Goal: Task Accomplishment & Management: Use online tool/utility

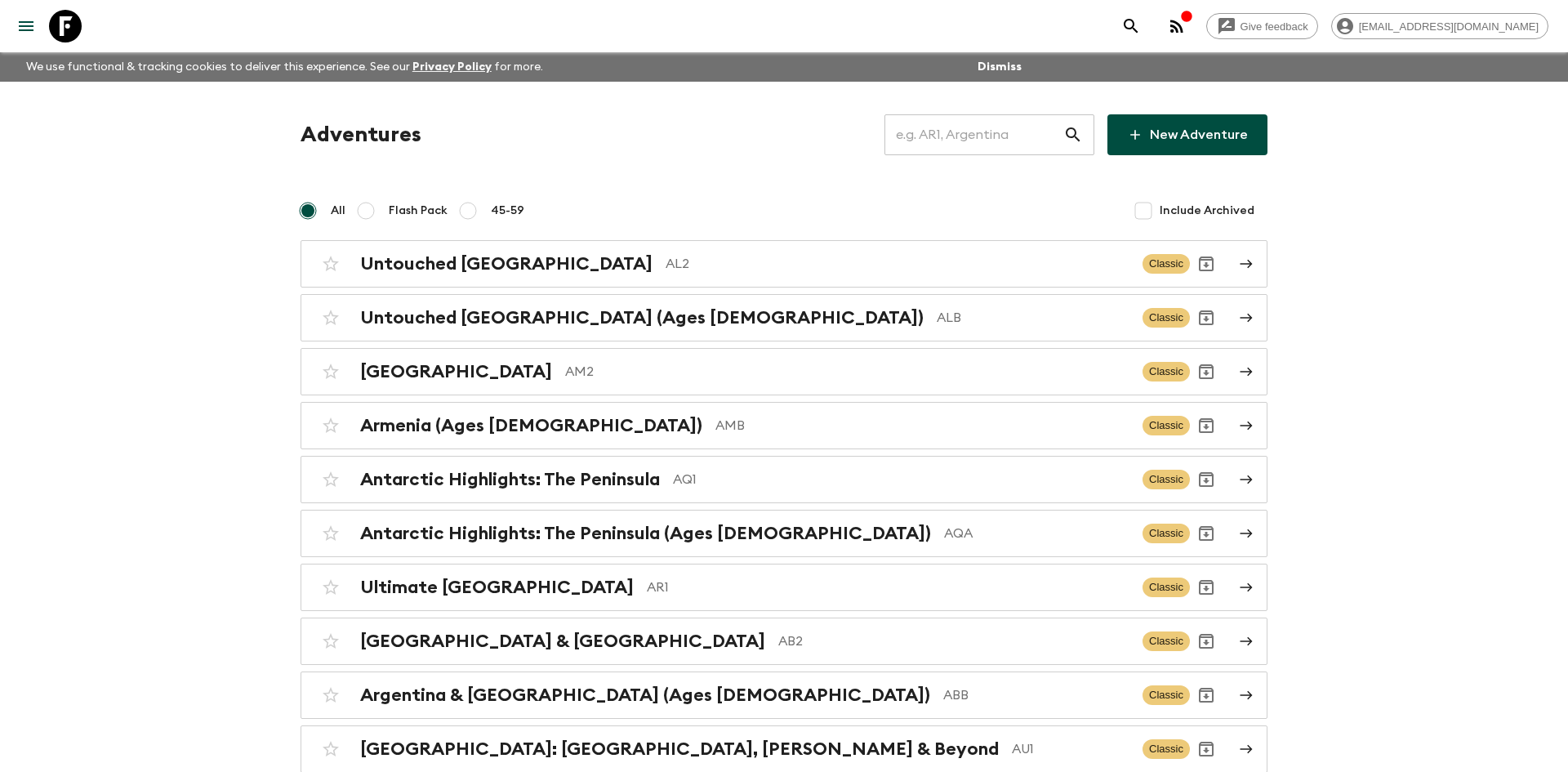
click at [931, 142] on input "text" at bounding box center [974, 135] width 179 height 46
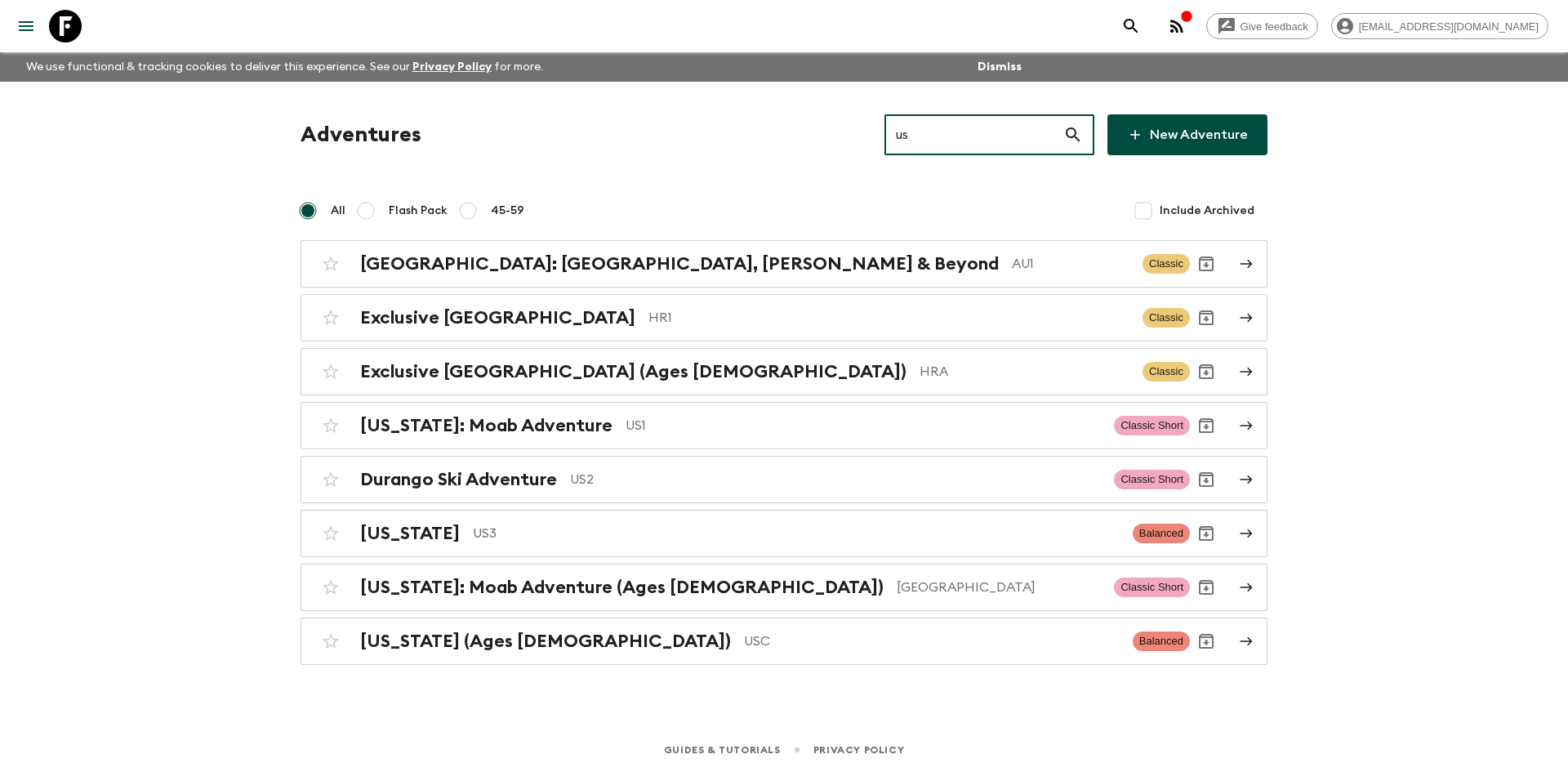
type input "us1"
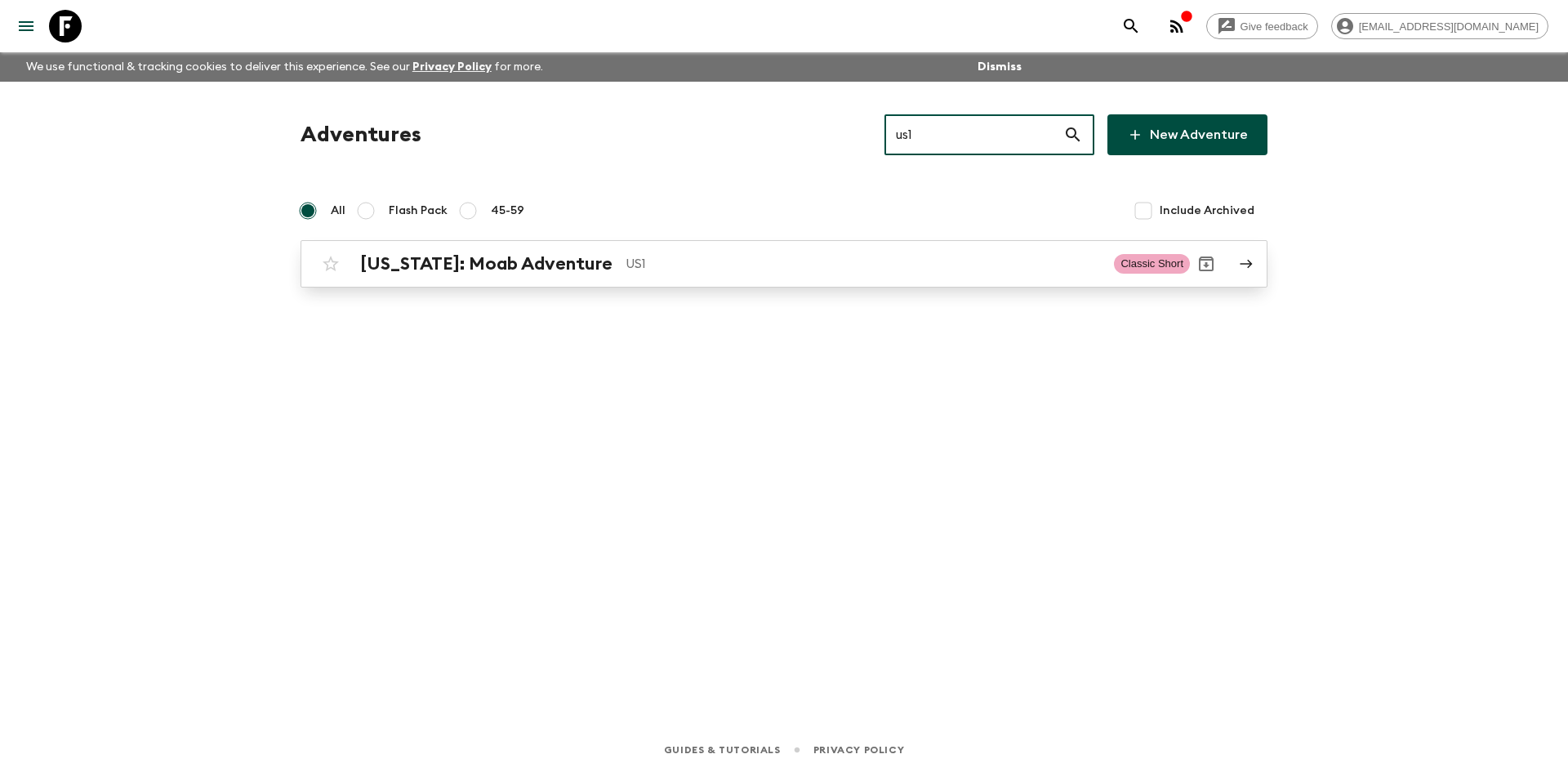
click at [572, 276] on div "[US_STATE]: Moab Adventure US1 Classic Short" at bounding box center [753, 263] width 876 height 33
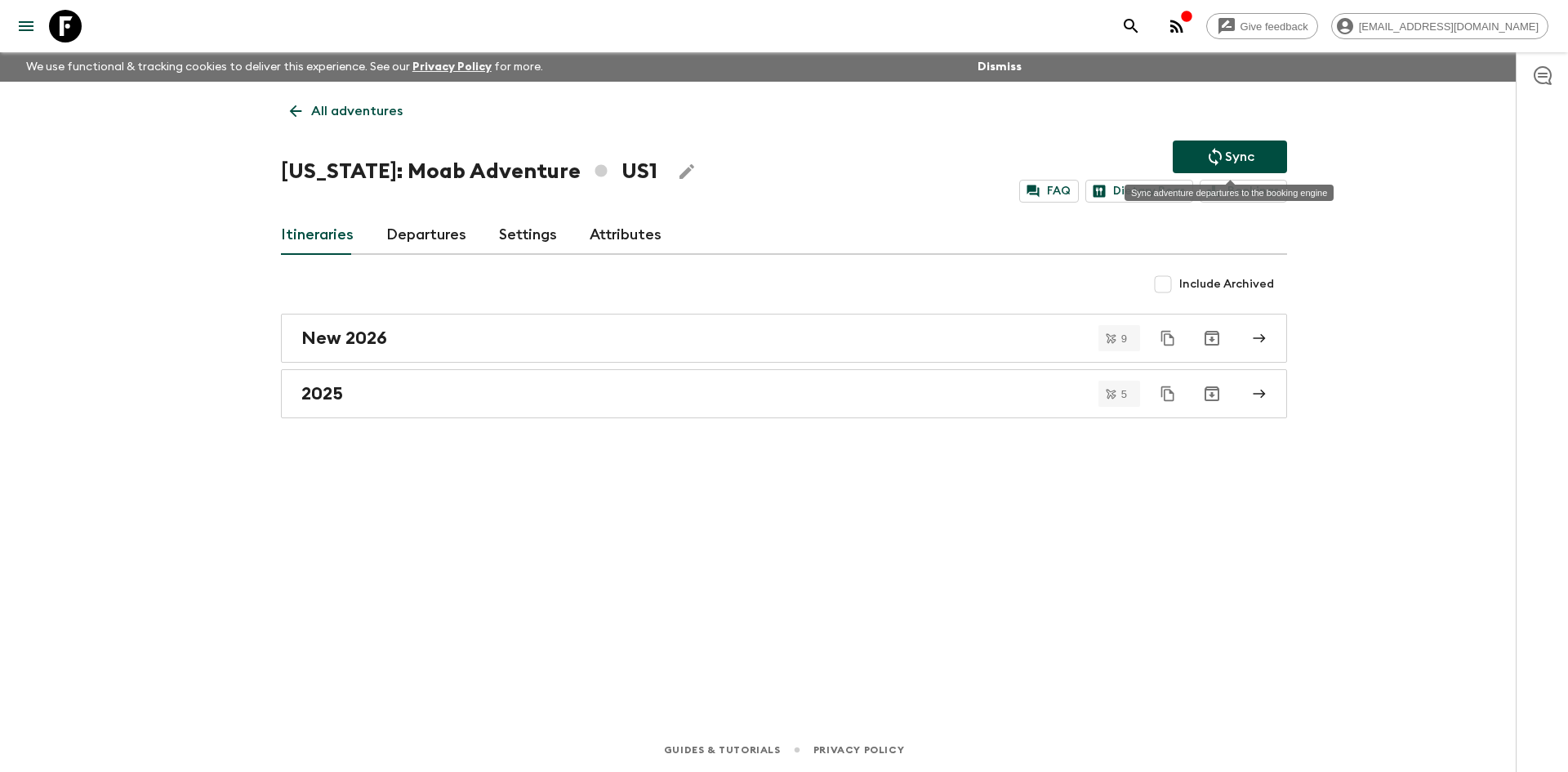
click at [1206, 159] on icon "Sync adventure departures to the booking engine" at bounding box center [1215, 157] width 19 height 19
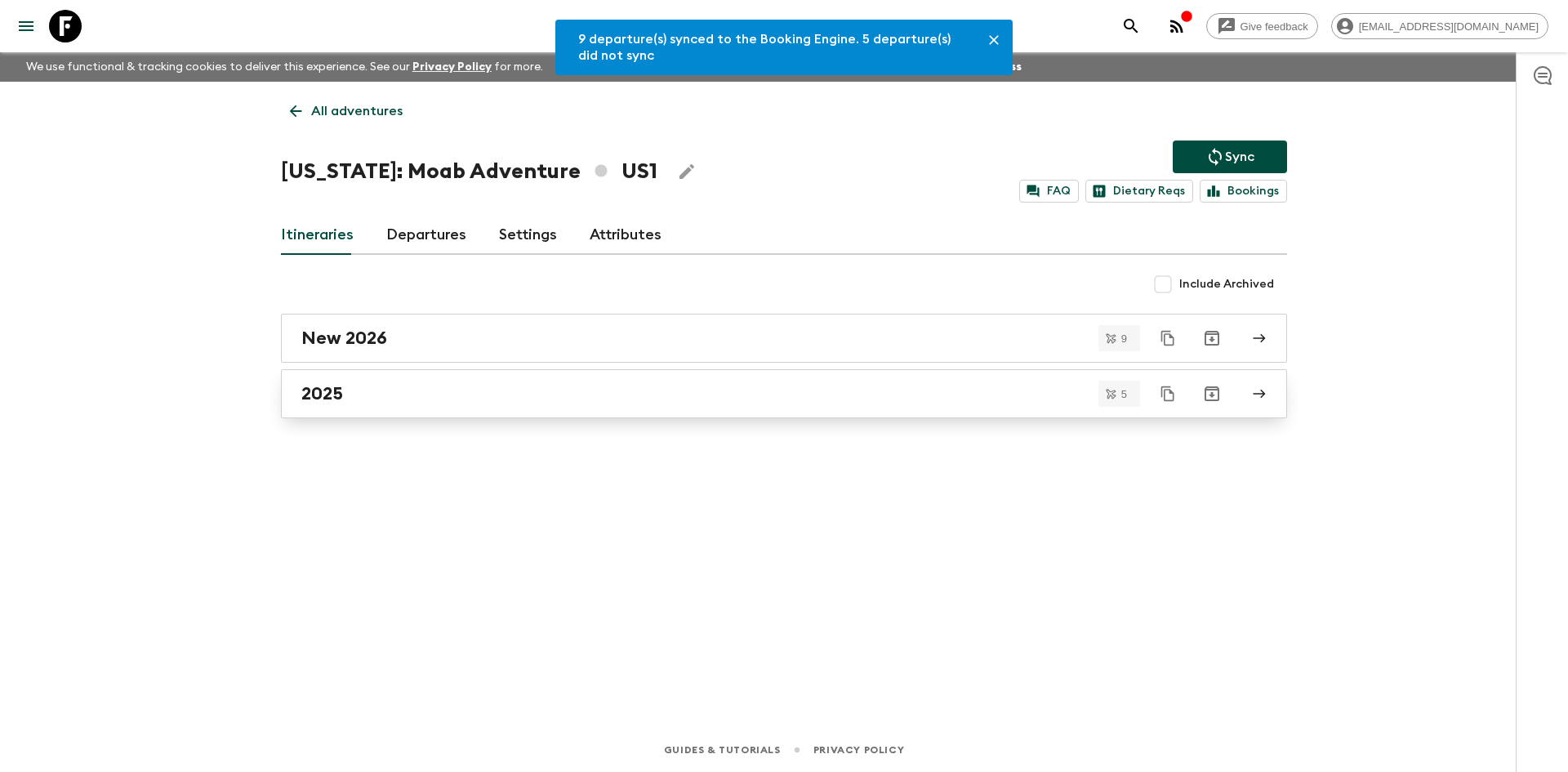
click at [322, 401] on h2 "2025" at bounding box center [322, 394] width 41 height 21
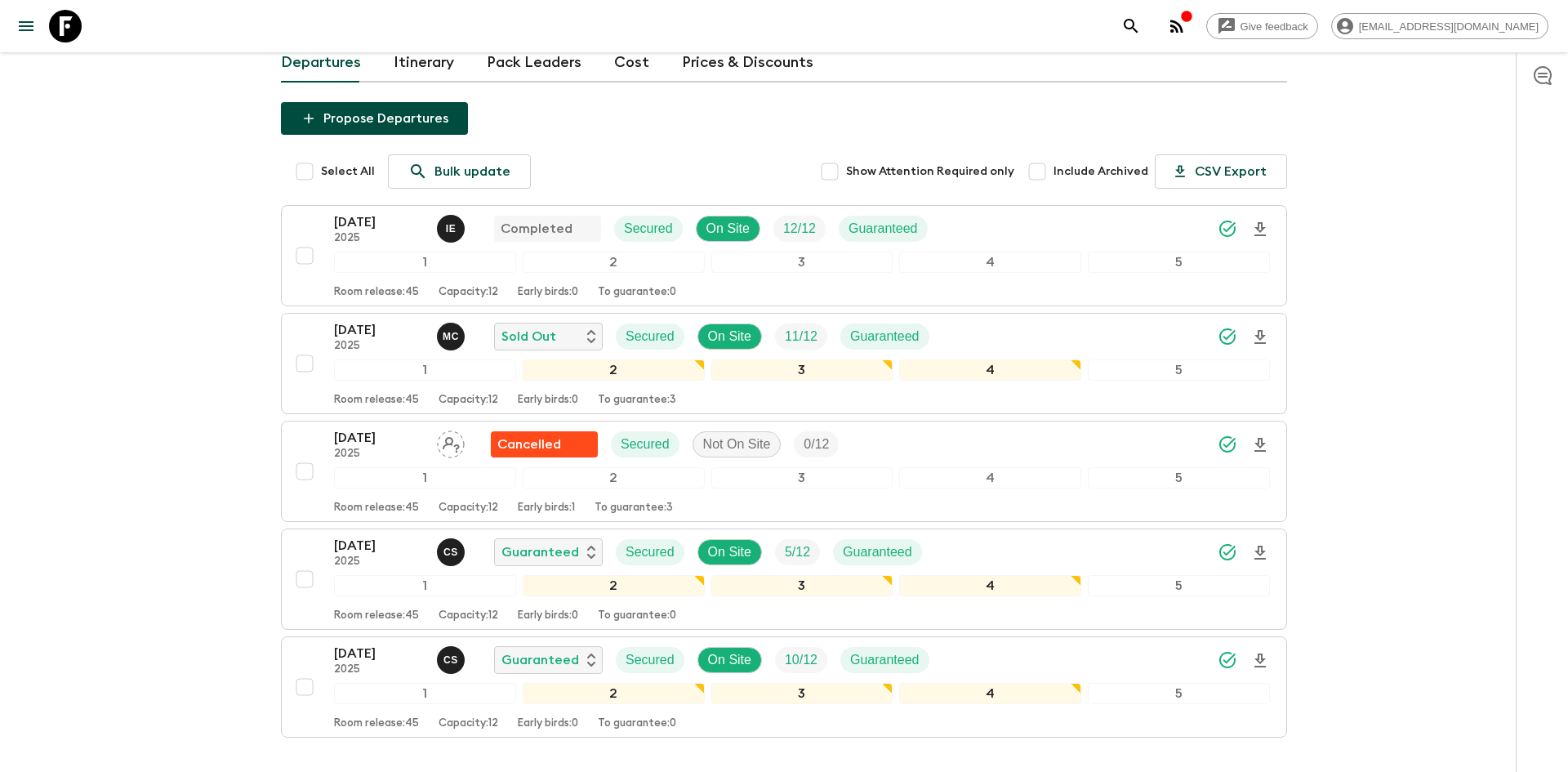
scroll to position [237, 0]
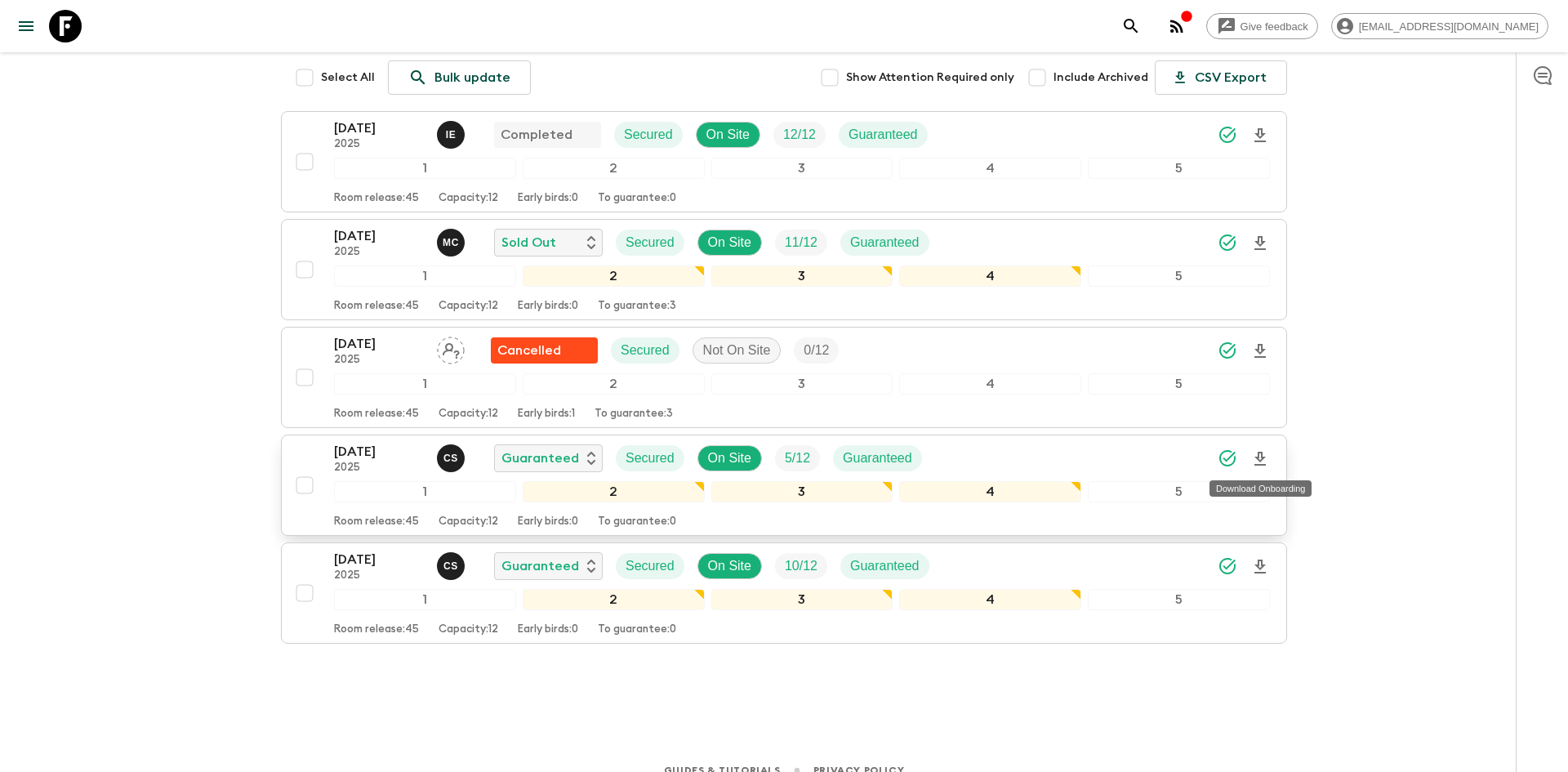
click at [1259, 462] on icon "Download Onboarding" at bounding box center [1260, 459] width 19 height 19
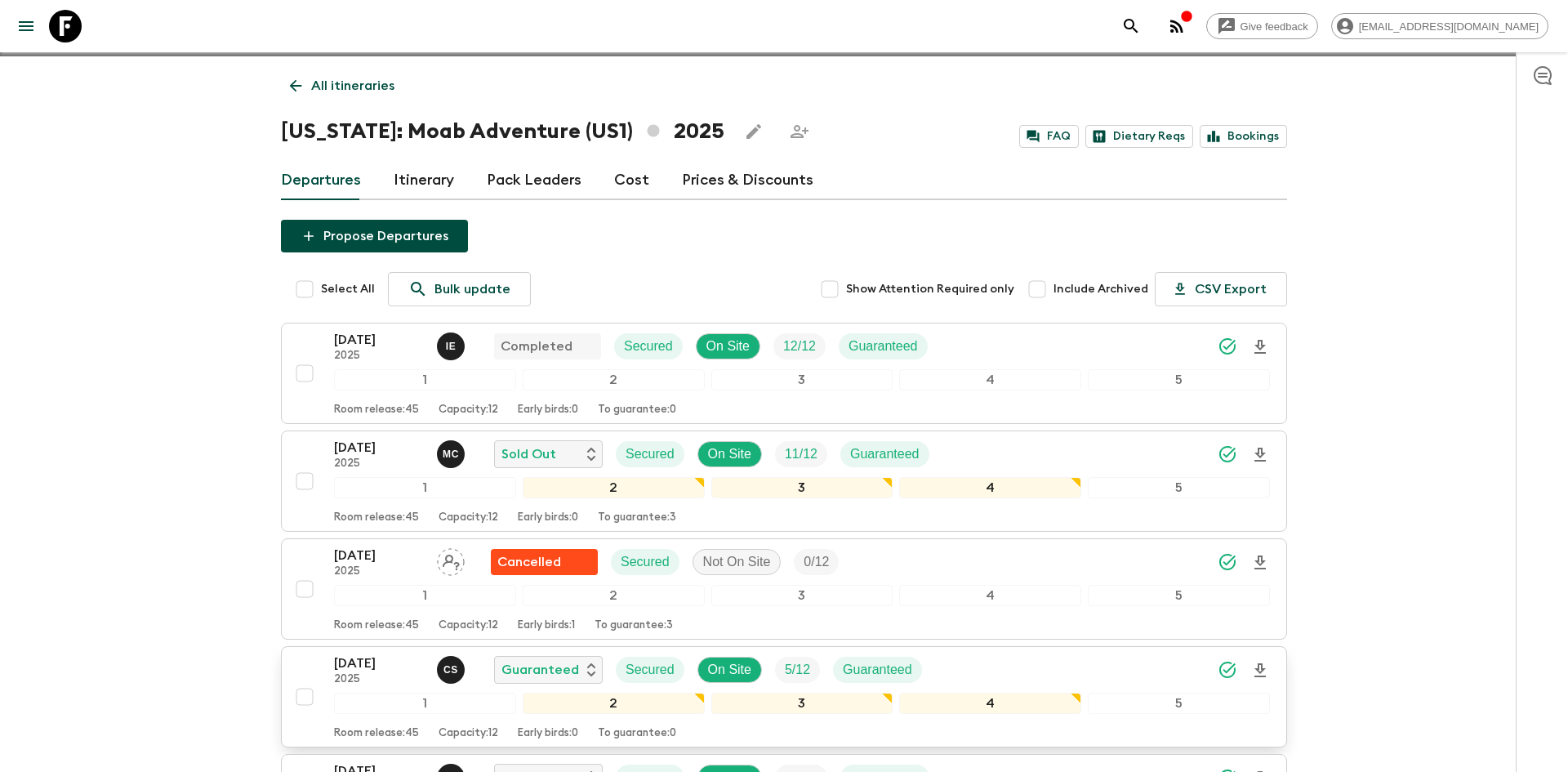
scroll to position [0, 0]
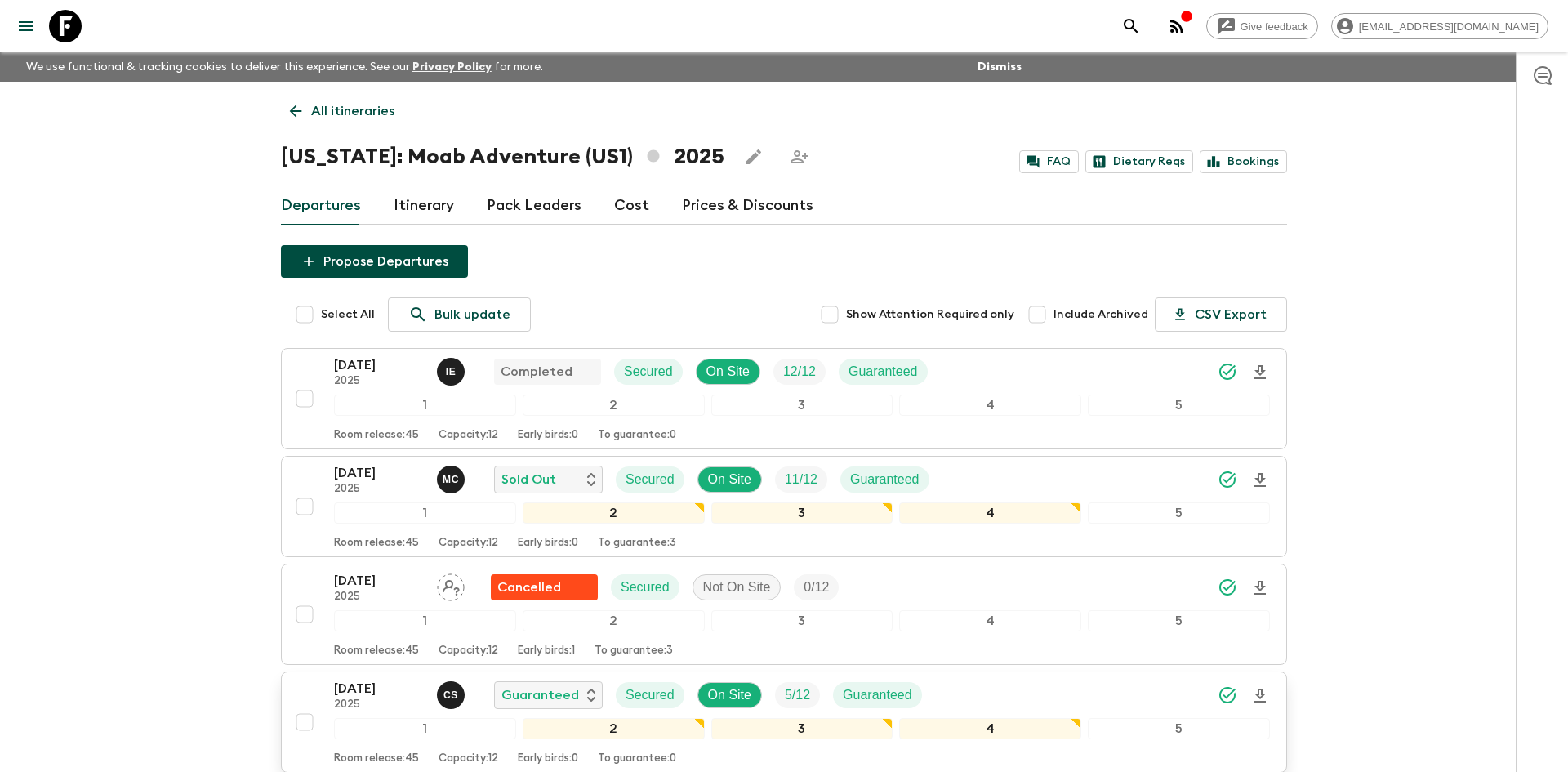
click at [384, 99] on link "All itineraries" at bounding box center [342, 111] width 122 height 33
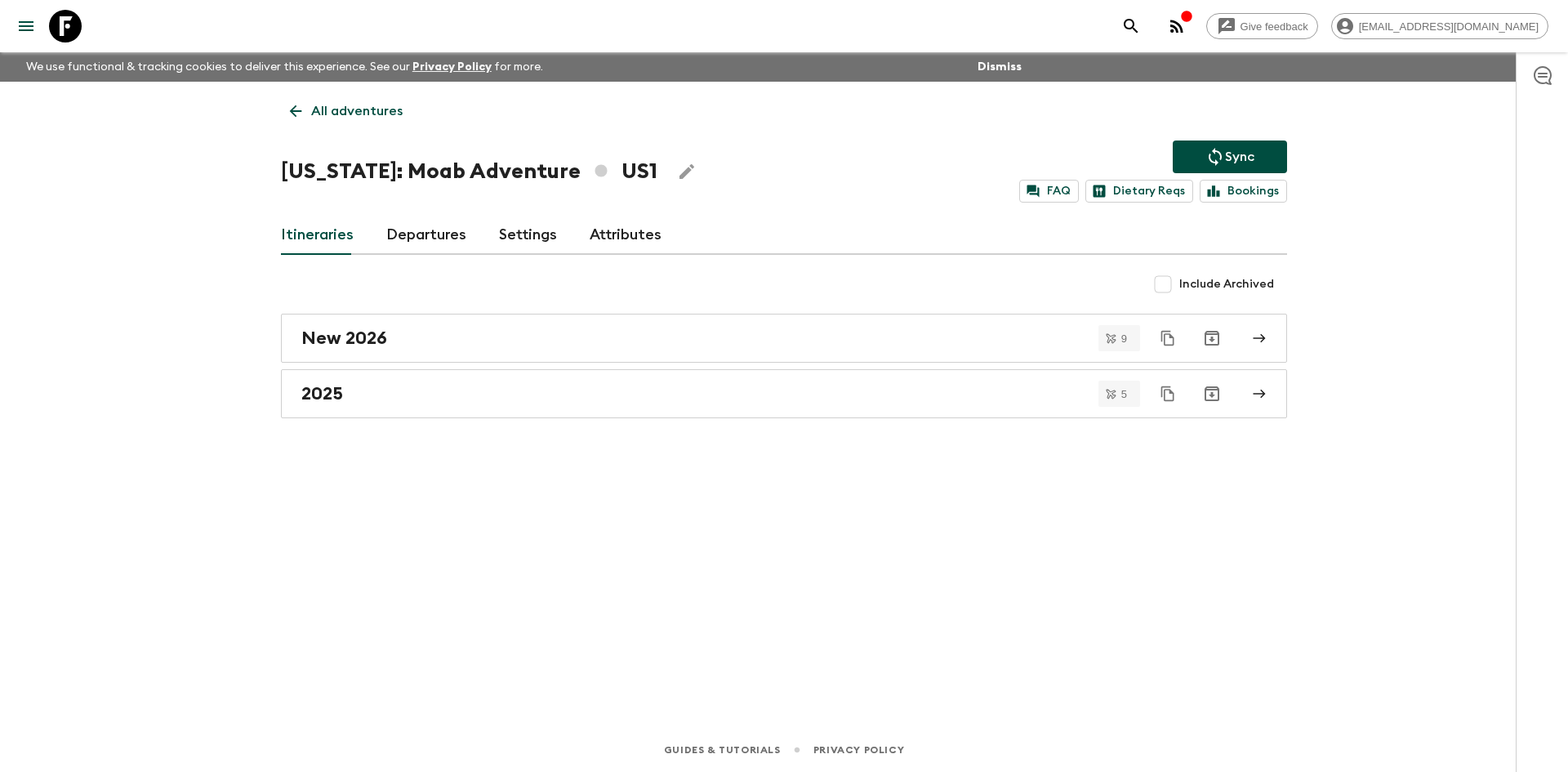
click at [384, 99] on link "All adventures" at bounding box center [346, 111] width 131 height 33
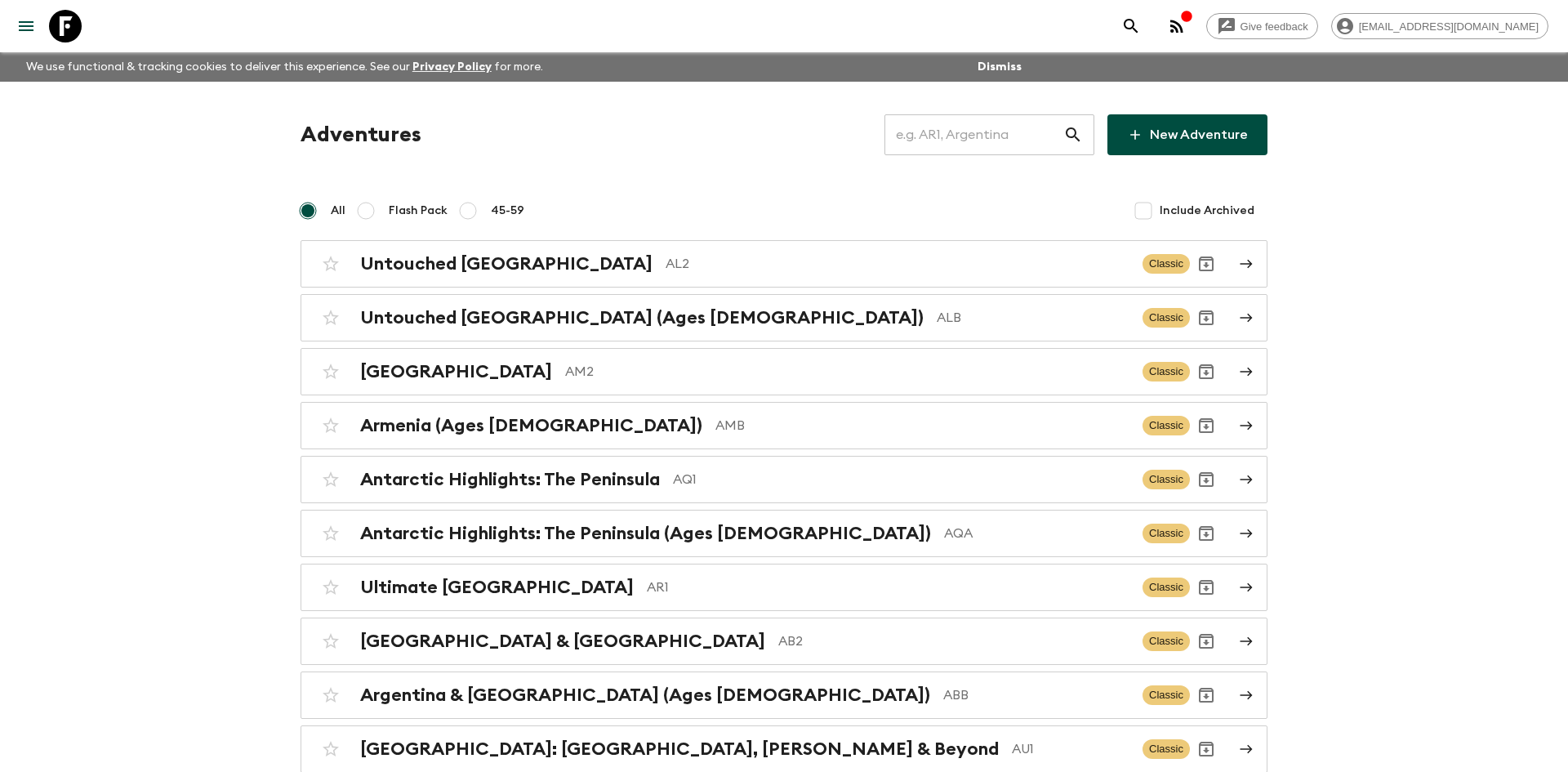
click at [953, 143] on input "text" at bounding box center [974, 135] width 179 height 46
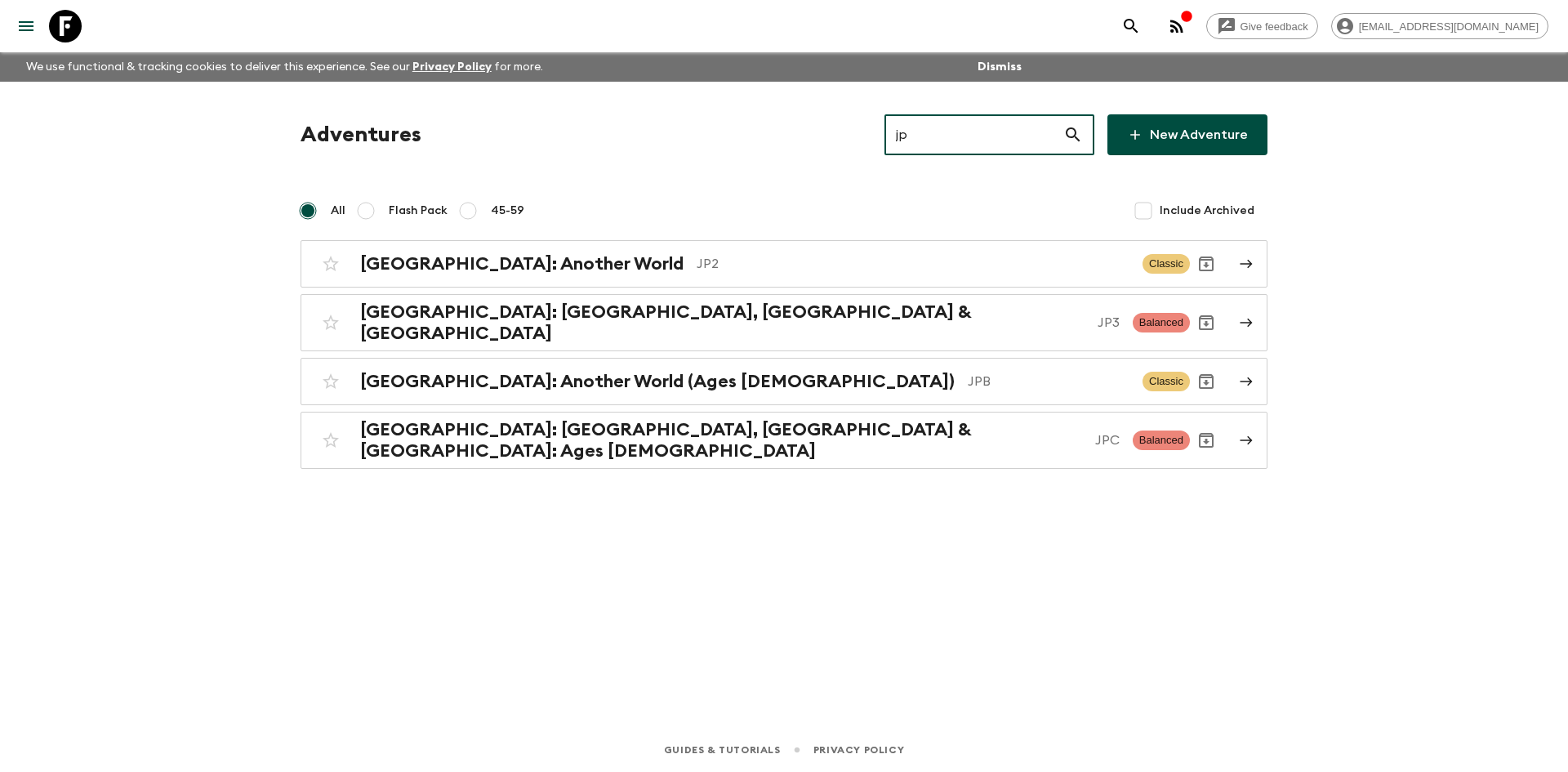
type input "jp2"
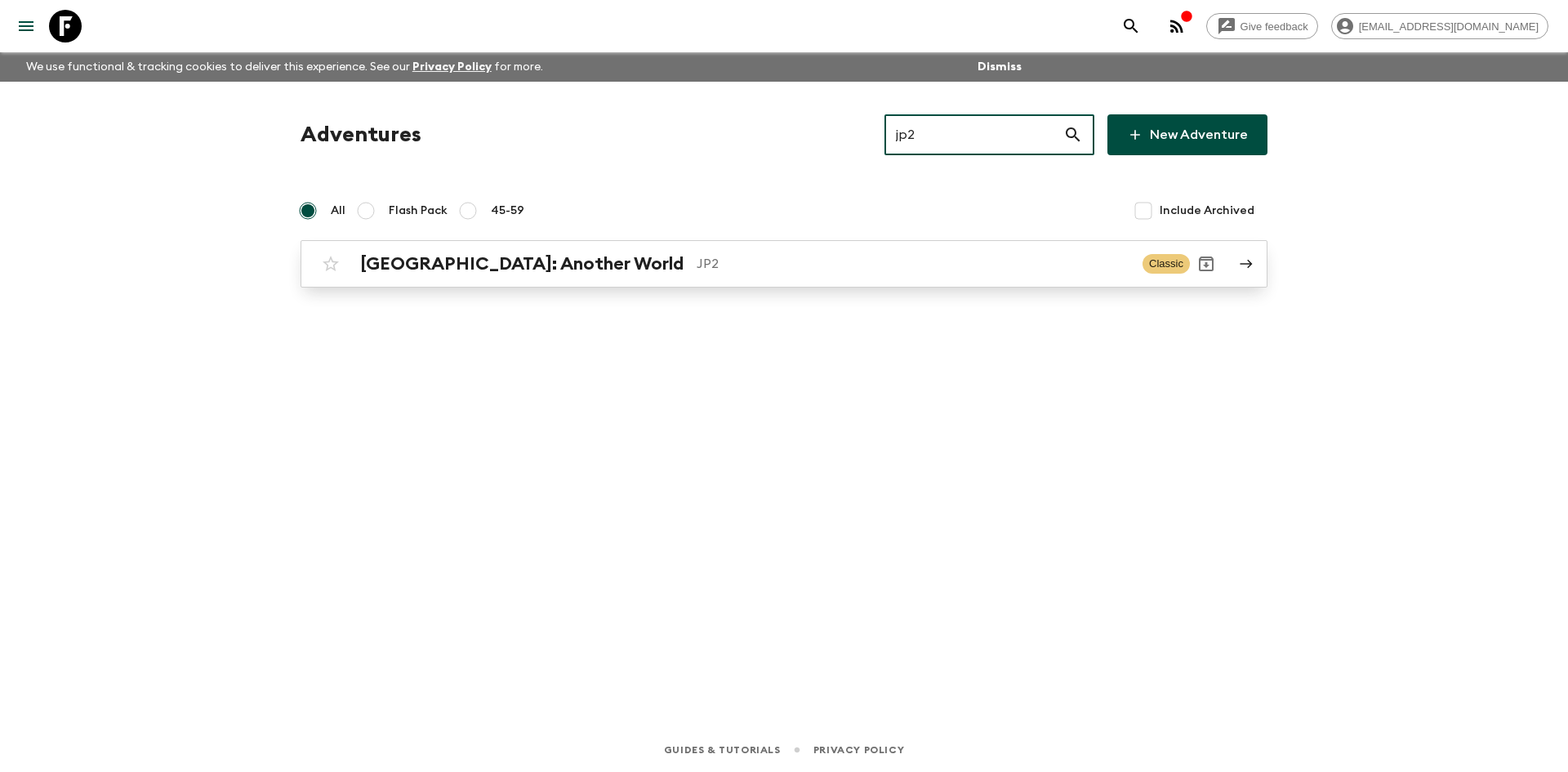
click at [478, 277] on div "[GEOGRAPHIC_DATA]: Another World JP2 Classic" at bounding box center [753, 263] width 876 height 33
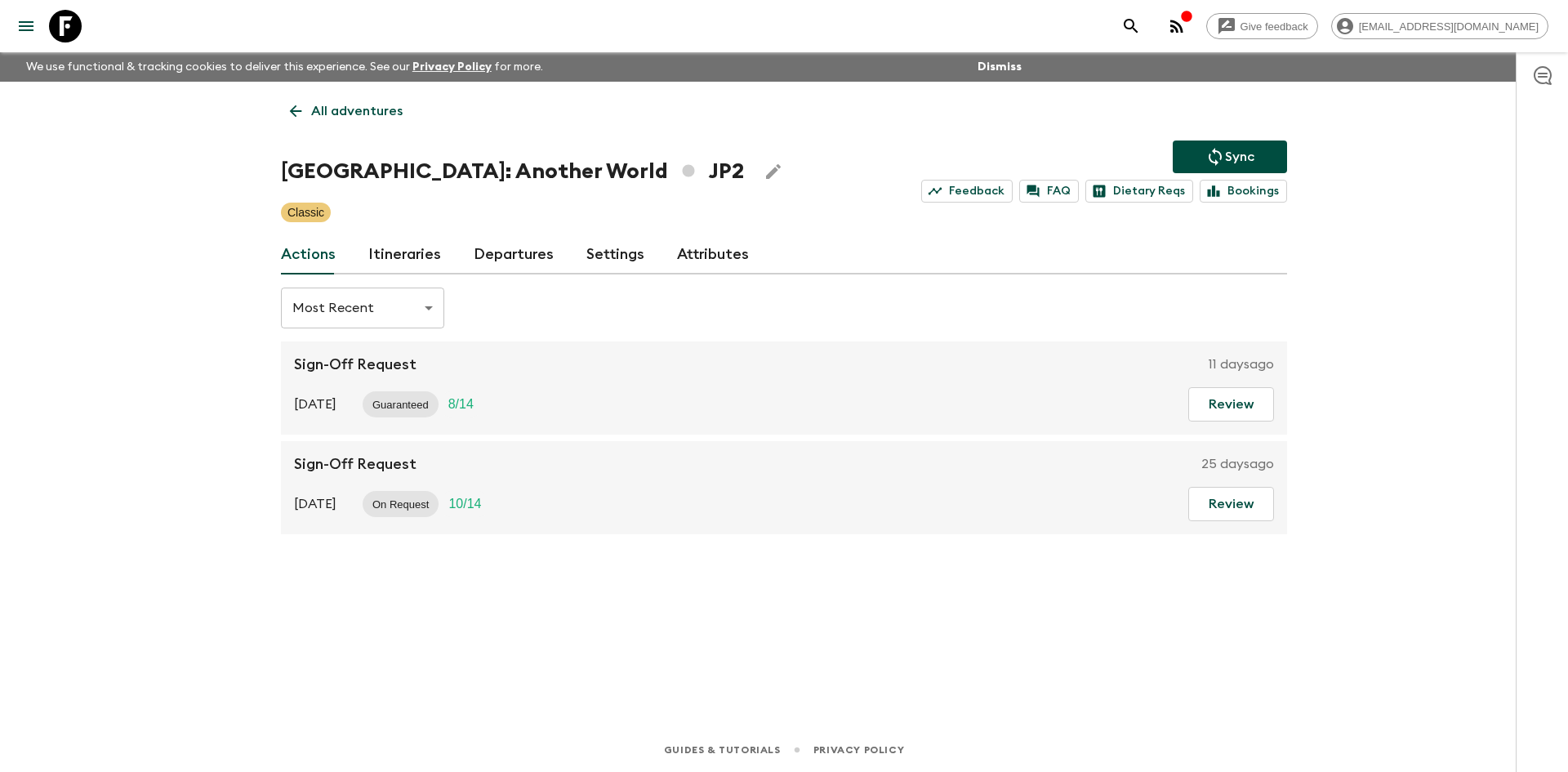
click at [1222, 160] on icon "Sync adventure departures to the booking engine" at bounding box center [1215, 157] width 19 height 19
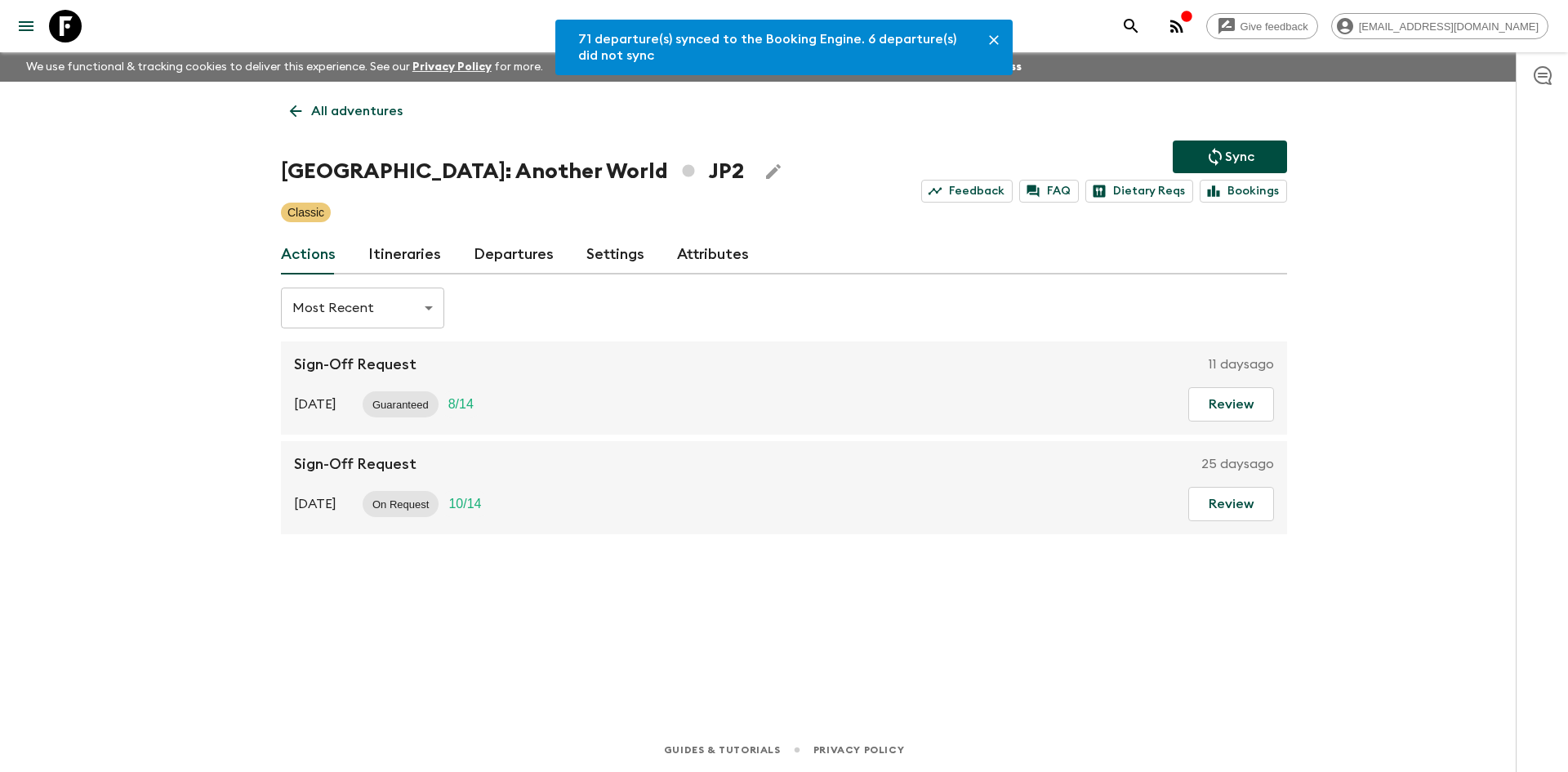
click at [531, 258] on link "Departures" at bounding box center [514, 255] width 80 height 40
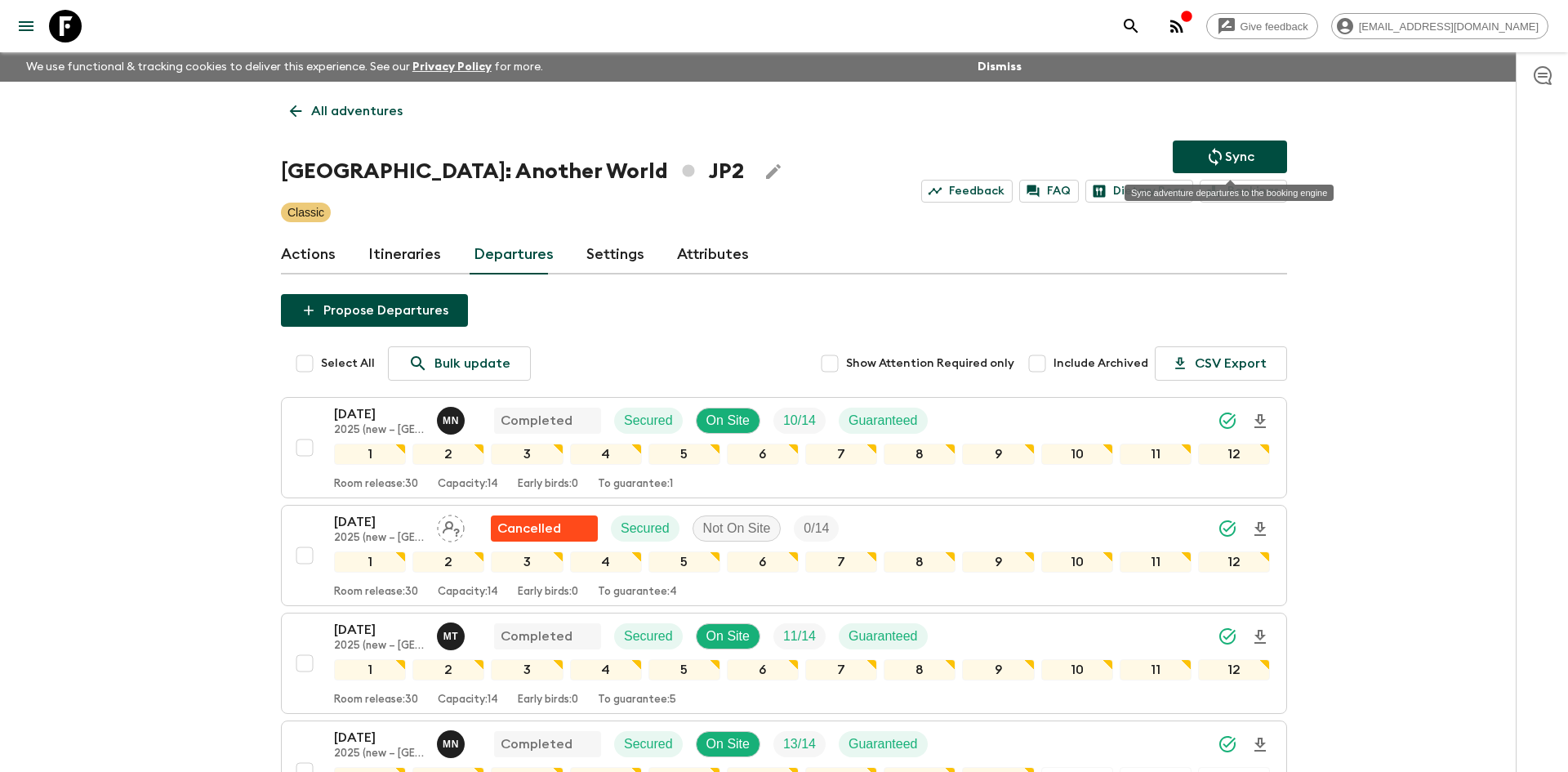
click at [1214, 164] on icon "Sync adventure departures to the booking engine" at bounding box center [1215, 157] width 19 height 19
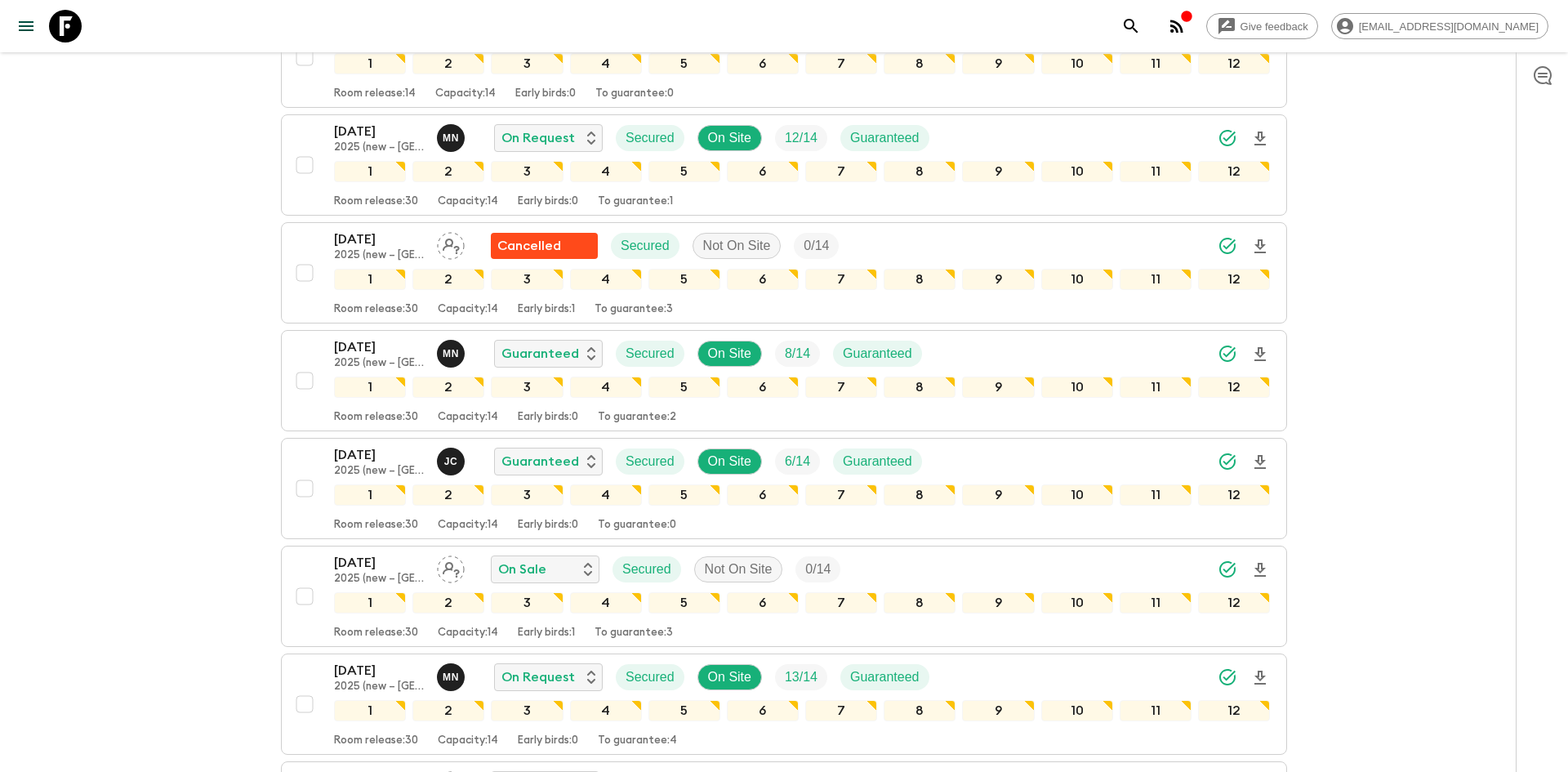
scroll to position [3419, 0]
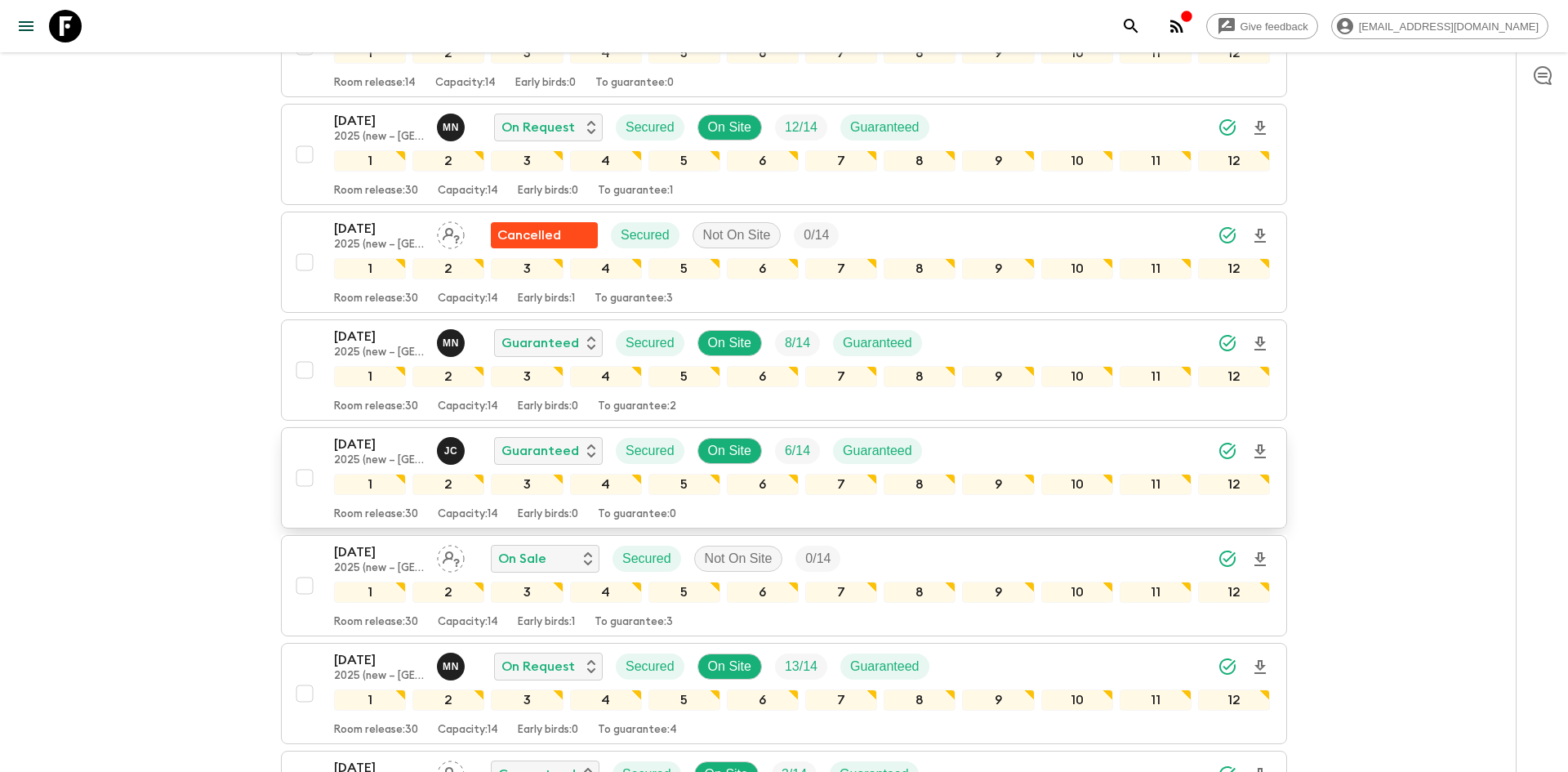
click at [1258, 449] on icon "Download Onboarding" at bounding box center [1260, 451] width 11 height 14
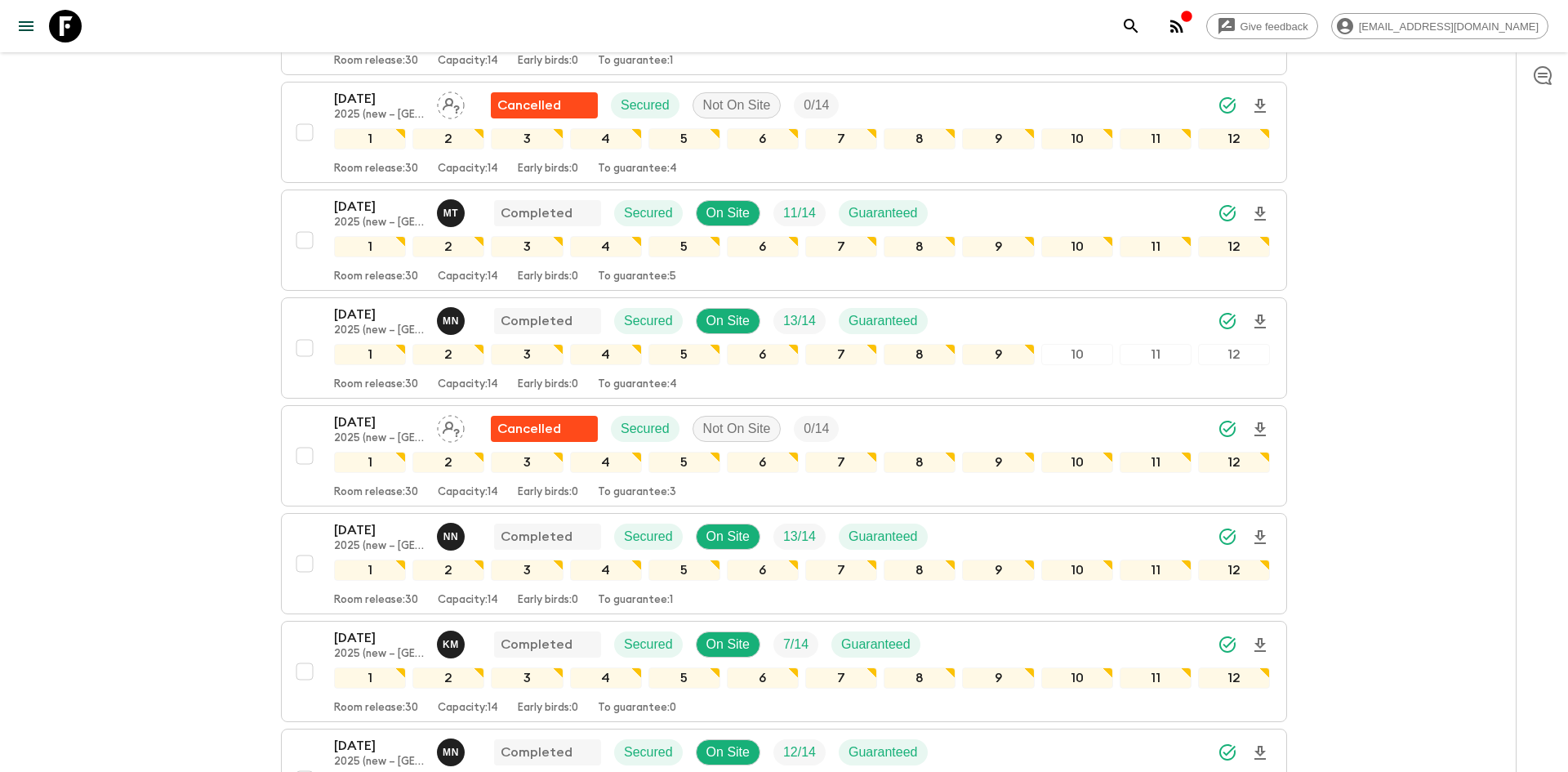
scroll to position [0, 0]
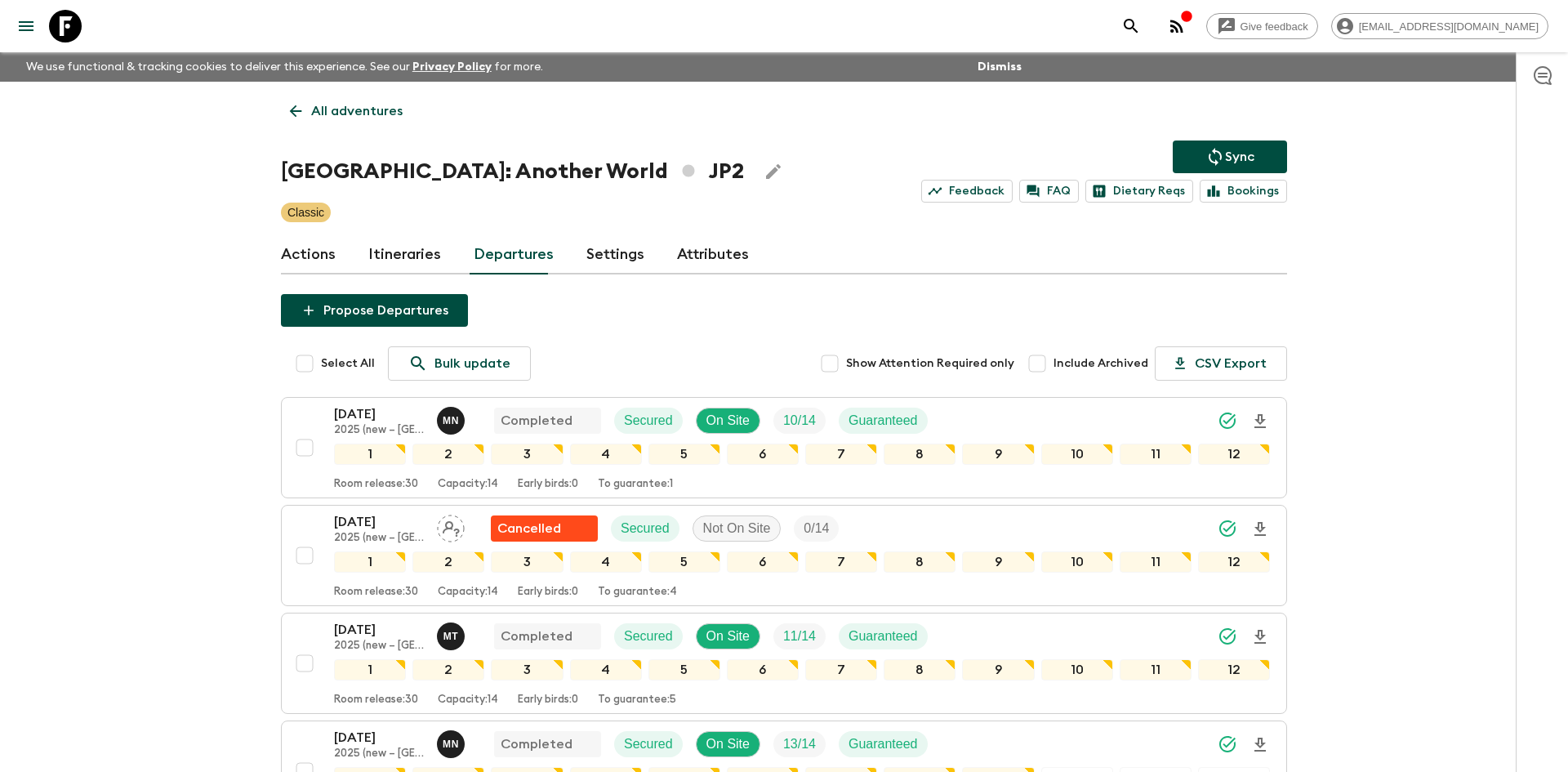
click at [364, 113] on p "All adventures" at bounding box center [357, 111] width 91 height 19
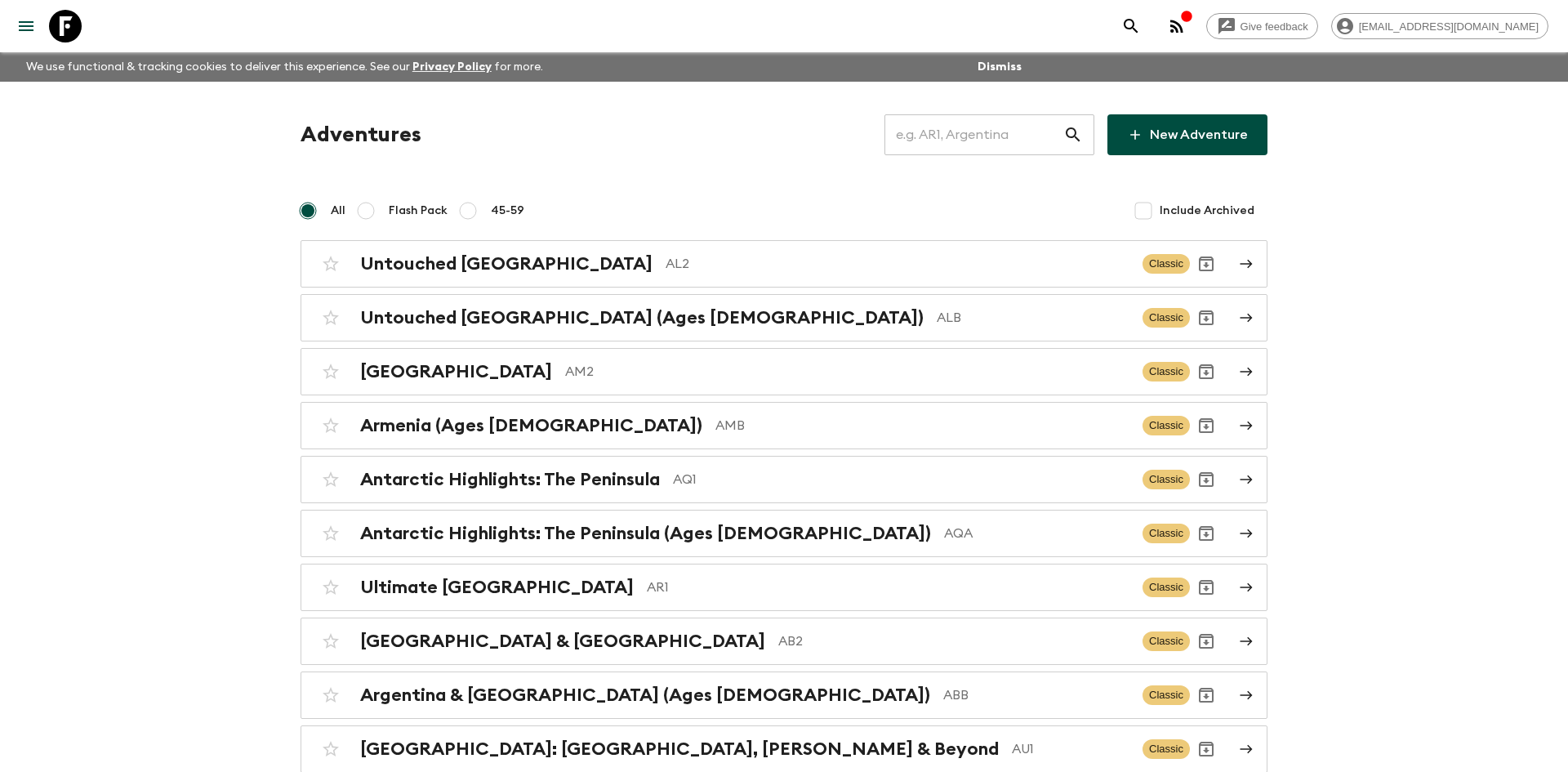
click at [925, 138] on input "text" at bounding box center [974, 135] width 179 height 46
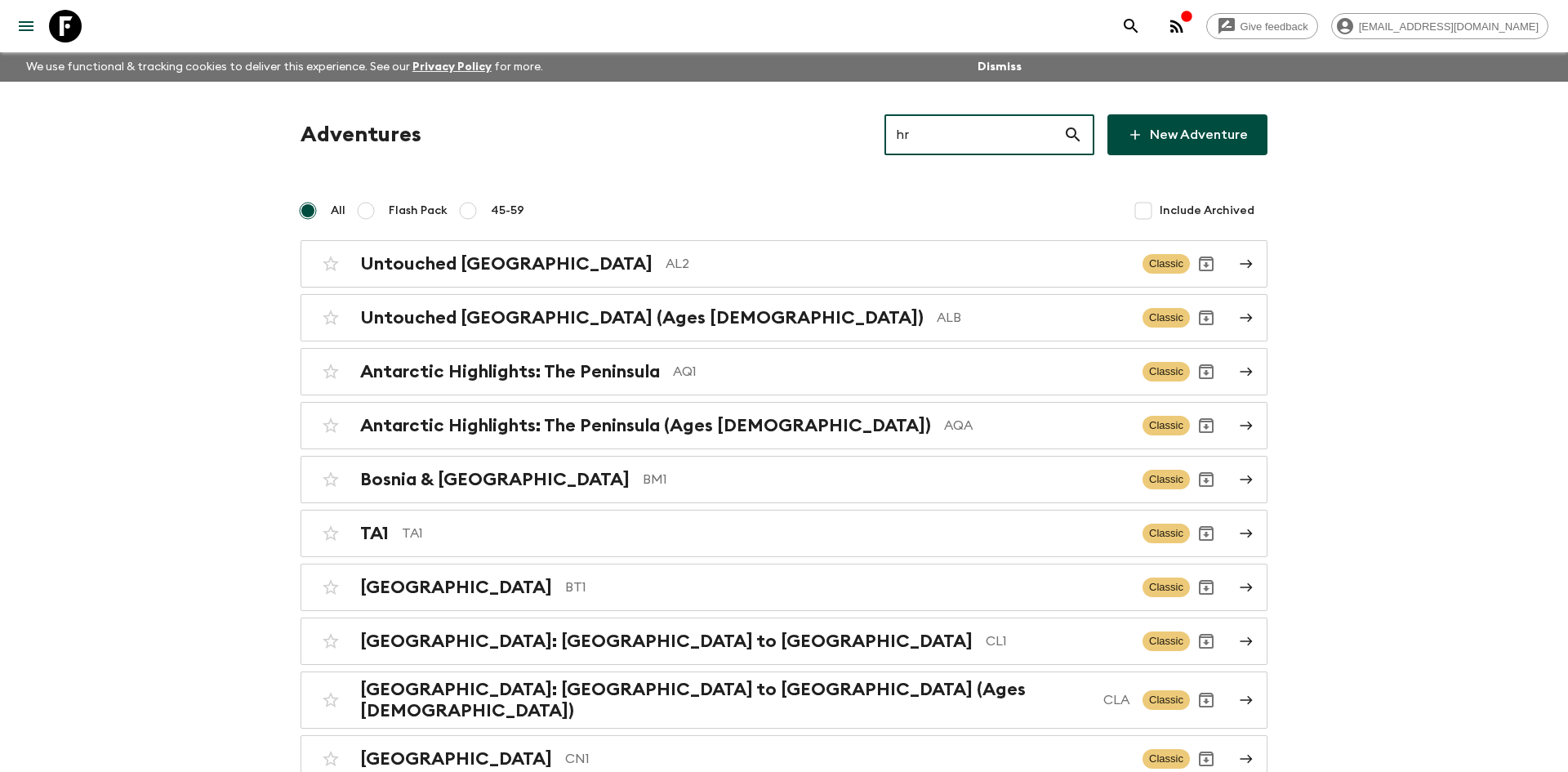
type input "hra"
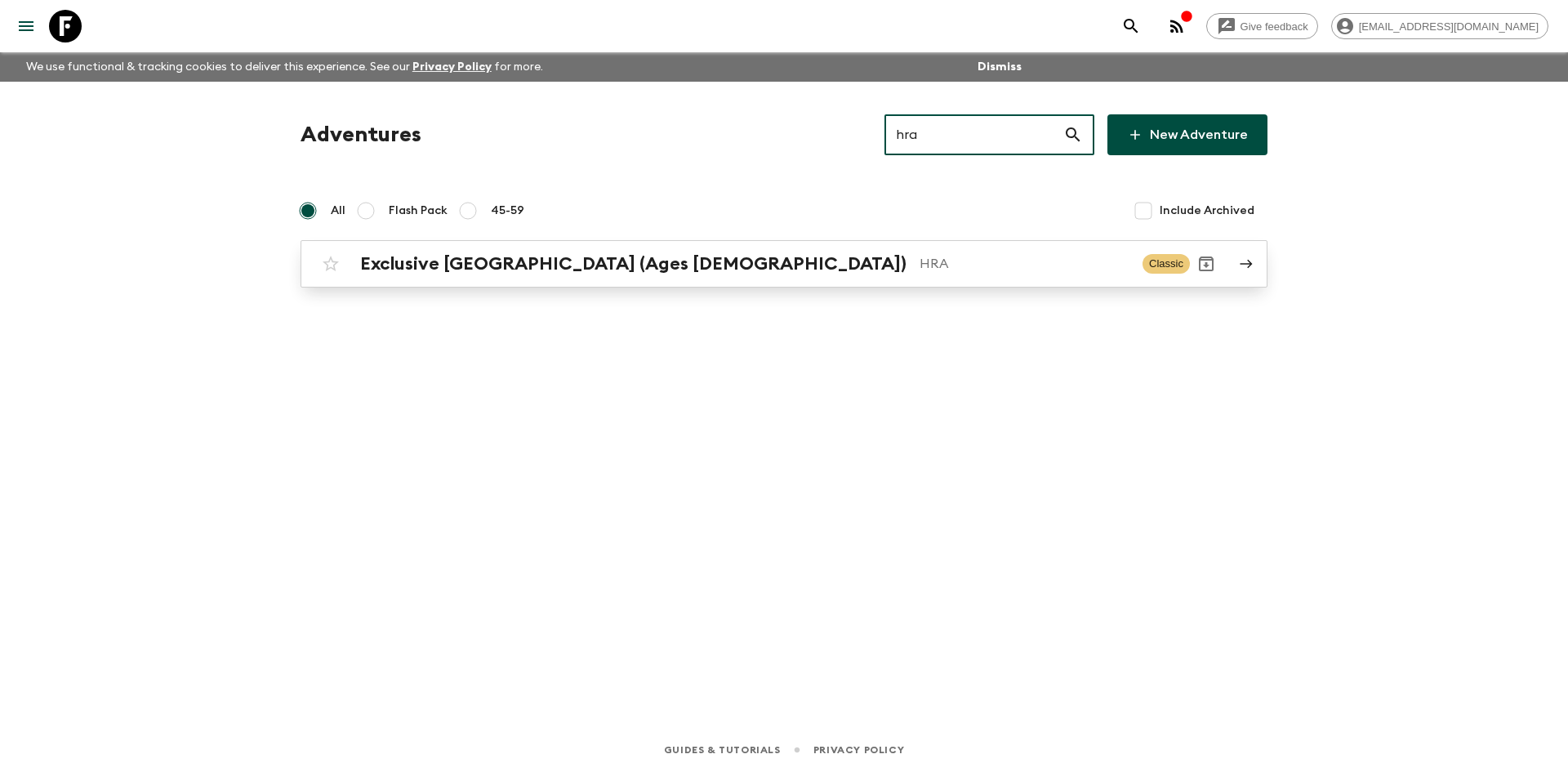
click at [920, 254] on p "HRA" at bounding box center [1025, 264] width 210 height 19
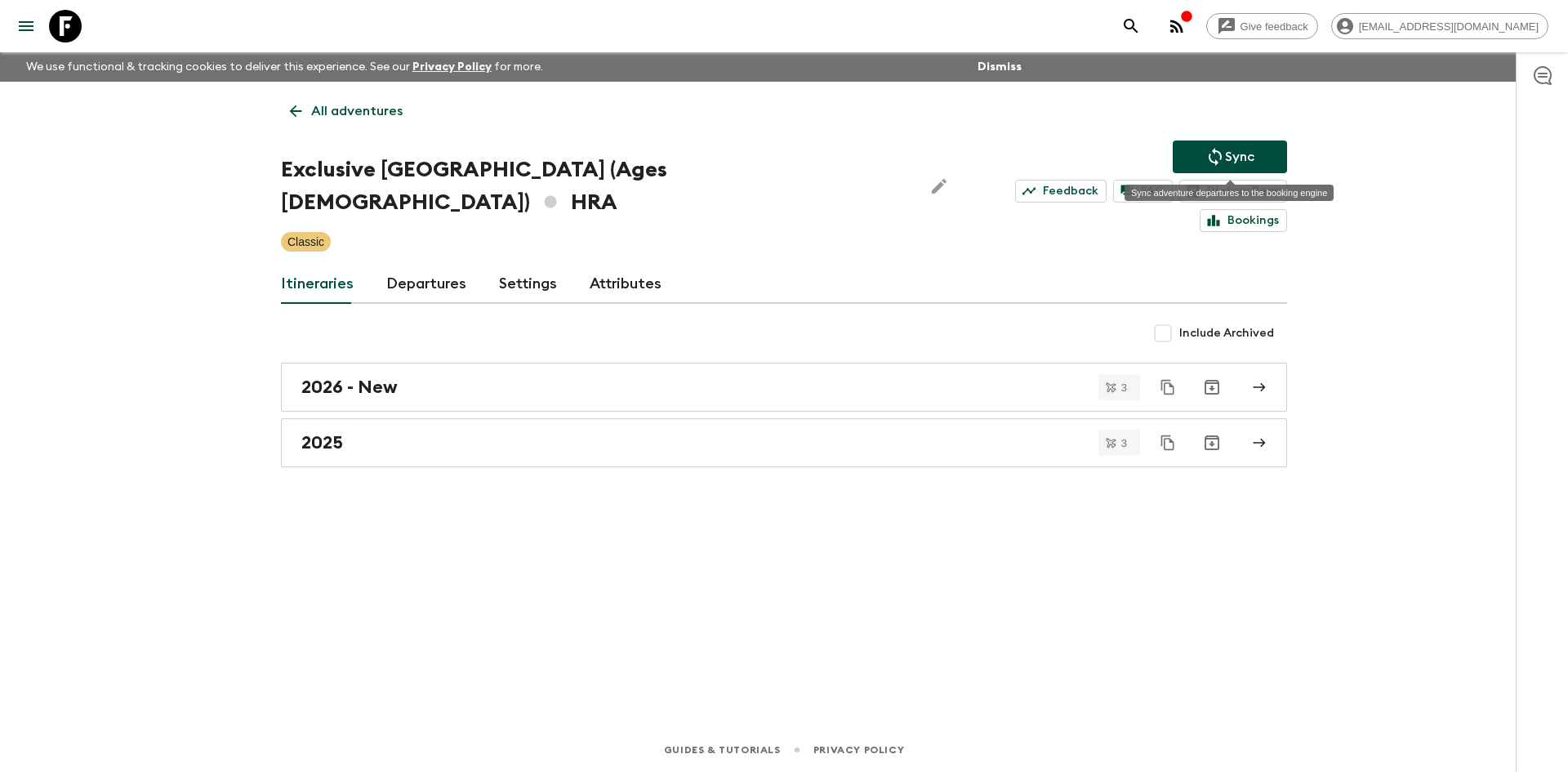
click at [1227, 151] on p "Sync" at bounding box center [1239, 157] width 29 height 19
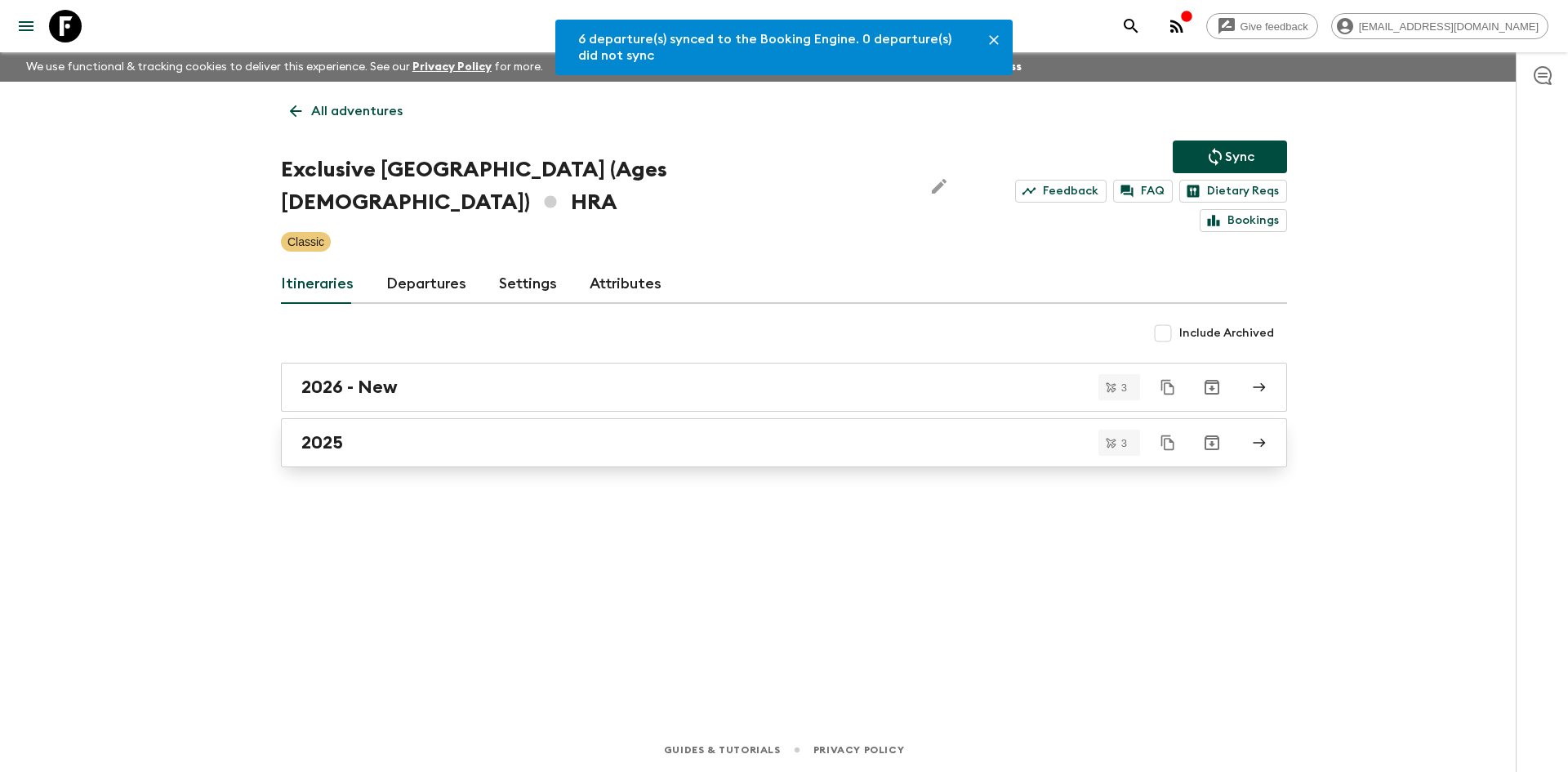
click at [403, 432] on div "2025" at bounding box center [769, 442] width 935 height 21
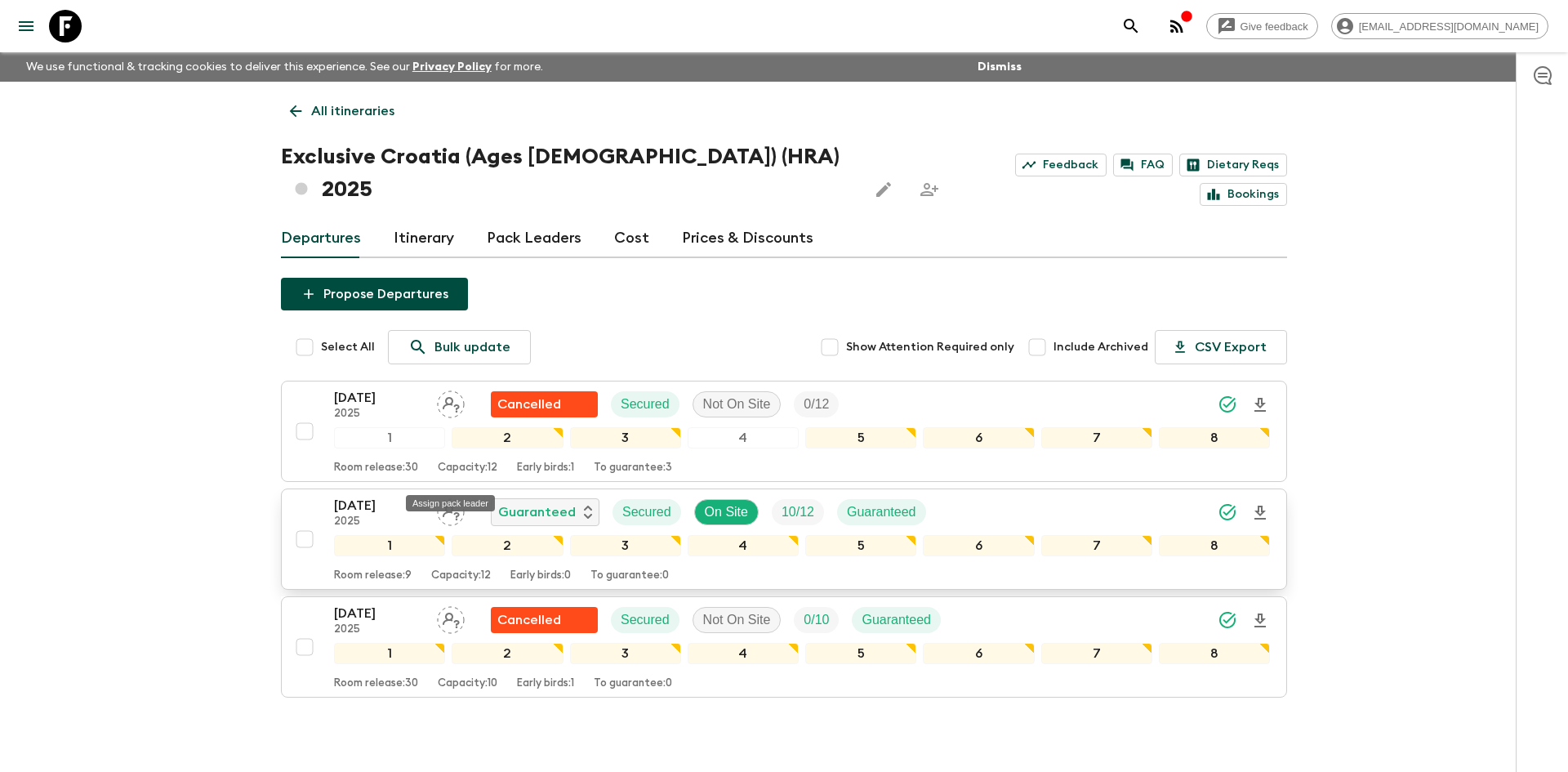
click at [452, 505] on icon "Assign pack leader" at bounding box center [451, 513] width 18 height 16
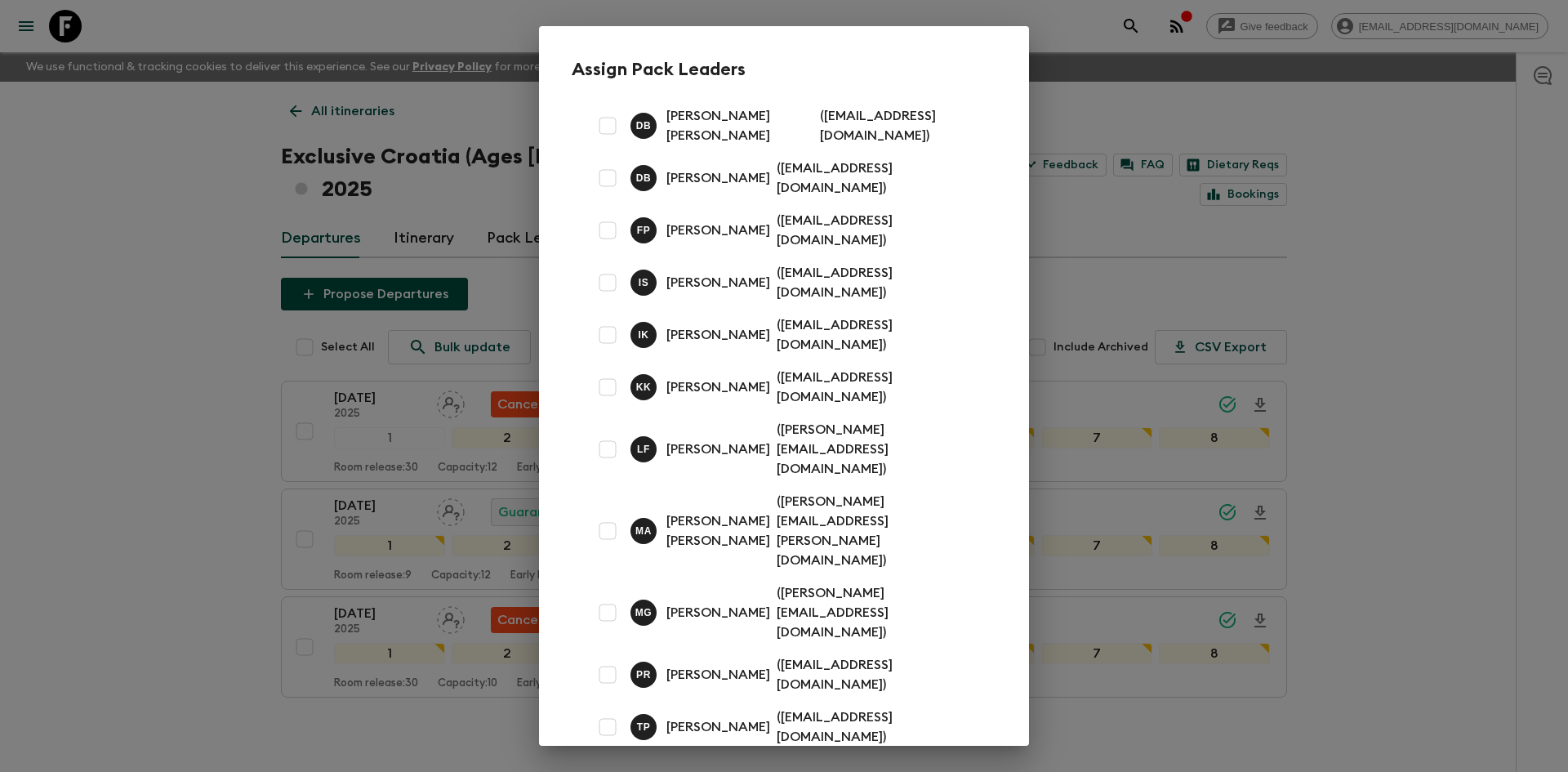
click at [201, 293] on div "Assign Pack Leaders [PERSON_NAME] [PERSON_NAME] ( [EMAIL_ADDRESS][DOMAIN_NAME] …" at bounding box center [784, 386] width 1568 height 772
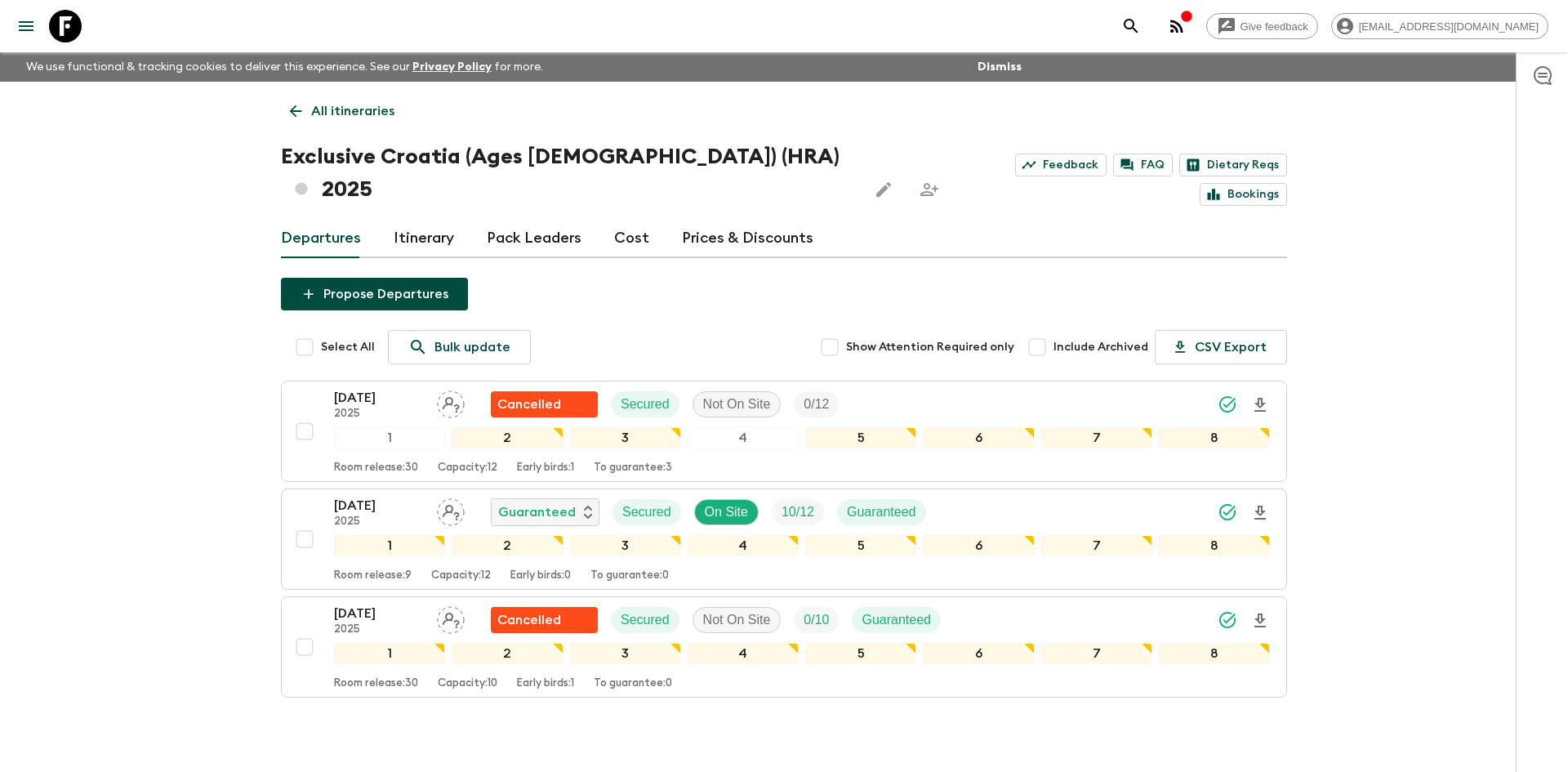
click at [381, 113] on p "All itineraries" at bounding box center [353, 111] width 84 height 19
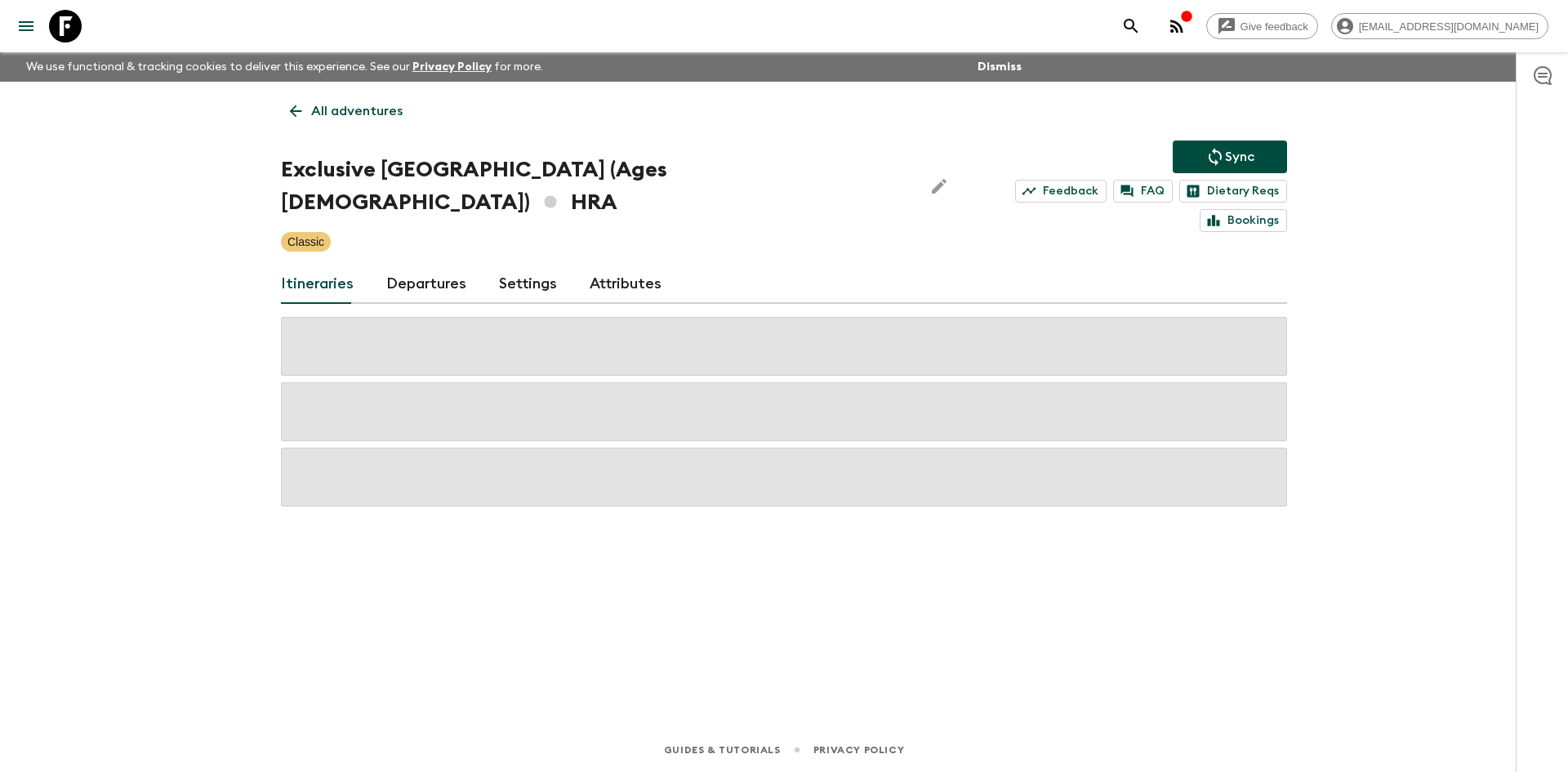
click at [381, 113] on p "All adventures" at bounding box center [357, 111] width 91 height 19
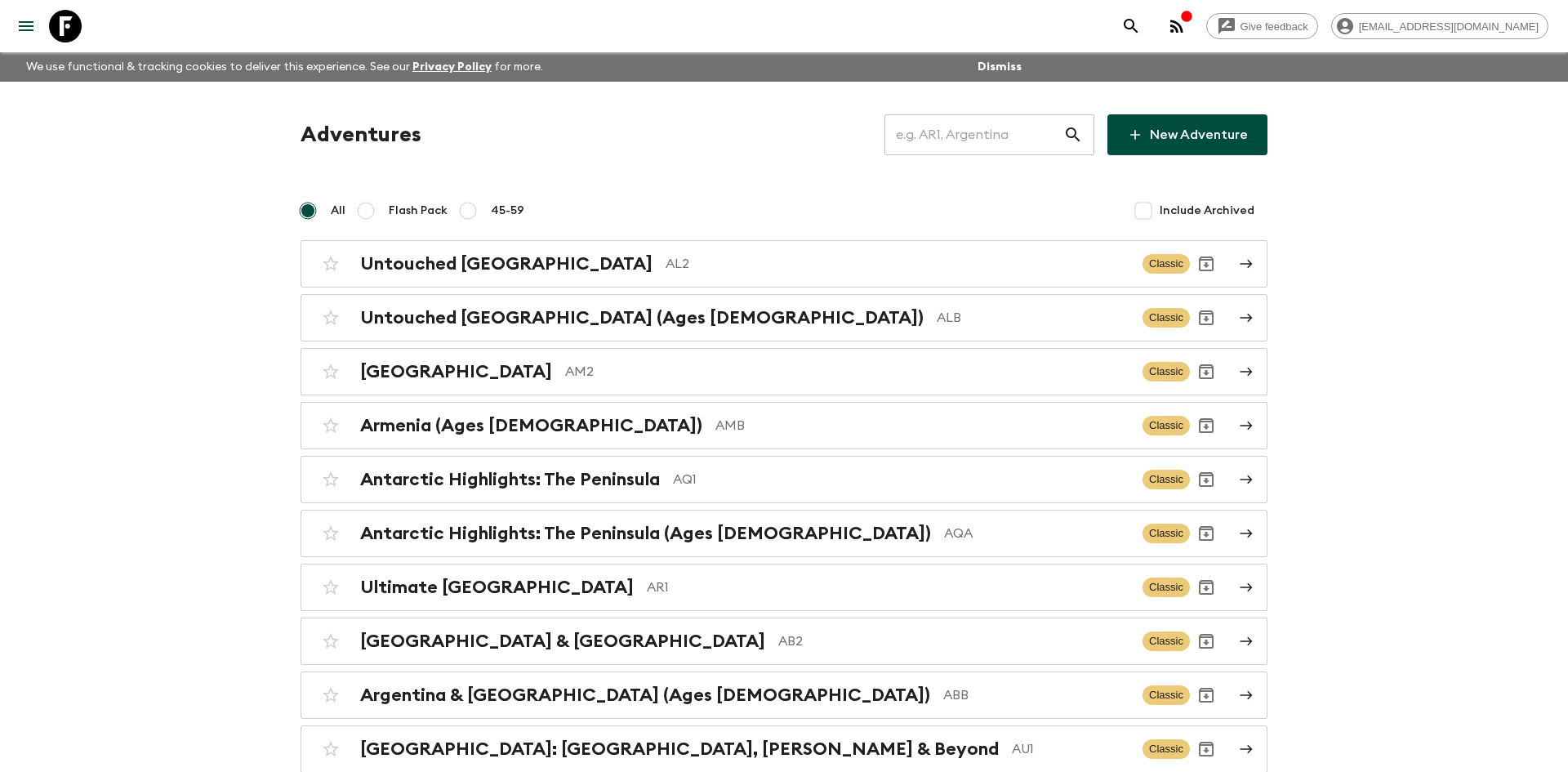
click at [981, 132] on input "text" at bounding box center [974, 135] width 179 height 46
type input "ge1"
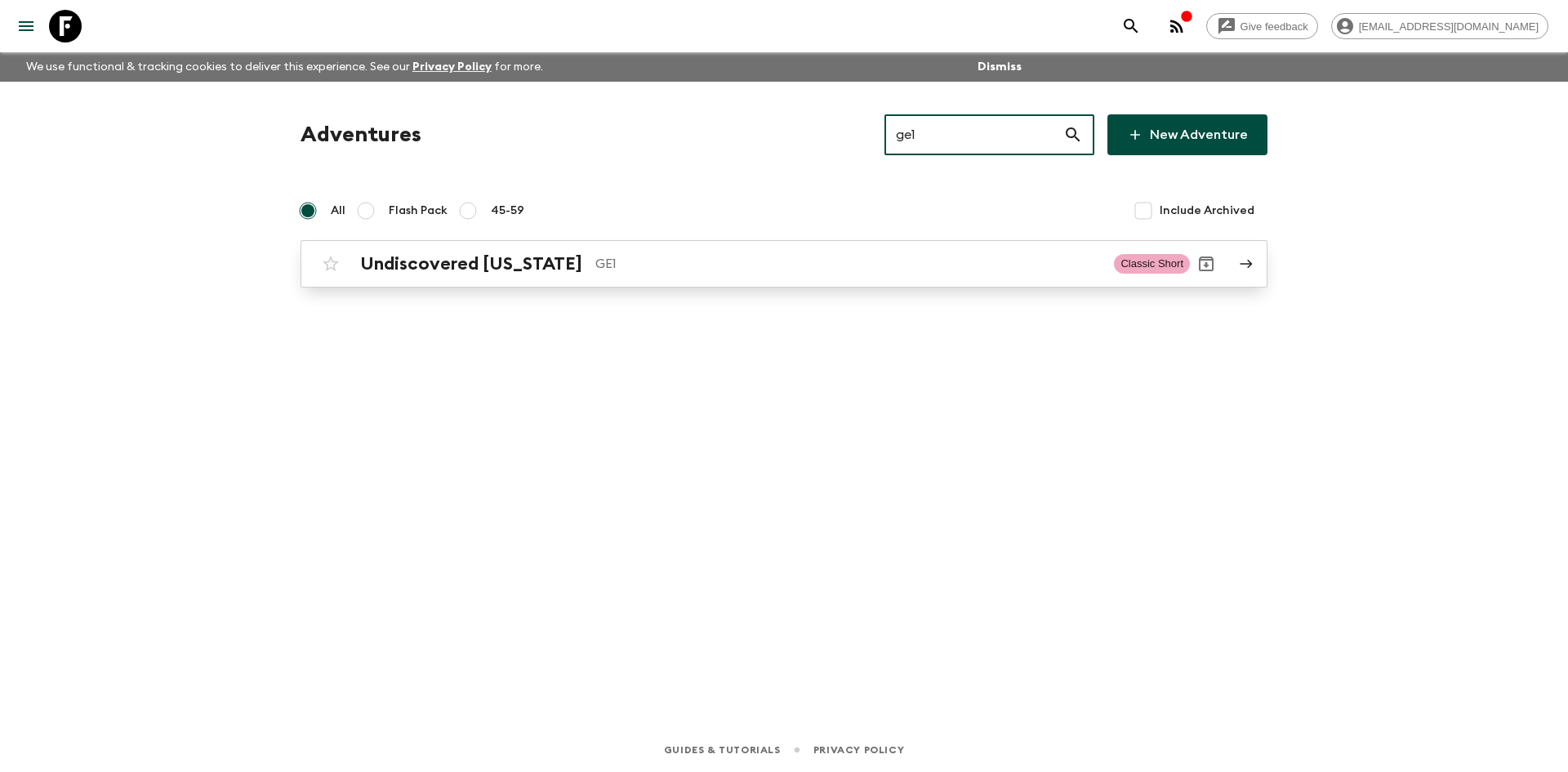
click at [543, 271] on h2 "Undiscovered [US_STATE]" at bounding box center [471, 264] width 222 height 21
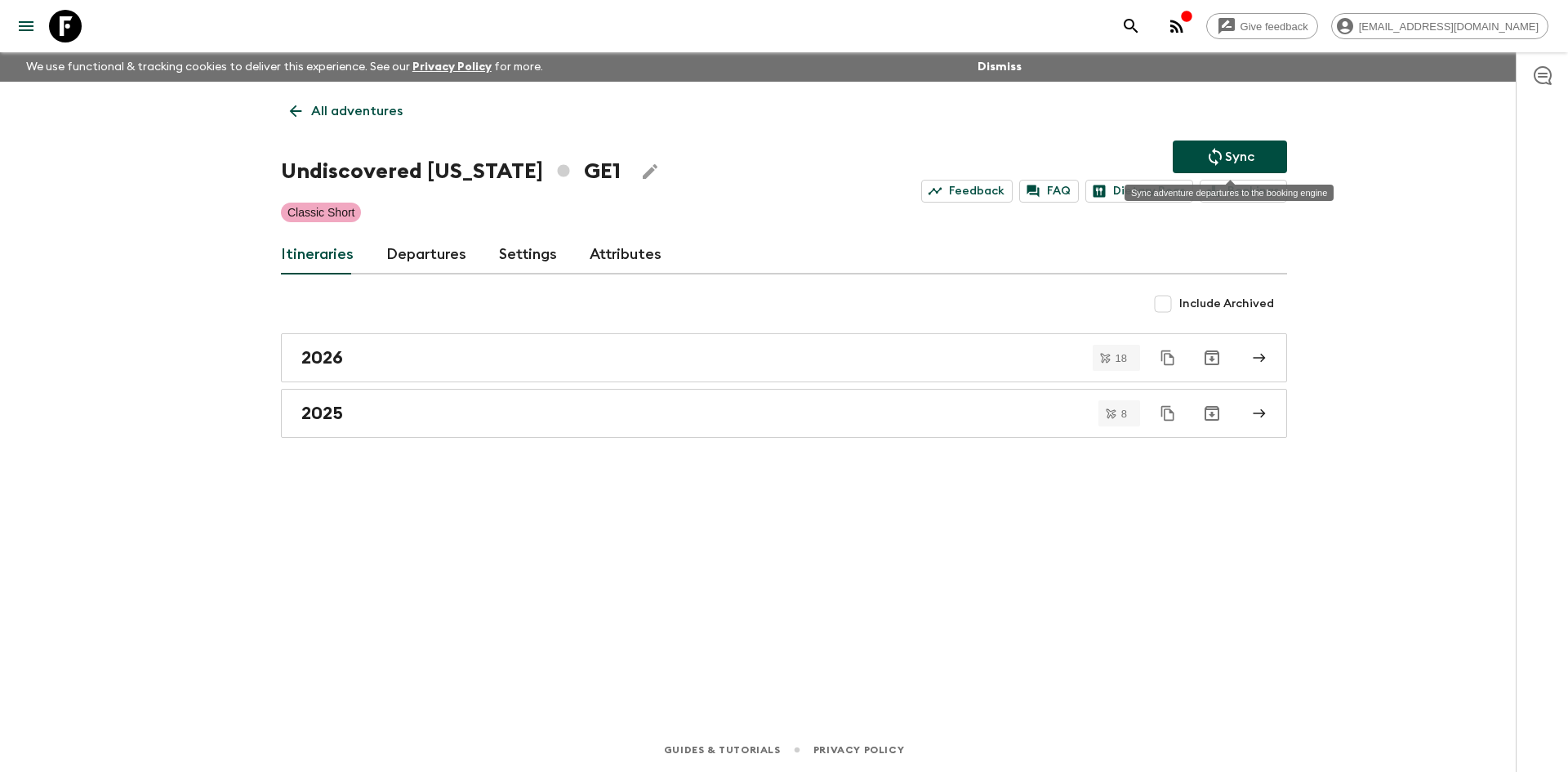
click at [1217, 164] on icon "Sync adventure departures to the booking engine" at bounding box center [1215, 157] width 19 height 19
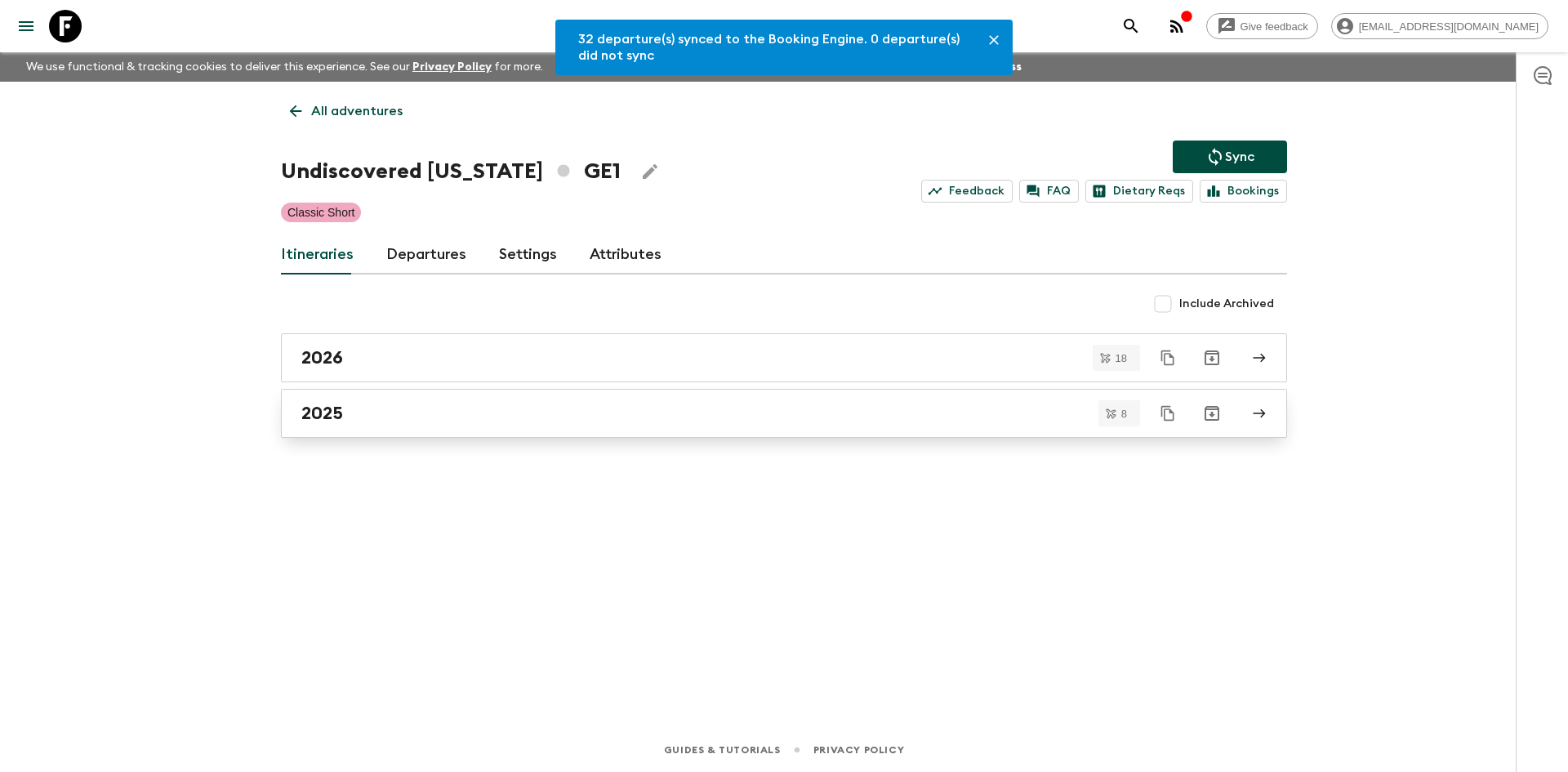
click at [329, 404] on h2 "2025" at bounding box center [322, 413] width 41 height 21
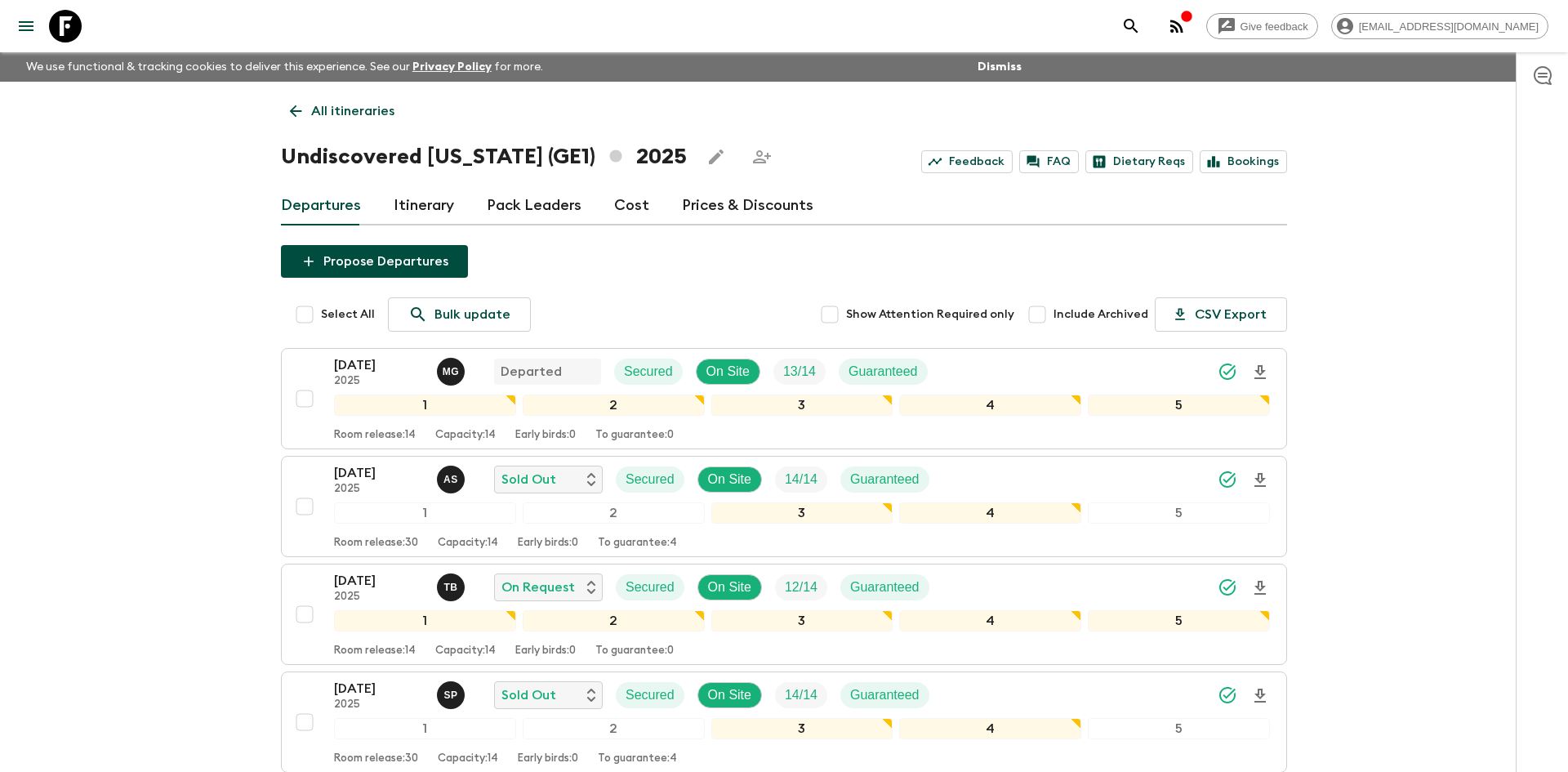
click at [73, 261] on div "Give feedback [EMAIL_ADDRESS][DOMAIN_NAME] We use functional & tracking cookies…" at bounding box center [784, 676] width 1568 height 1352
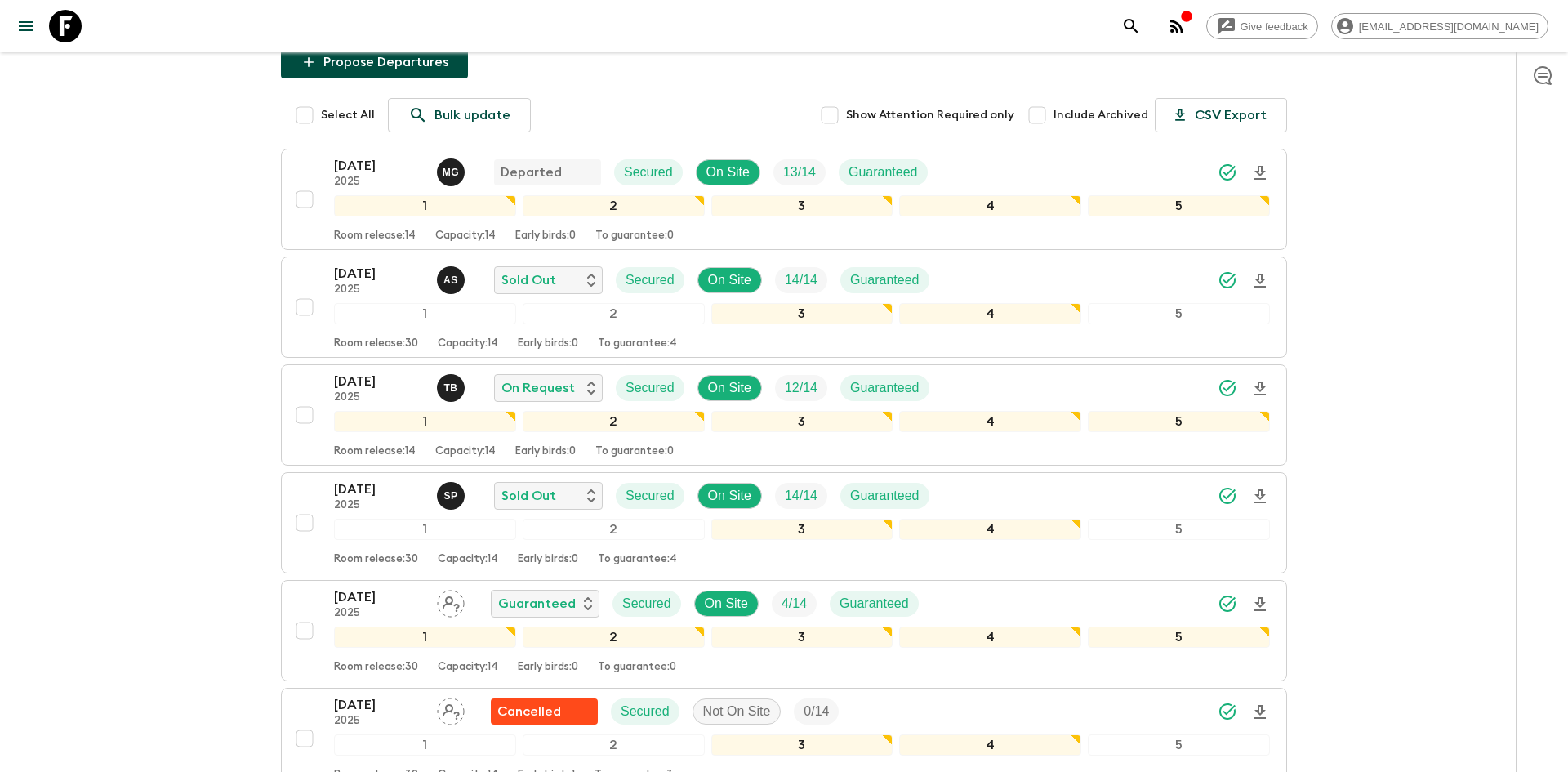
scroll to position [362, 0]
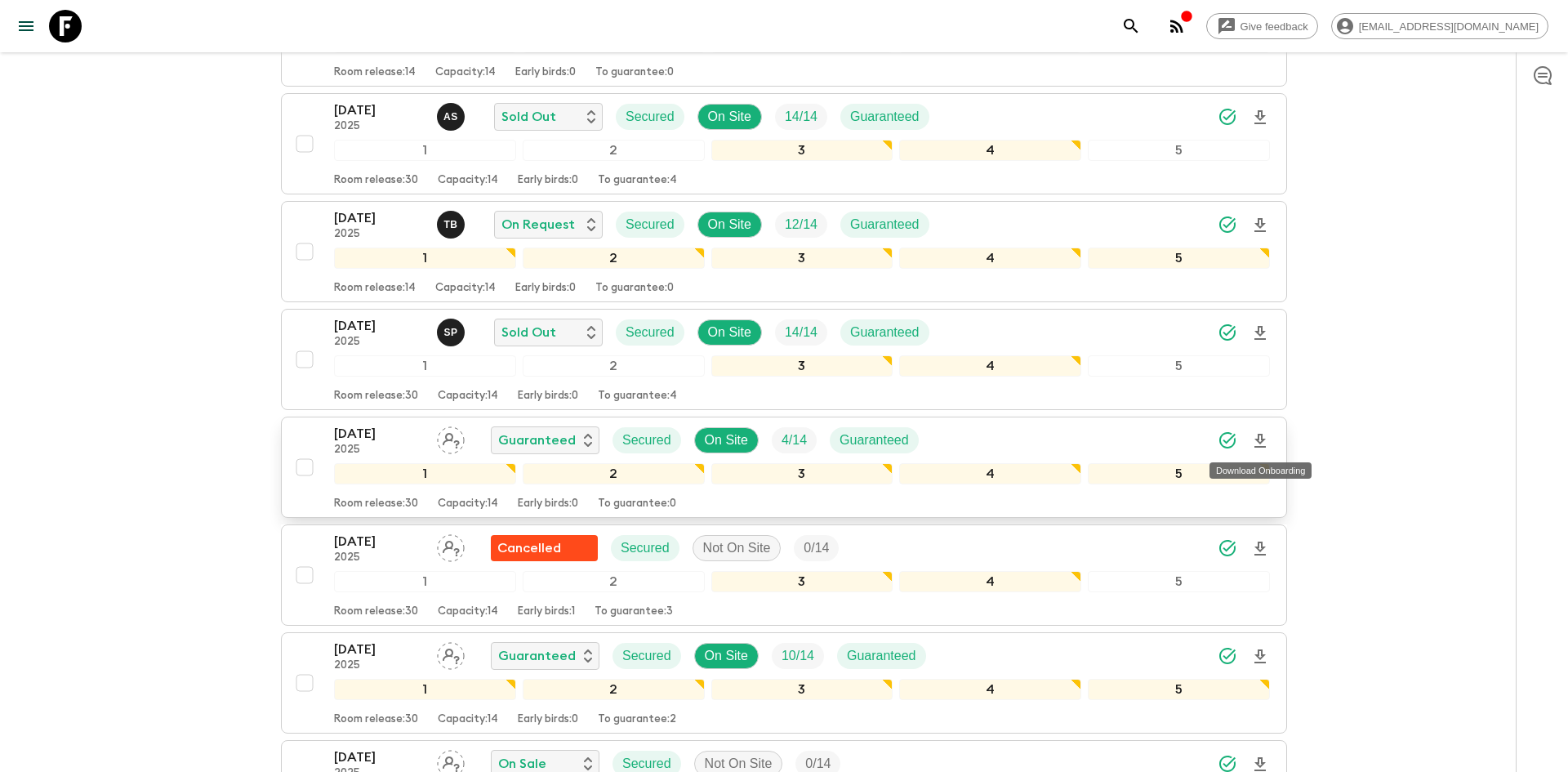
click at [1266, 441] on icon "Download Onboarding" at bounding box center [1260, 441] width 19 height 19
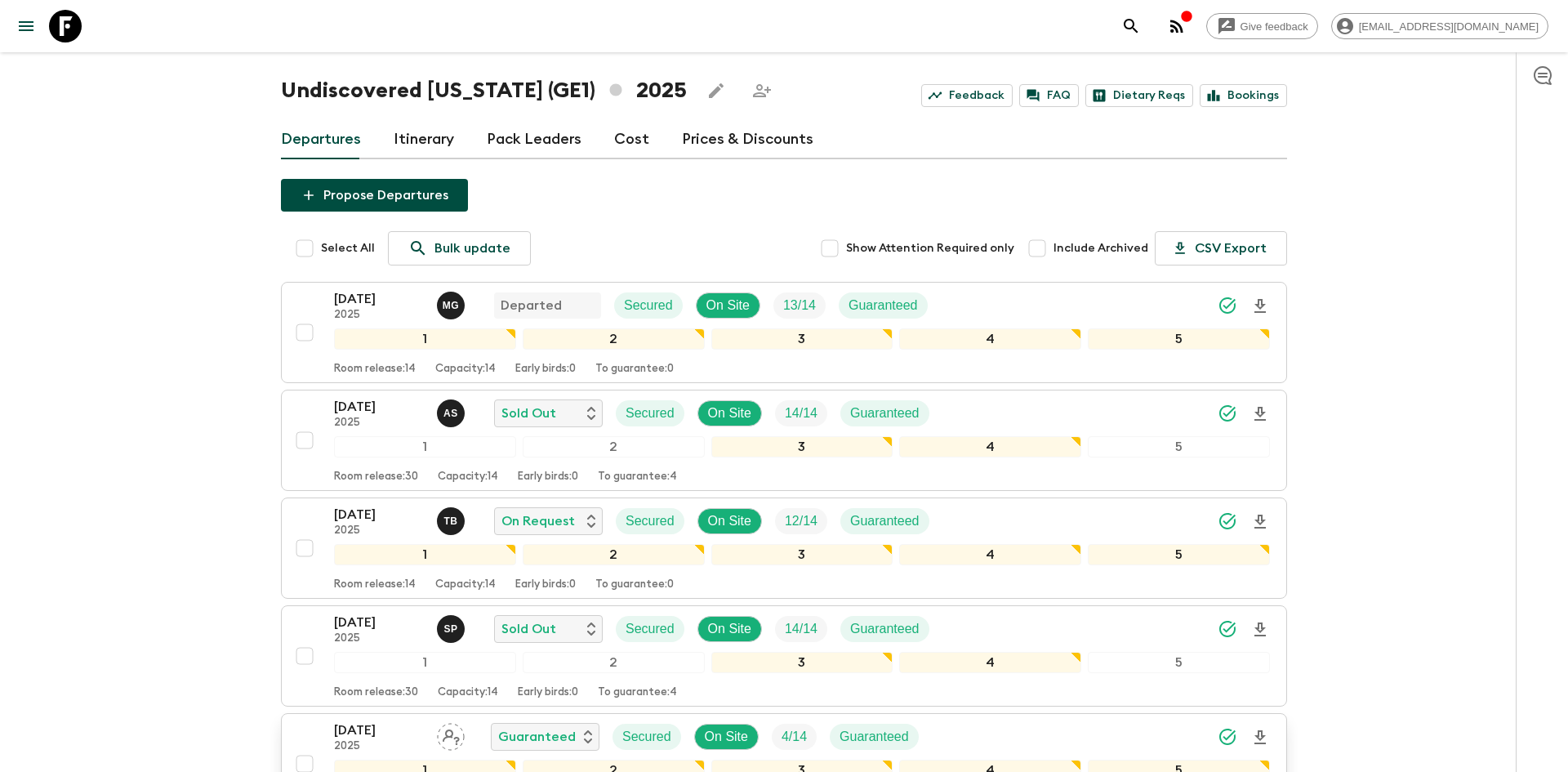
scroll to position [0, 0]
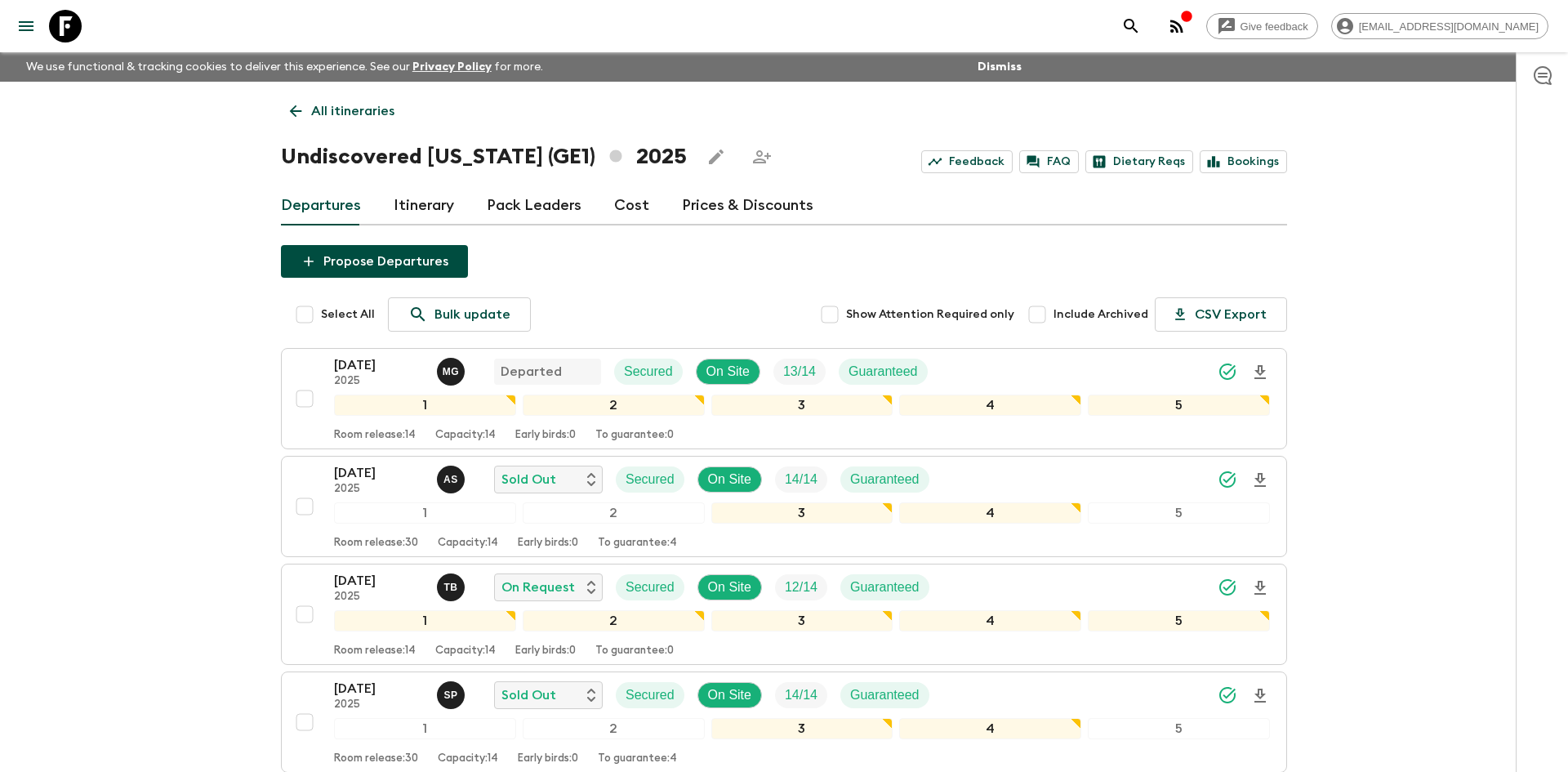
click at [354, 106] on p "All itineraries" at bounding box center [353, 111] width 84 height 19
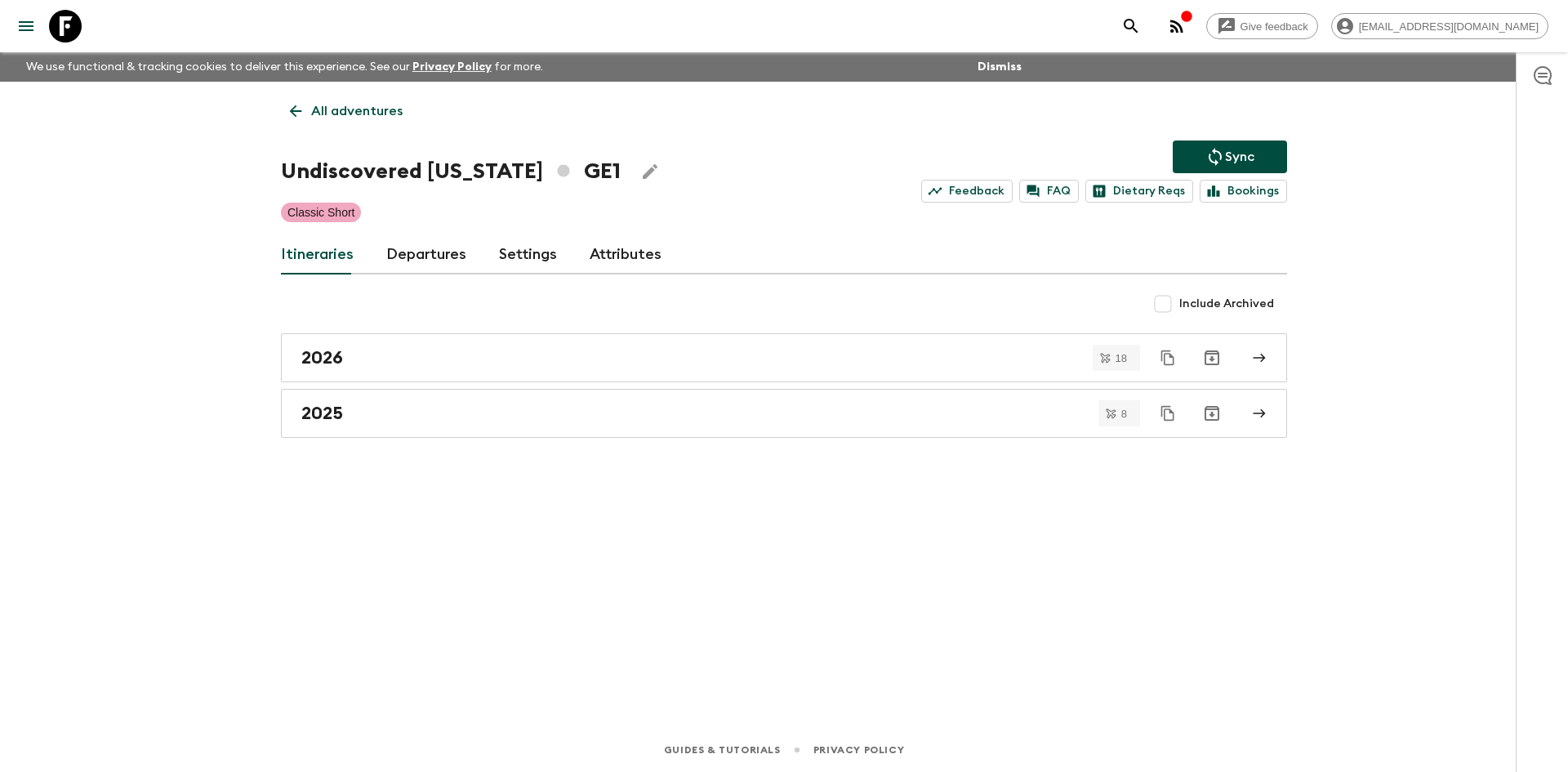
click at [354, 106] on p "All adventures" at bounding box center [357, 111] width 91 height 19
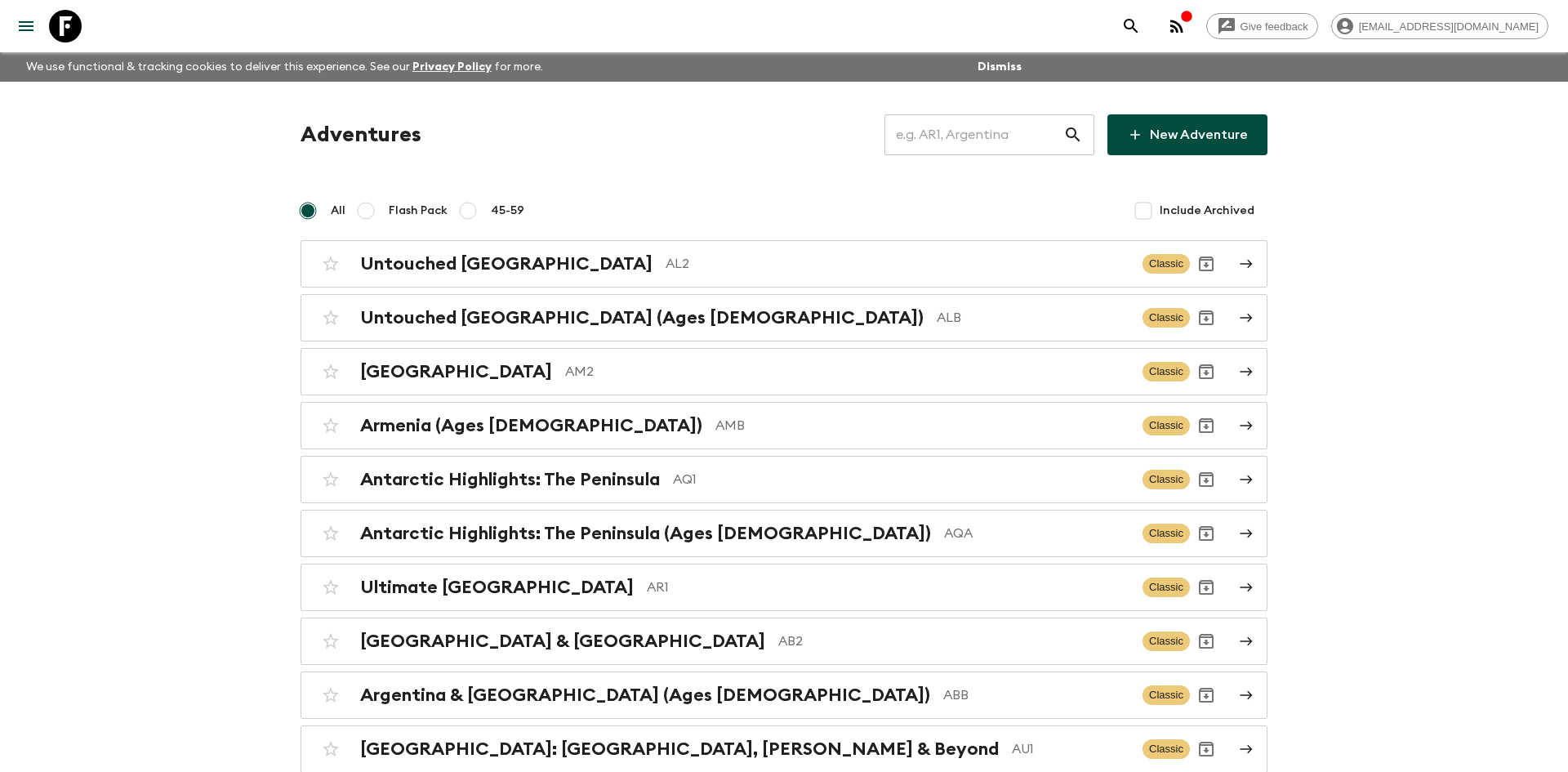
click at [928, 139] on input "text" at bounding box center [974, 135] width 179 height 46
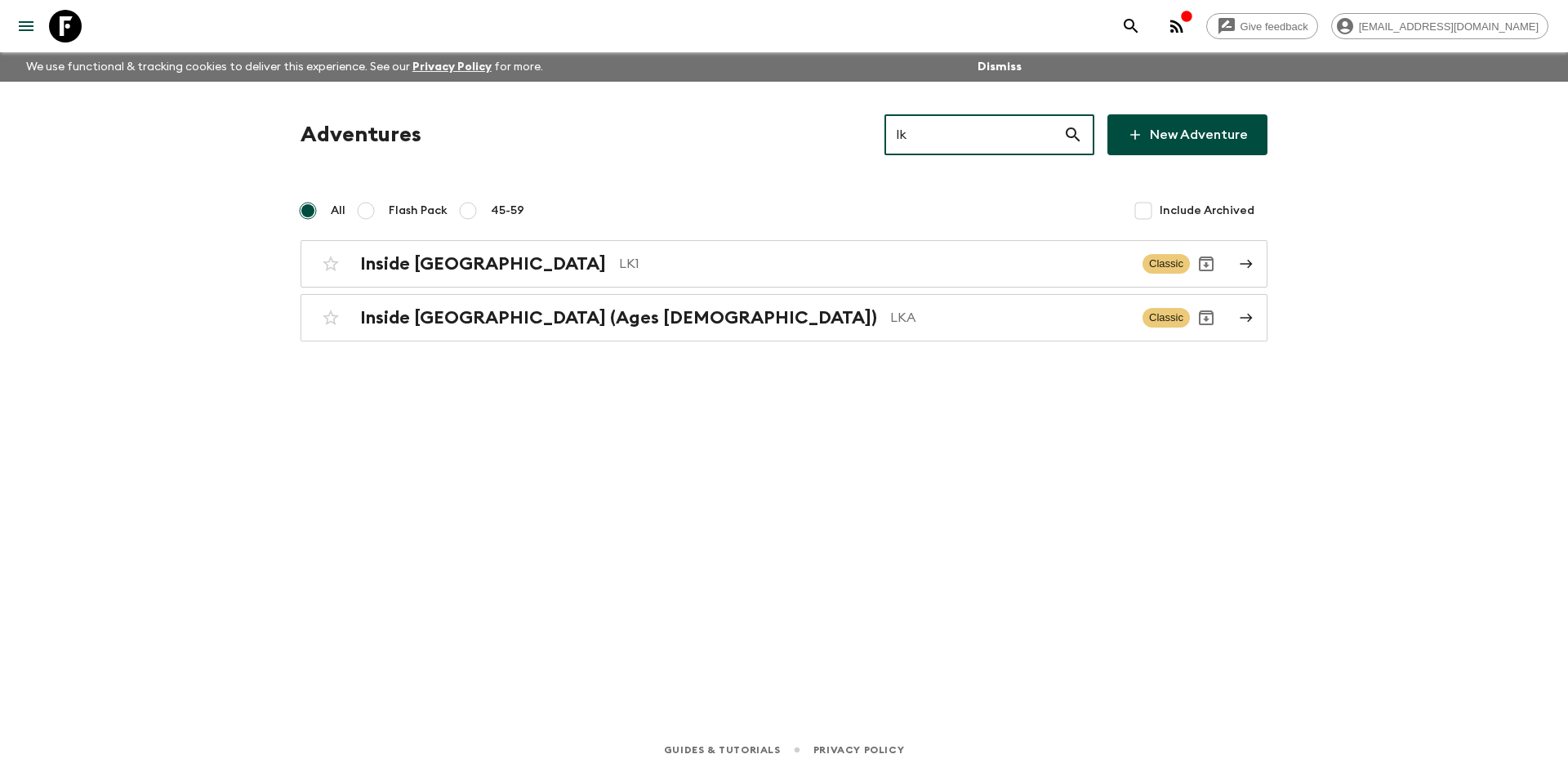
type input "lka"
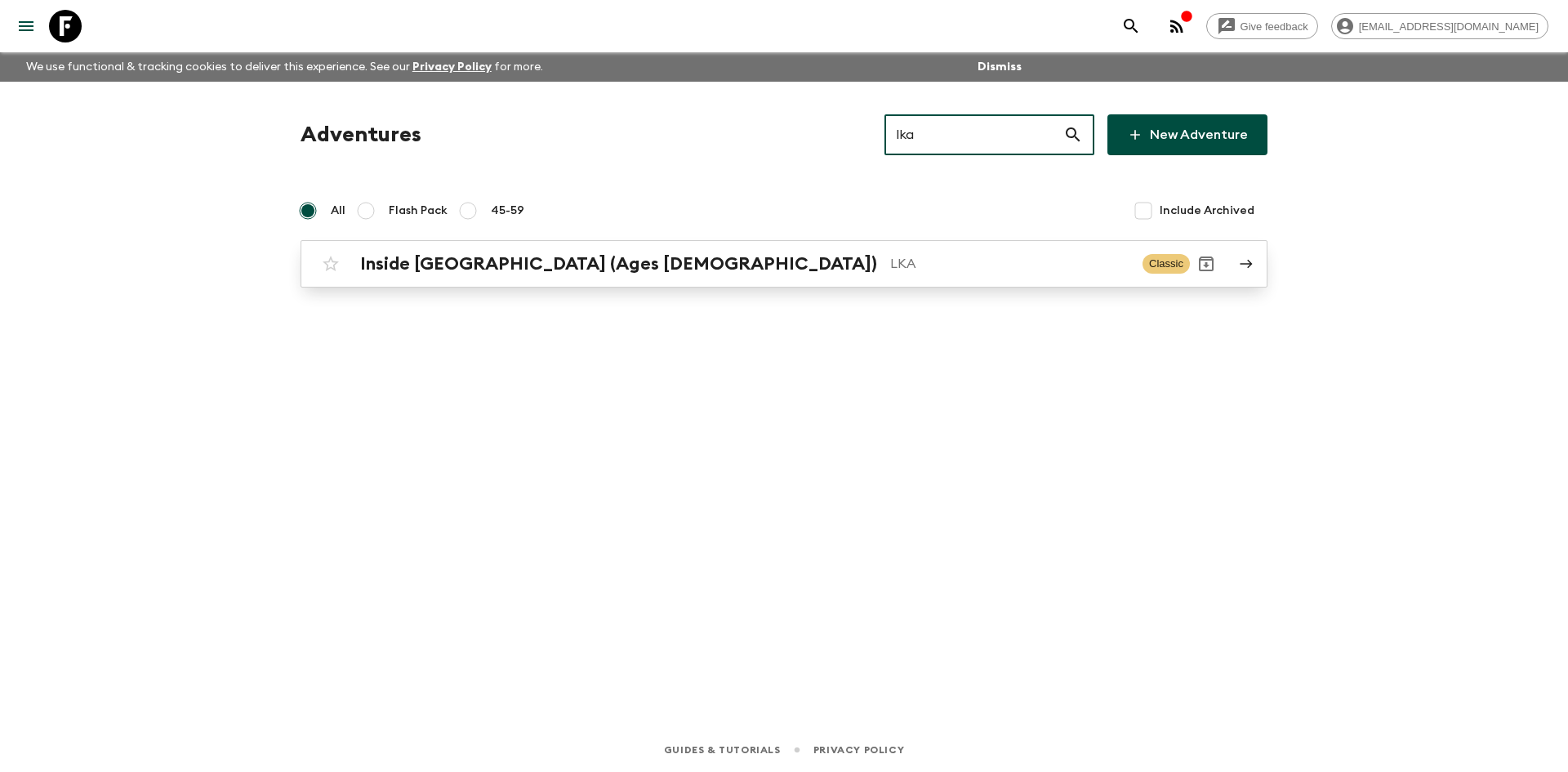
click at [571, 254] on h2 "Inside [GEOGRAPHIC_DATA] (Ages [DEMOGRAPHIC_DATA])" at bounding box center [619, 264] width 517 height 21
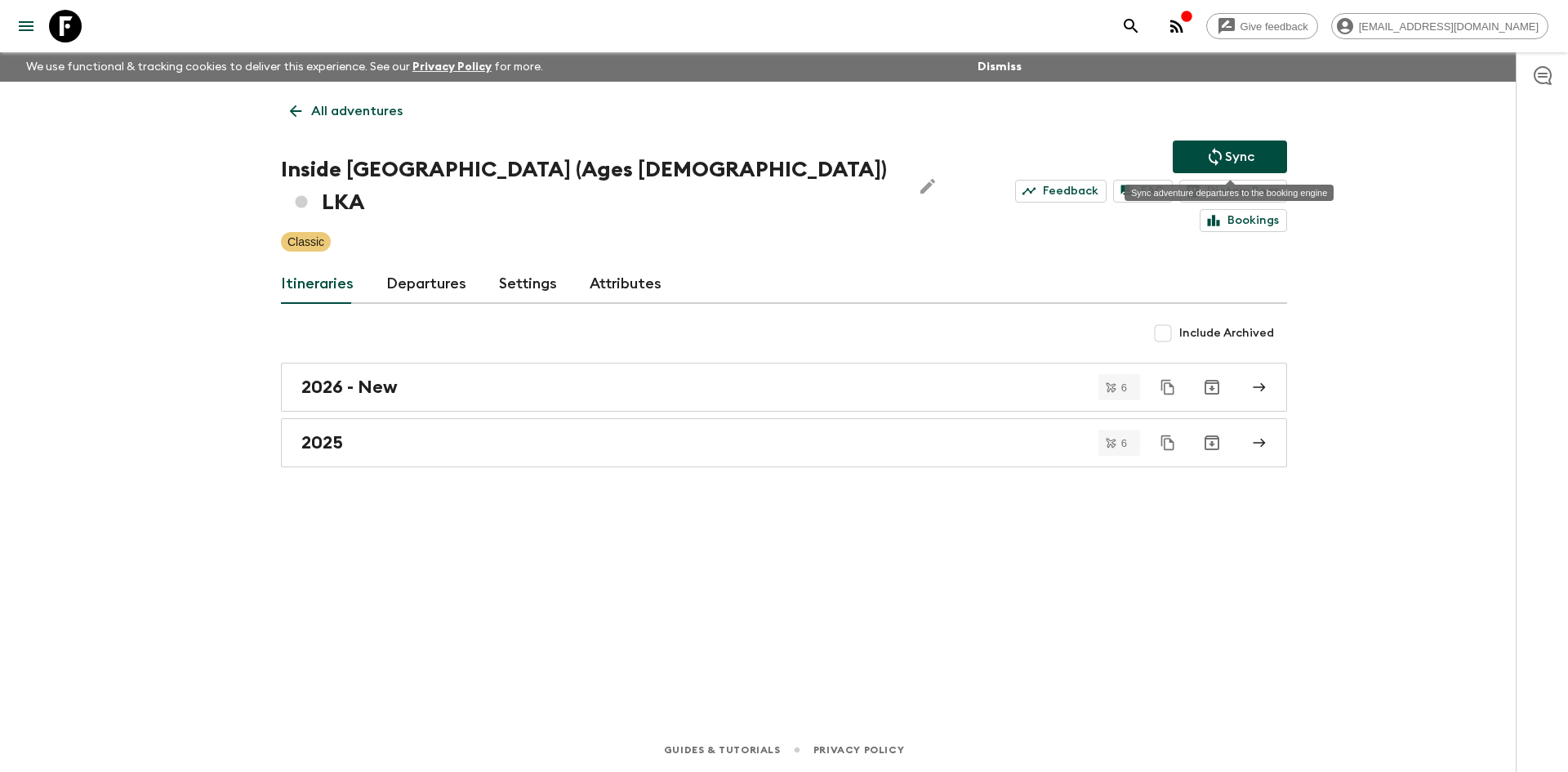
click at [1230, 149] on p "Sync" at bounding box center [1239, 157] width 29 height 19
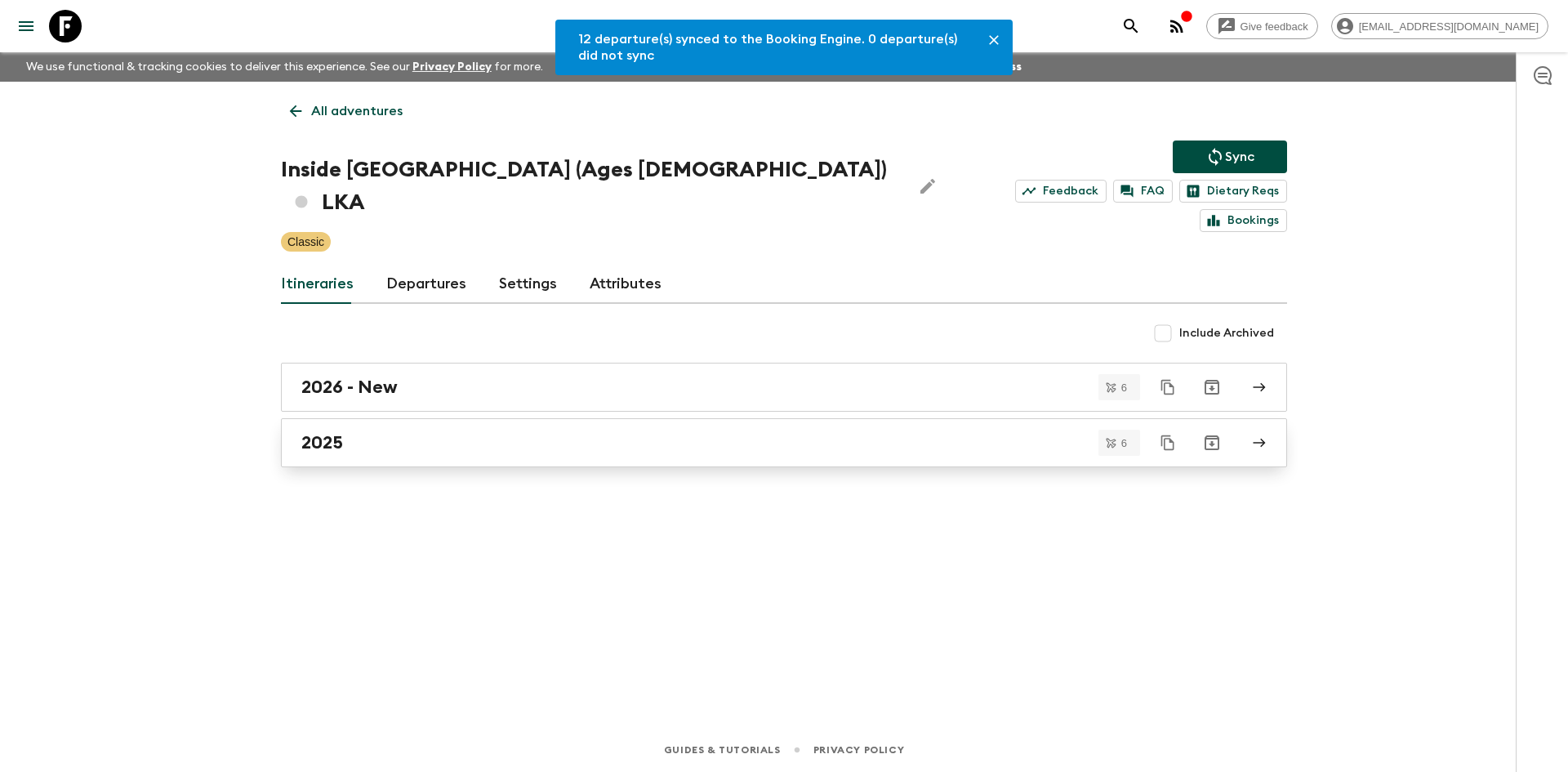
click at [382, 432] on div "2025" at bounding box center [769, 442] width 935 height 21
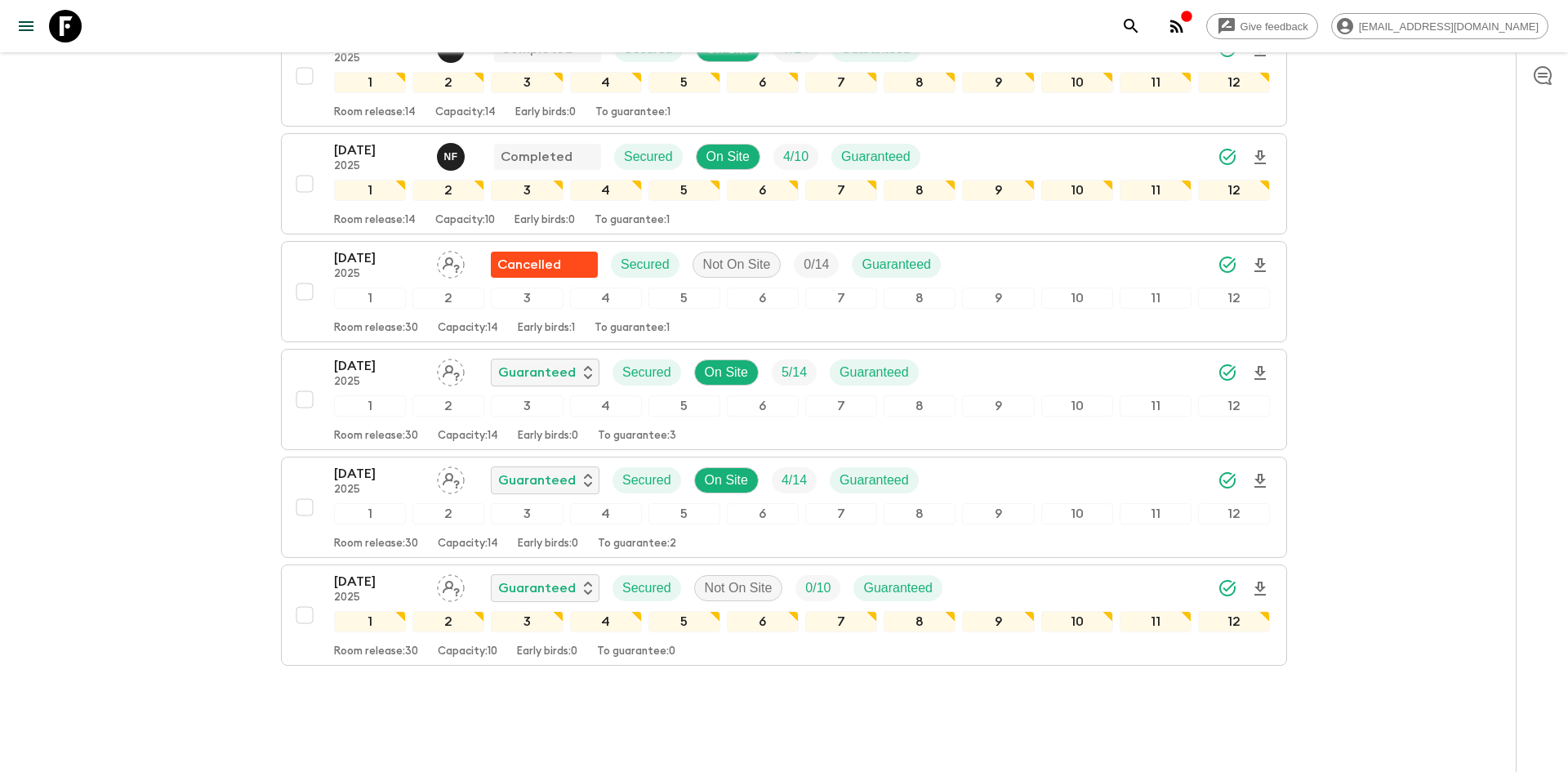
scroll to position [365, 0]
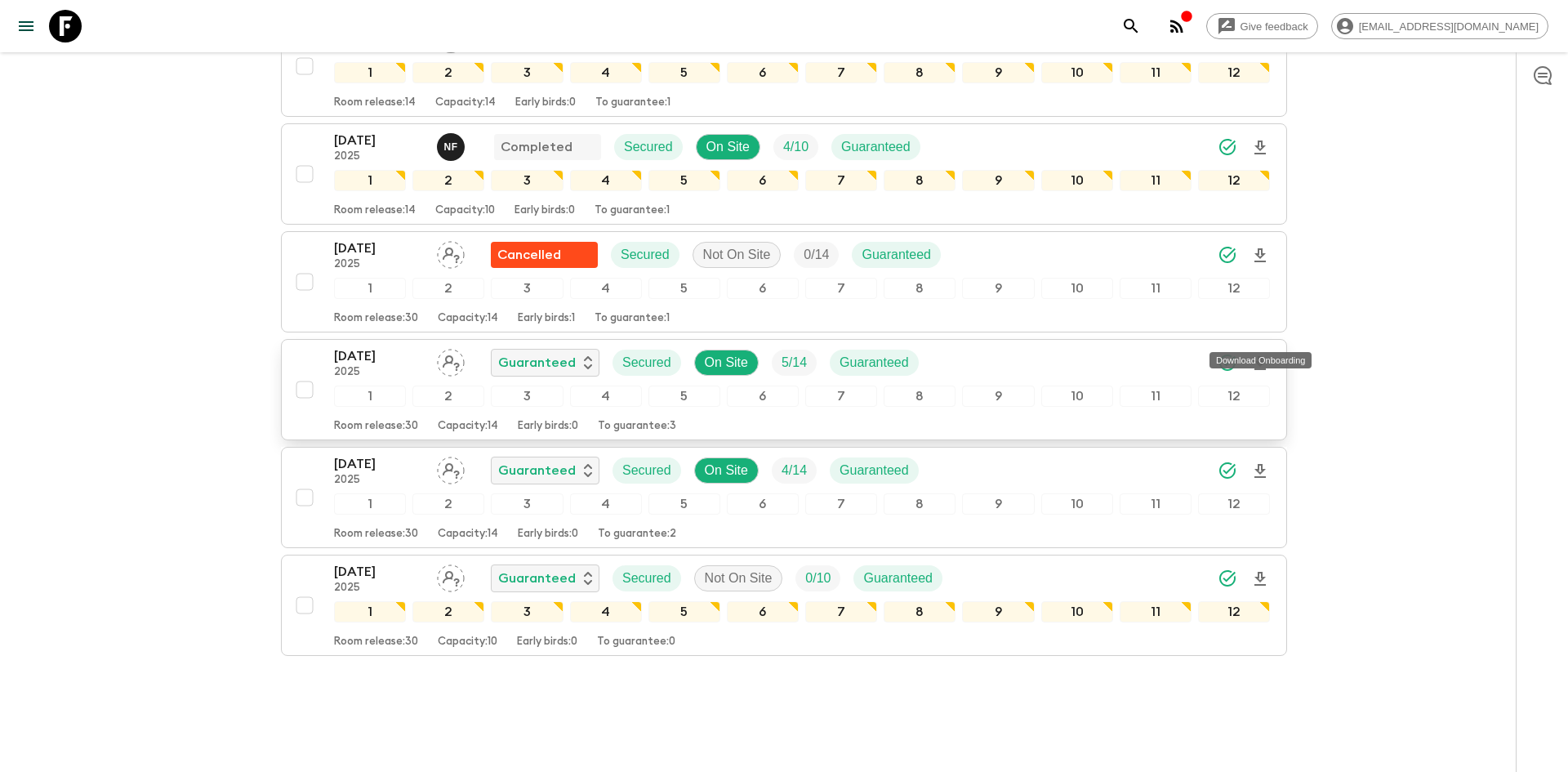
click at [1257, 353] on icon "Download Onboarding" at bounding box center [1260, 363] width 19 height 19
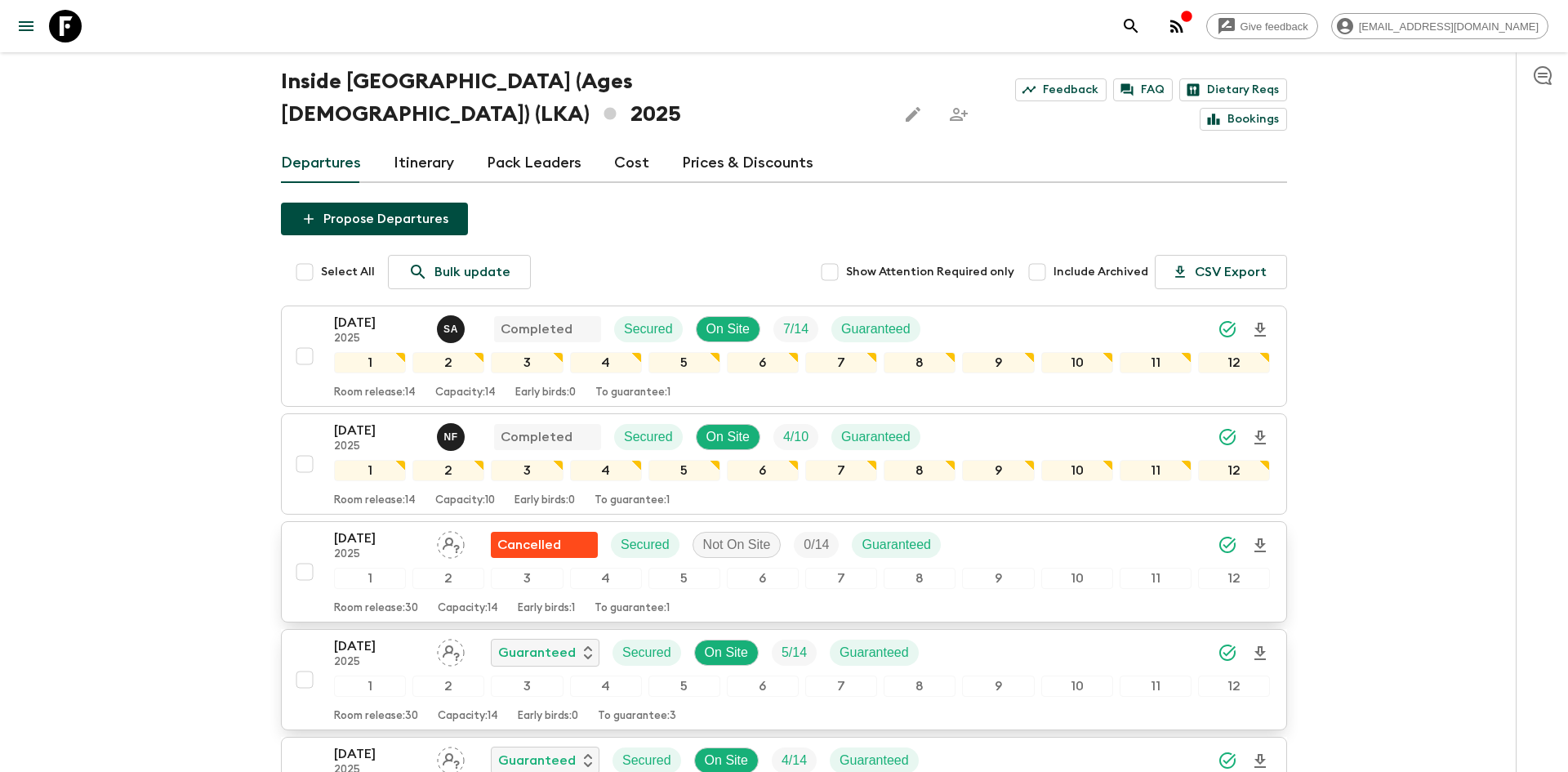
scroll to position [0, 0]
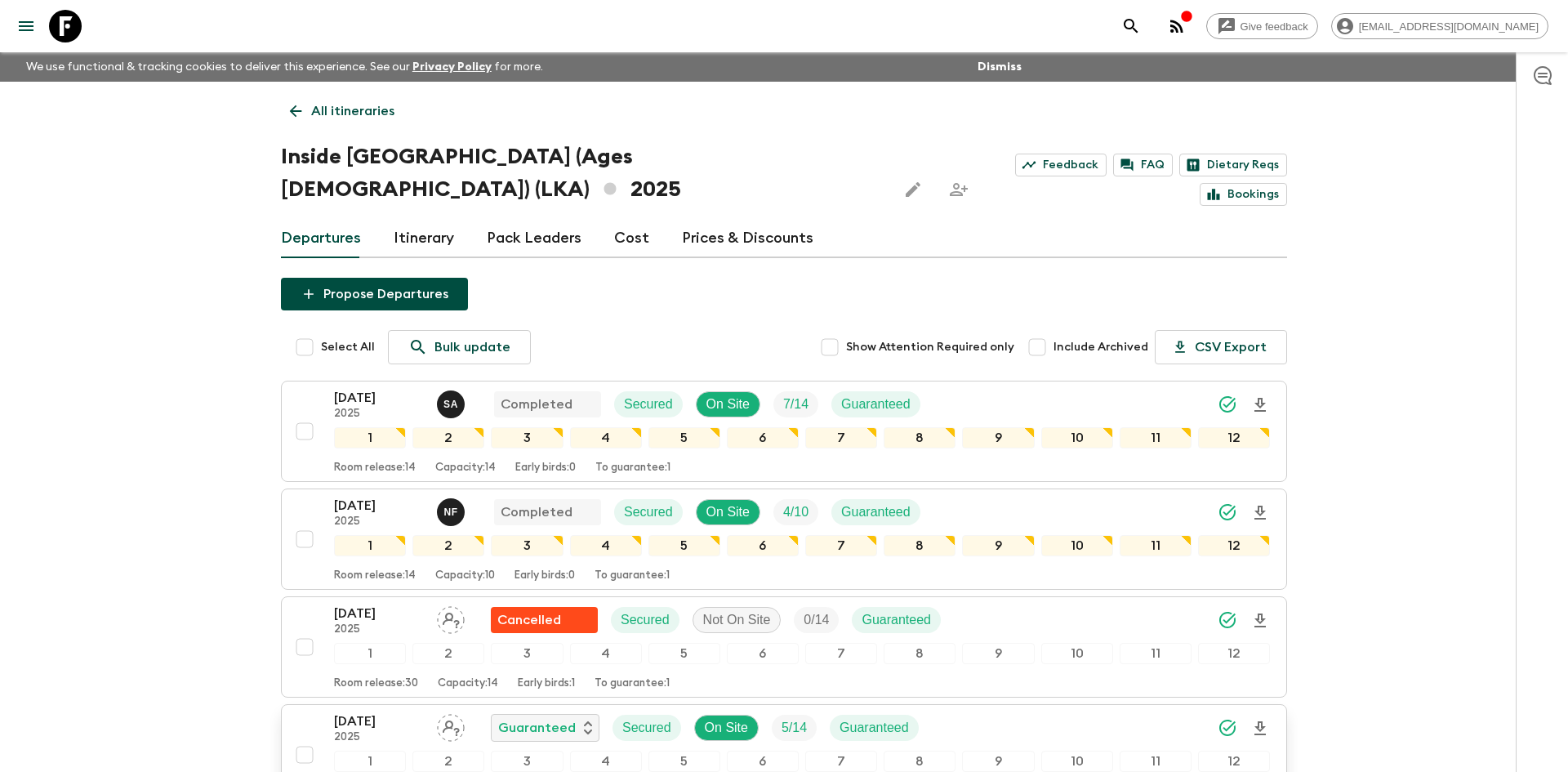
click at [370, 113] on p "All itineraries" at bounding box center [353, 111] width 84 height 19
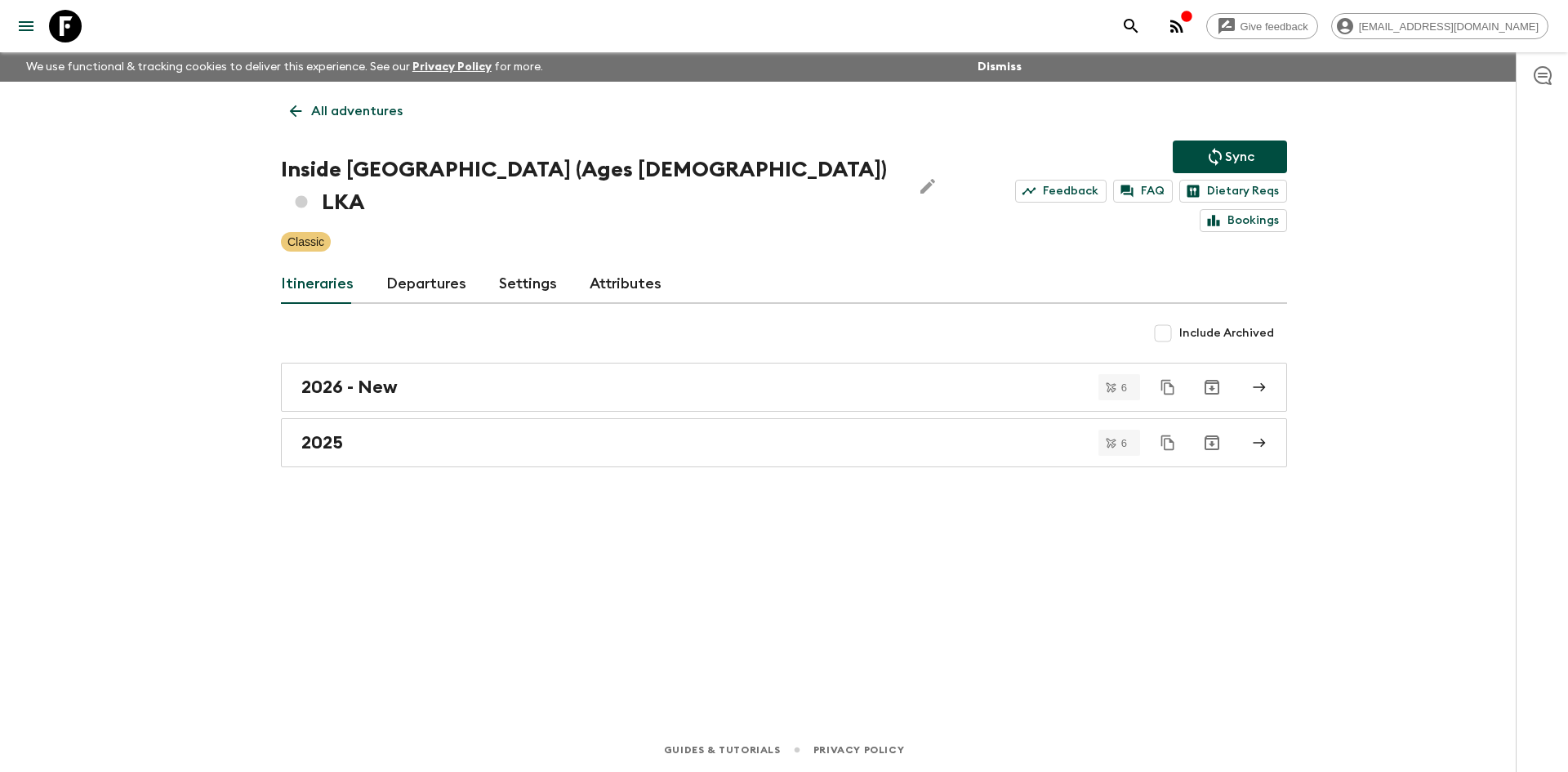
click at [370, 113] on p "All adventures" at bounding box center [357, 111] width 91 height 19
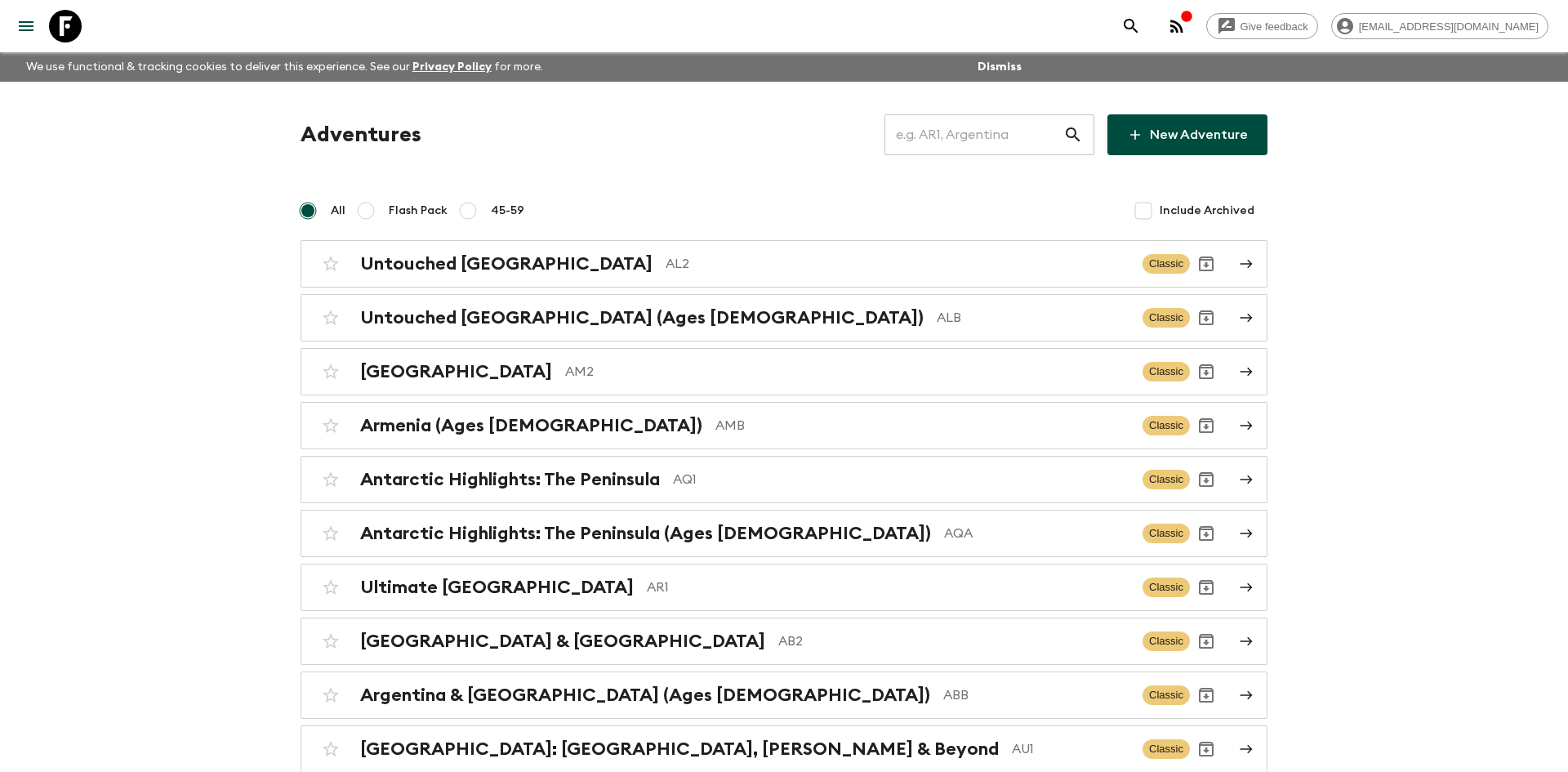
click at [936, 142] on input "text" at bounding box center [974, 135] width 179 height 46
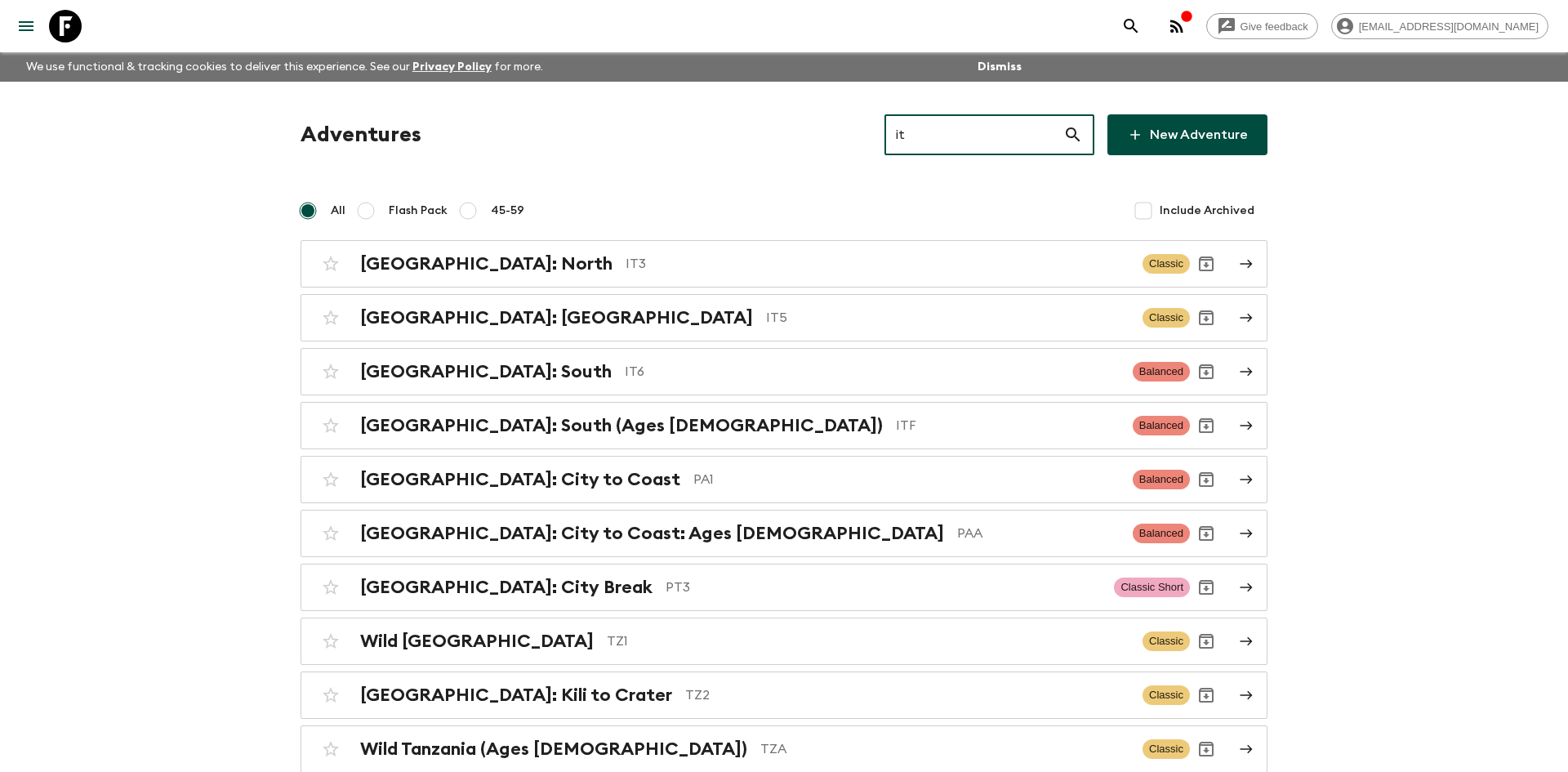
type input "it3"
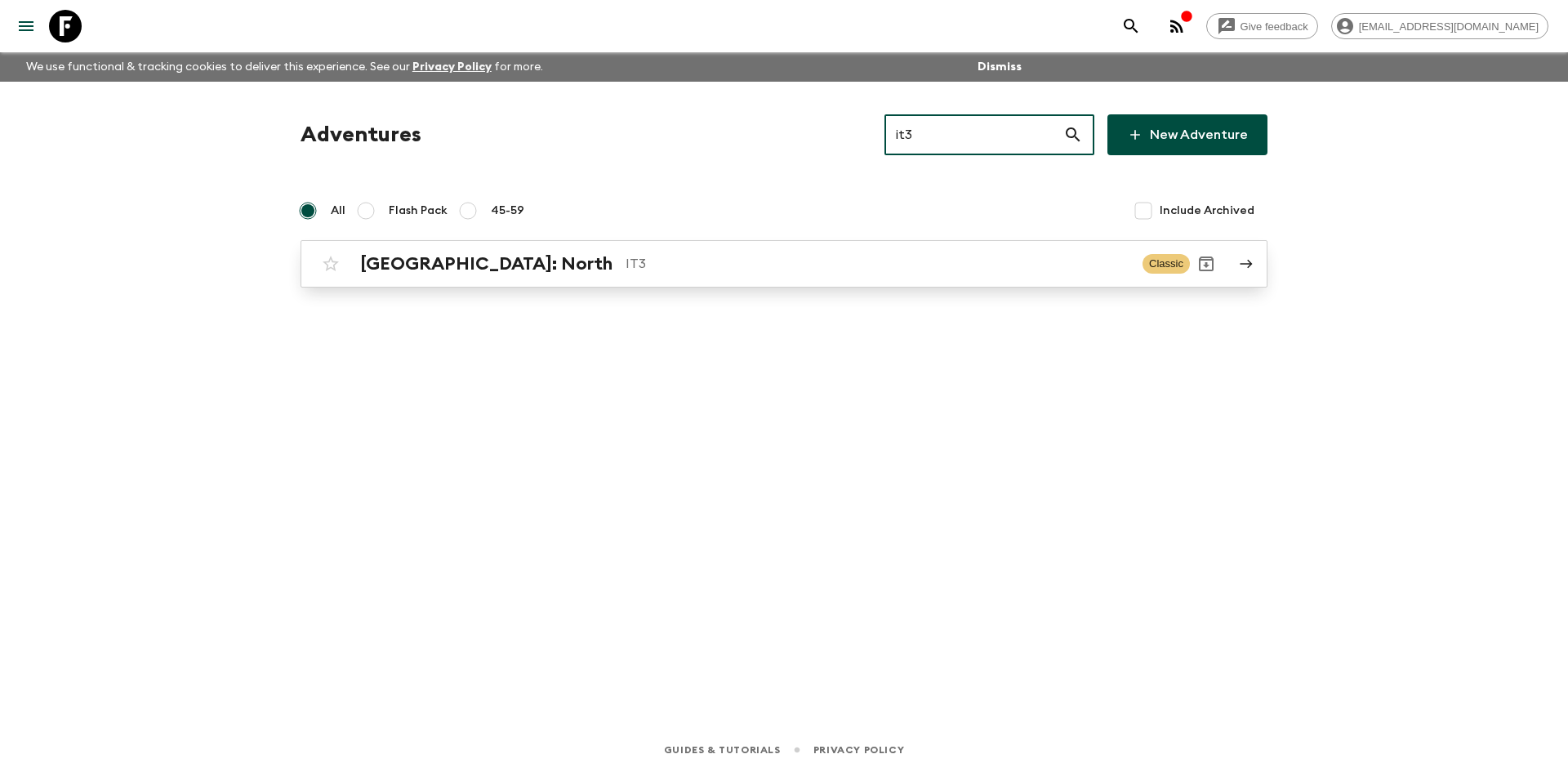
click at [579, 248] on div "[GEOGRAPHIC_DATA]: North IT3 Classic" at bounding box center [753, 263] width 876 height 33
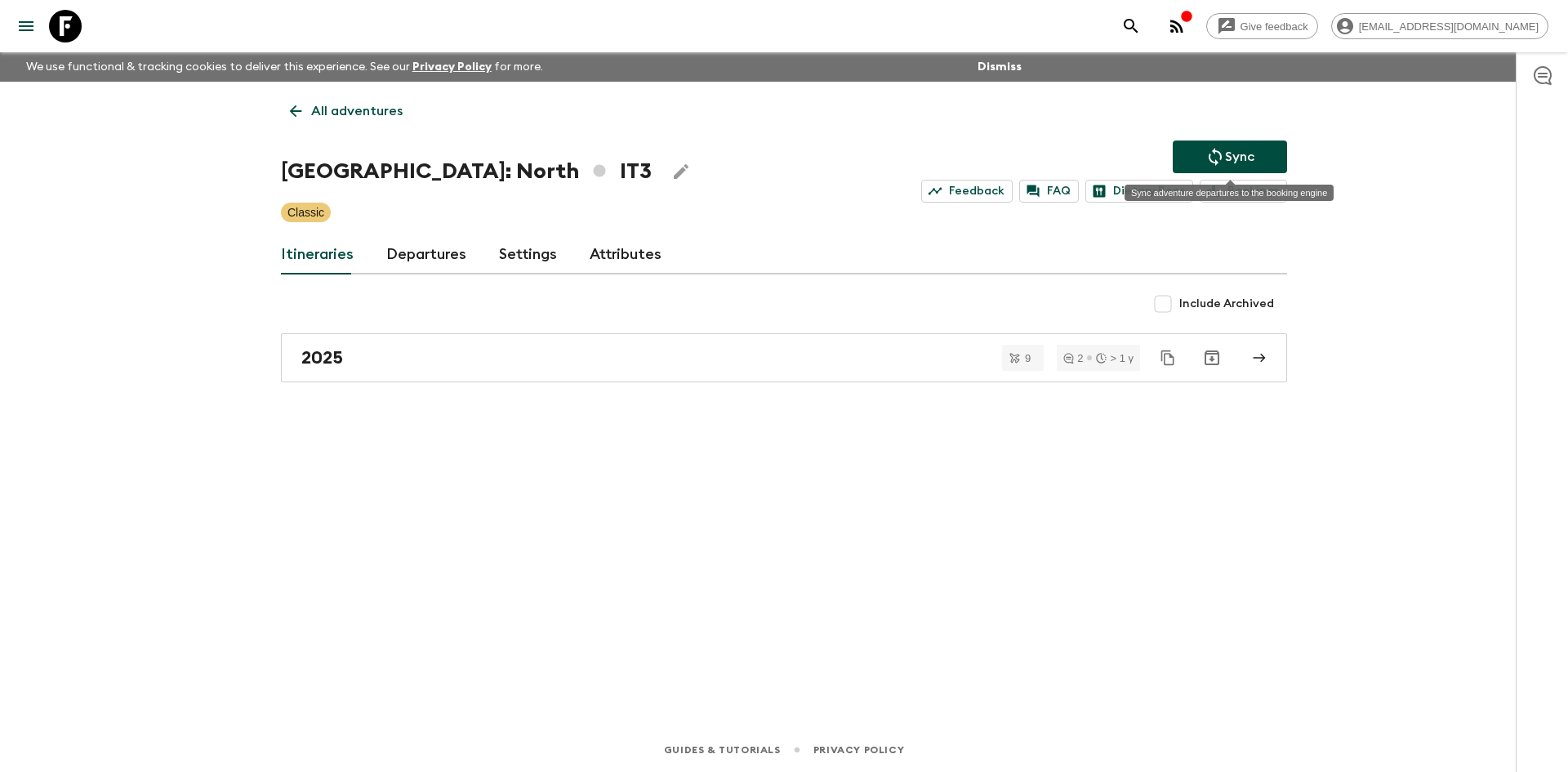
click at [1211, 142] on button "Sync" at bounding box center [1230, 157] width 114 height 33
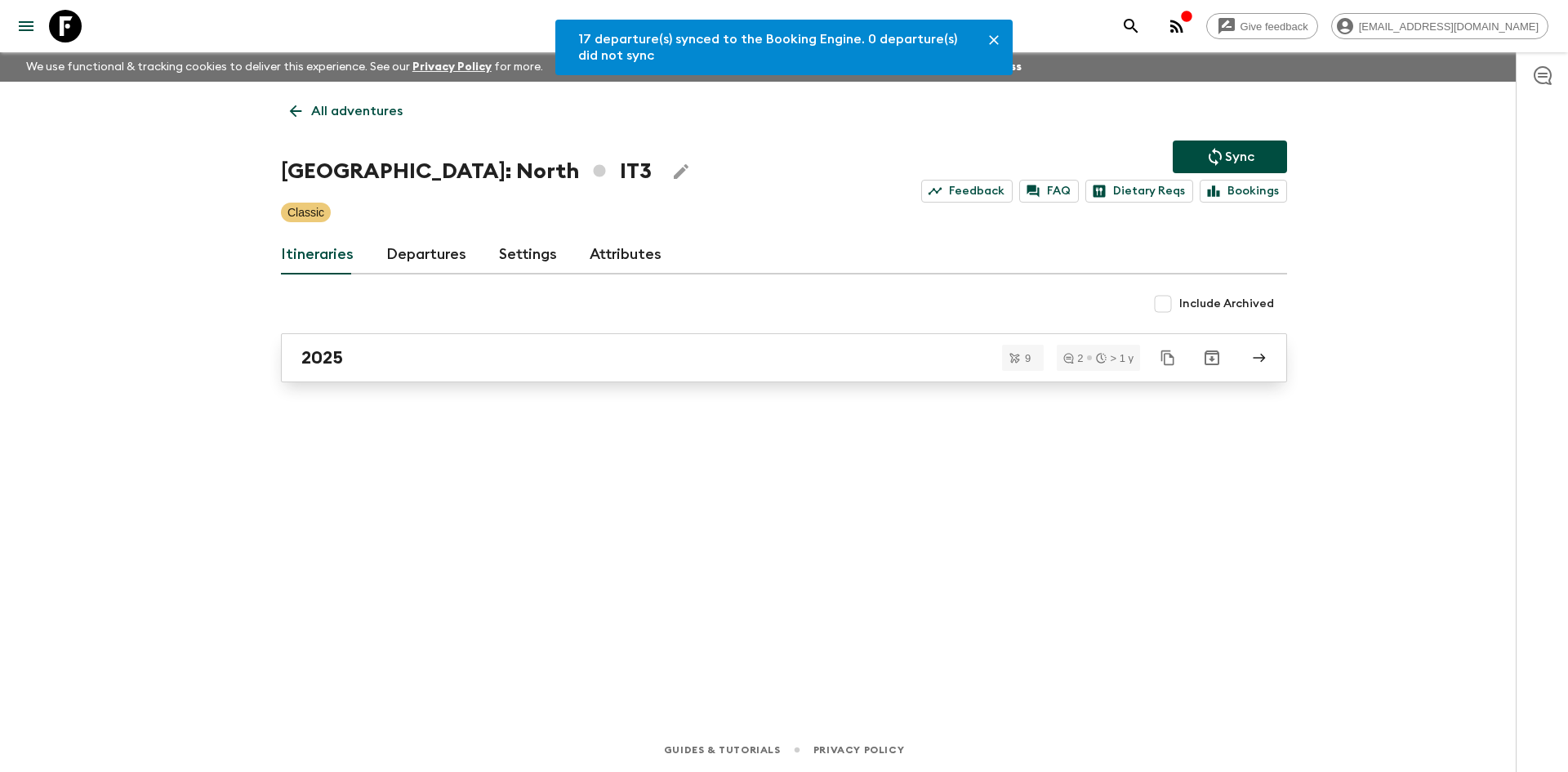
click at [503, 344] on link "2025" at bounding box center [784, 358] width 1006 height 49
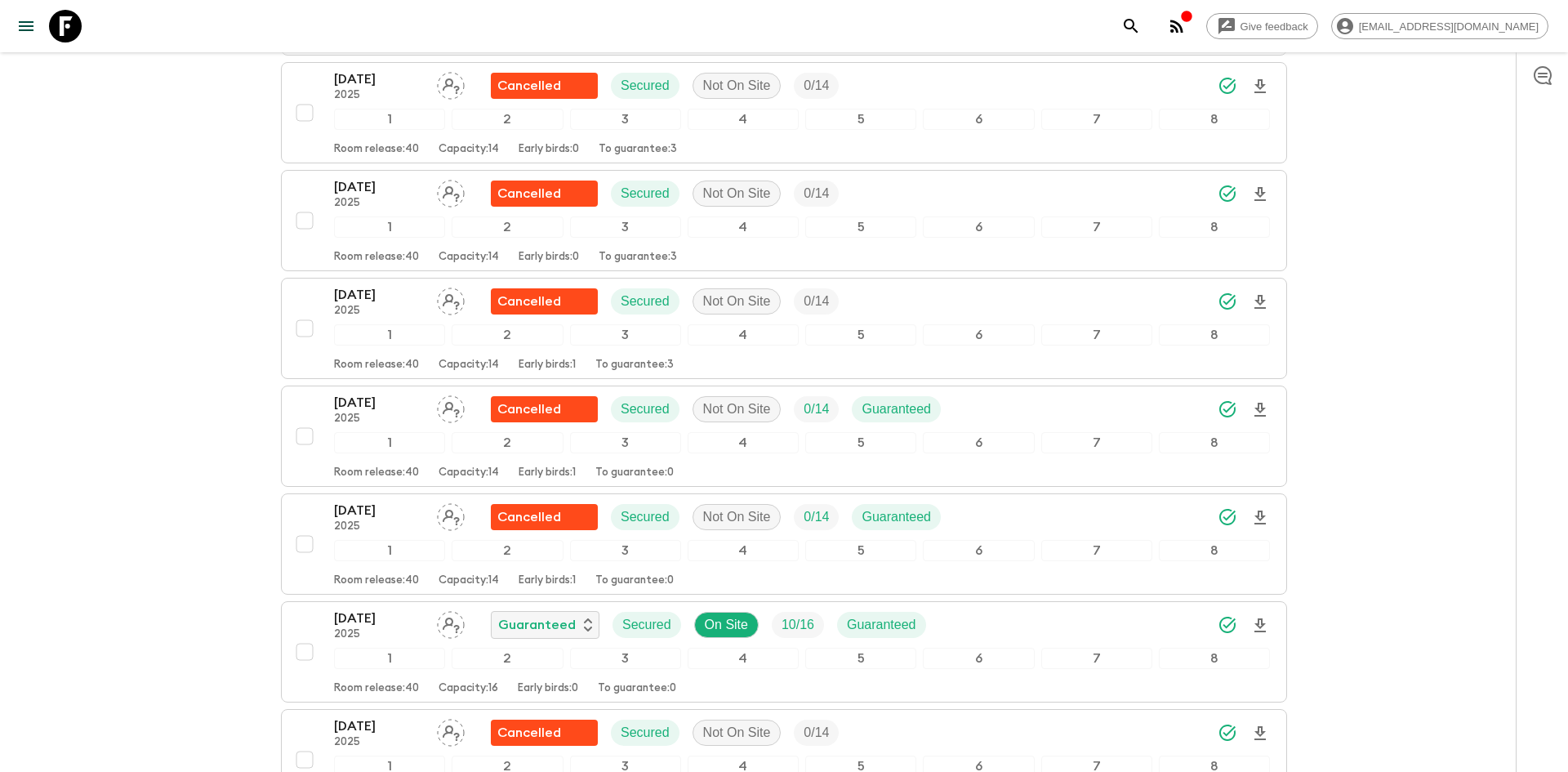
scroll to position [624, 0]
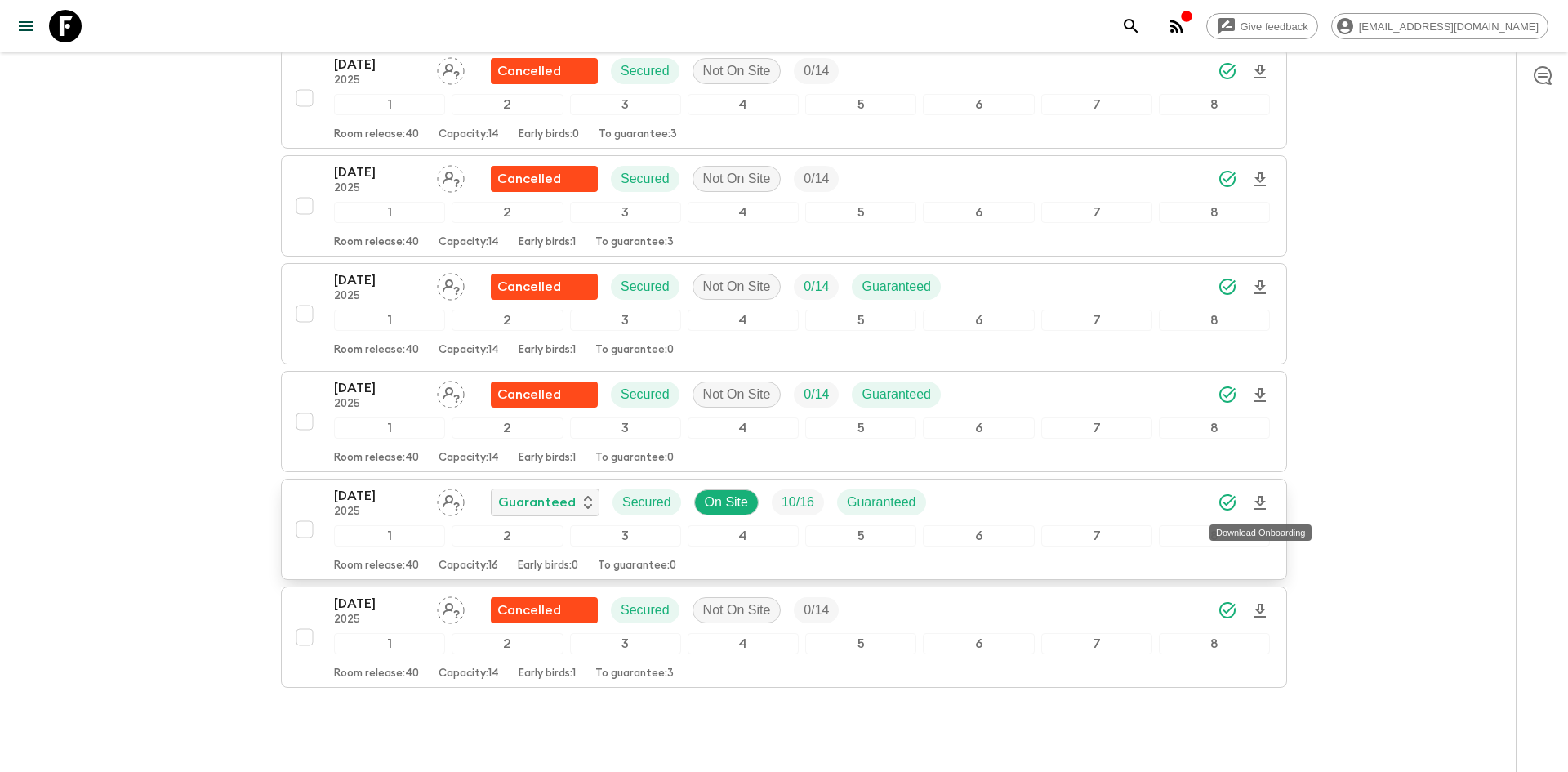
click at [1262, 505] on icon "Download Onboarding" at bounding box center [1260, 503] width 19 height 19
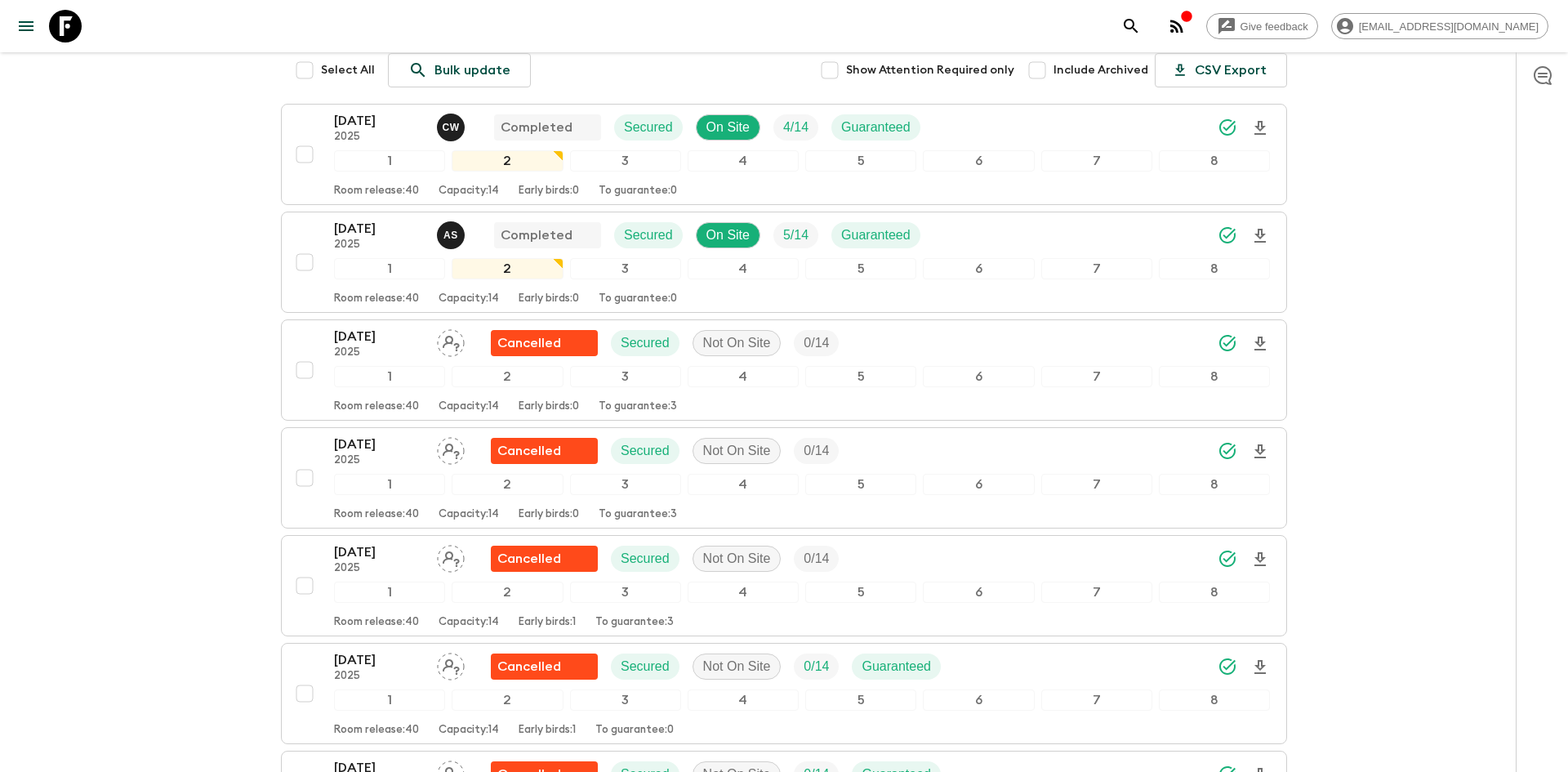
scroll to position [0, 0]
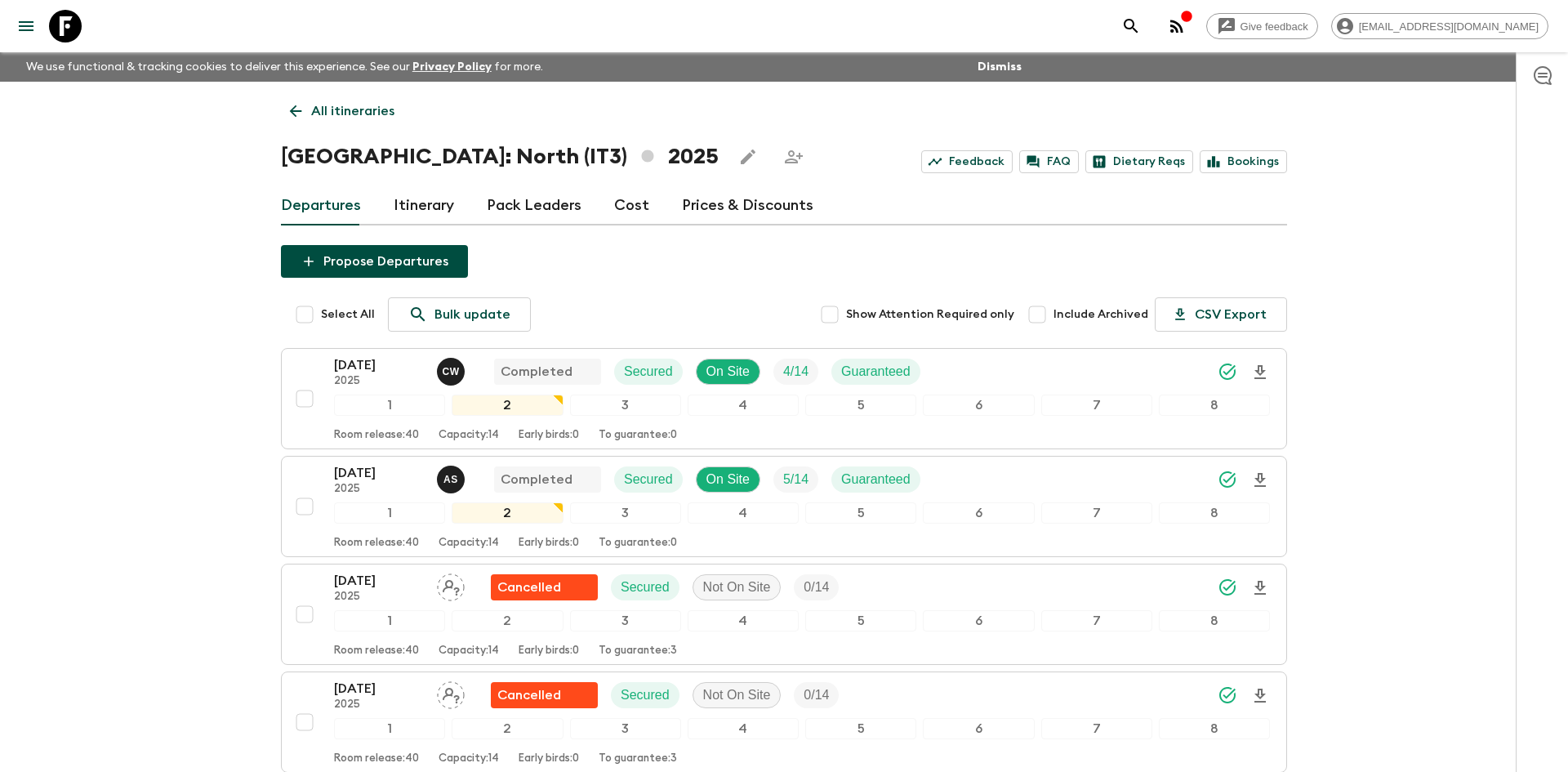
click at [382, 104] on p "All itineraries" at bounding box center [353, 111] width 84 height 19
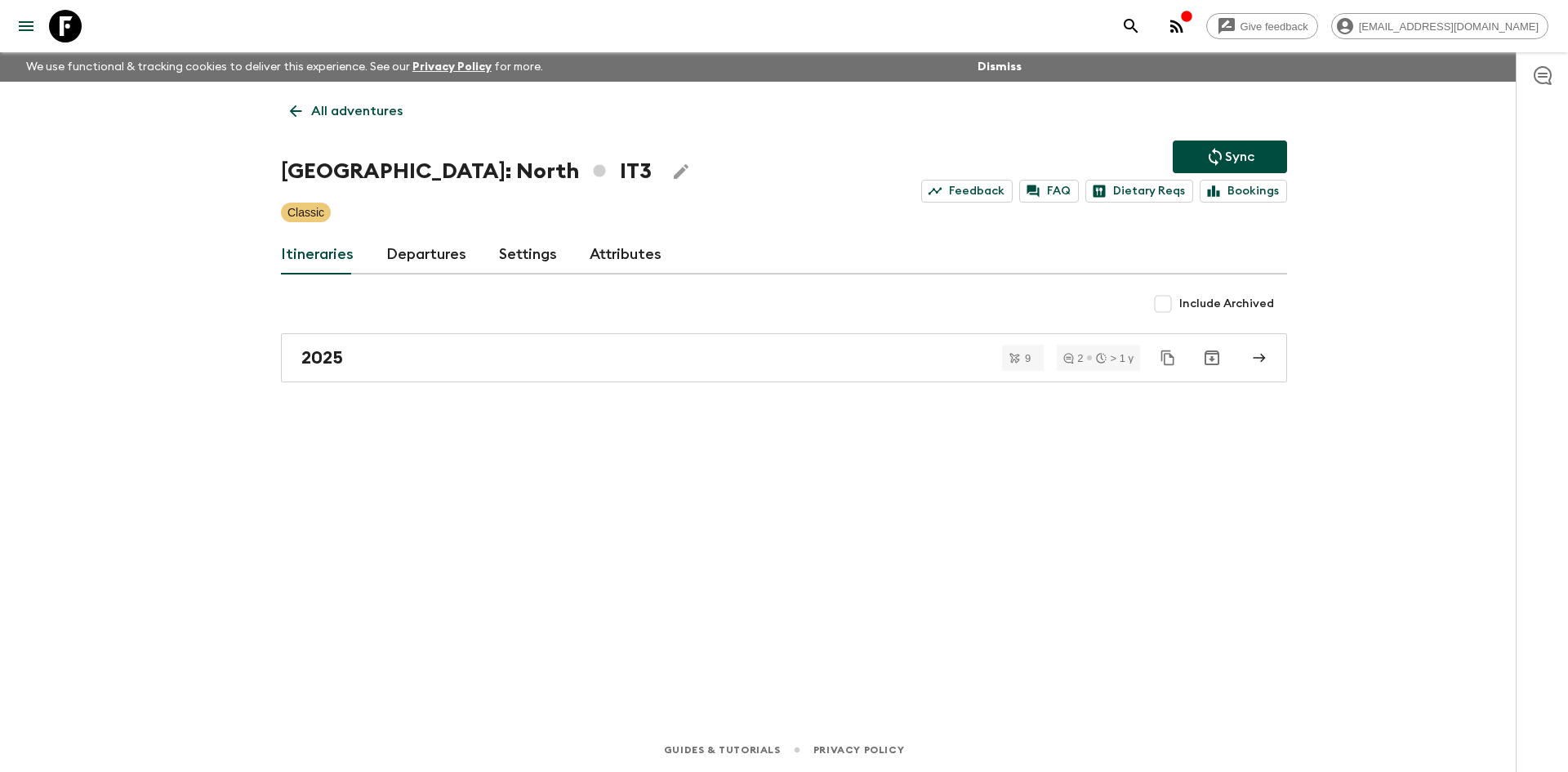
click at [382, 104] on p "All adventures" at bounding box center [357, 111] width 91 height 19
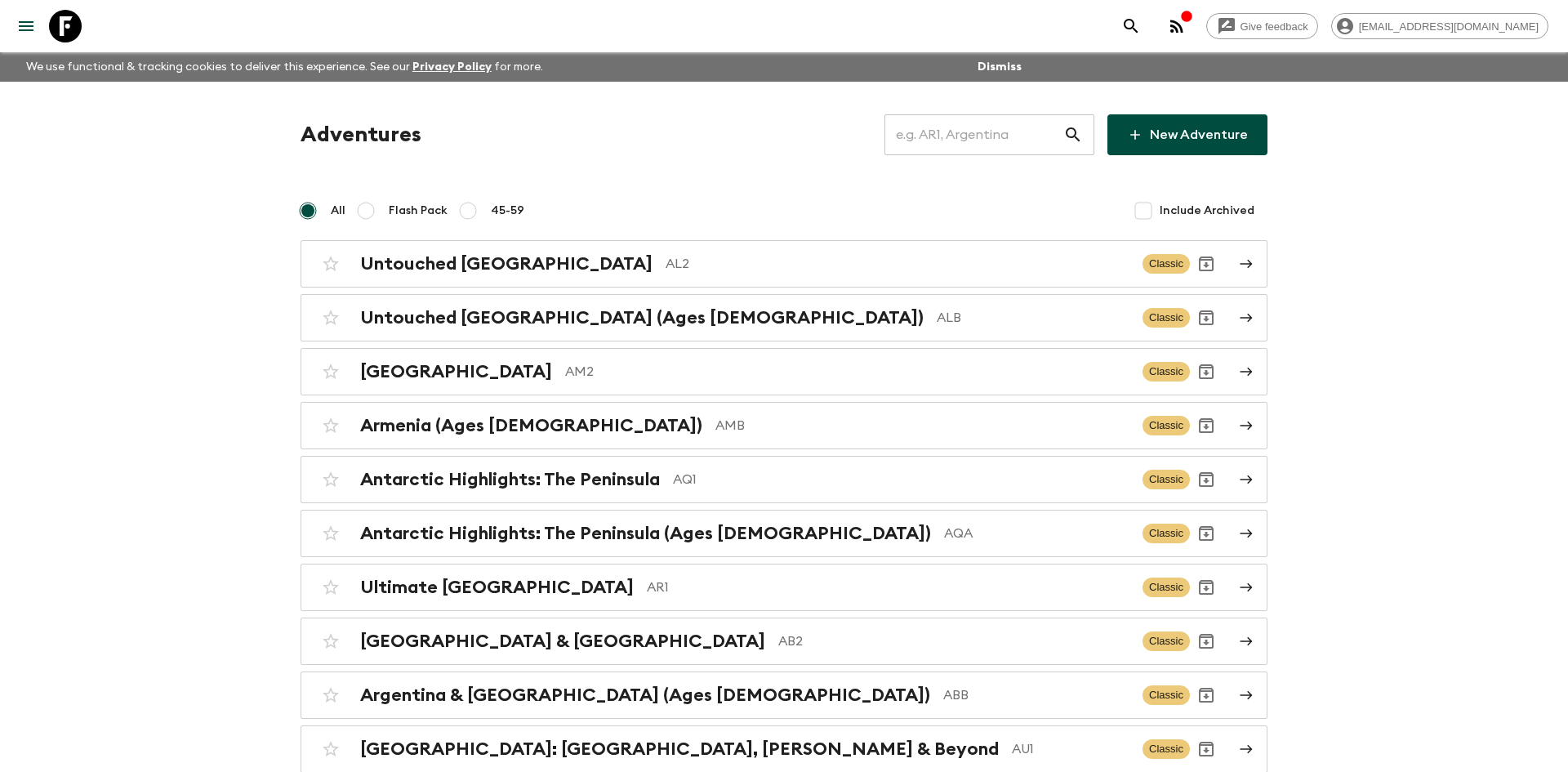
click at [959, 126] on input "text" at bounding box center [974, 135] width 179 height 46
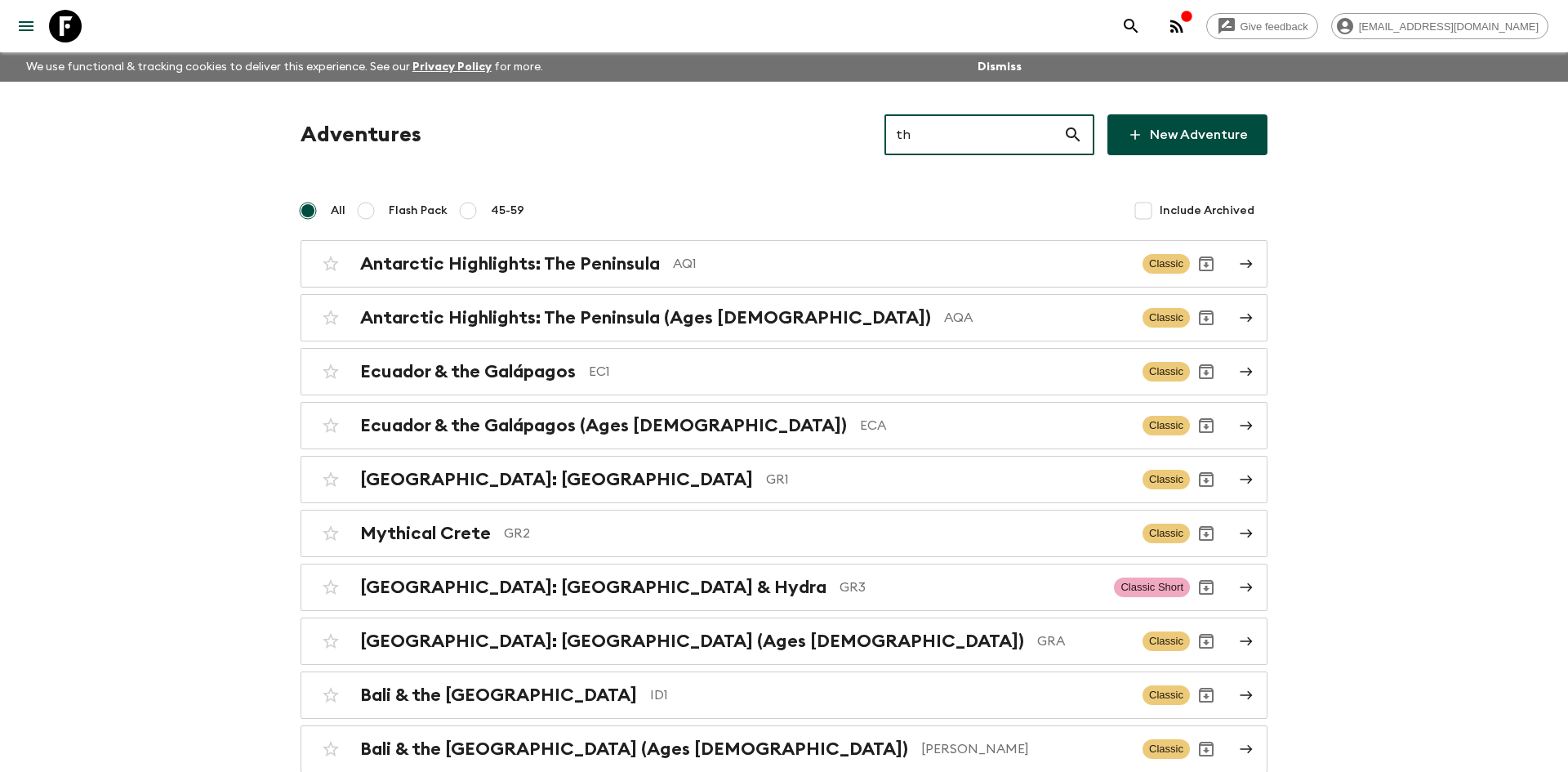
type input "th2"
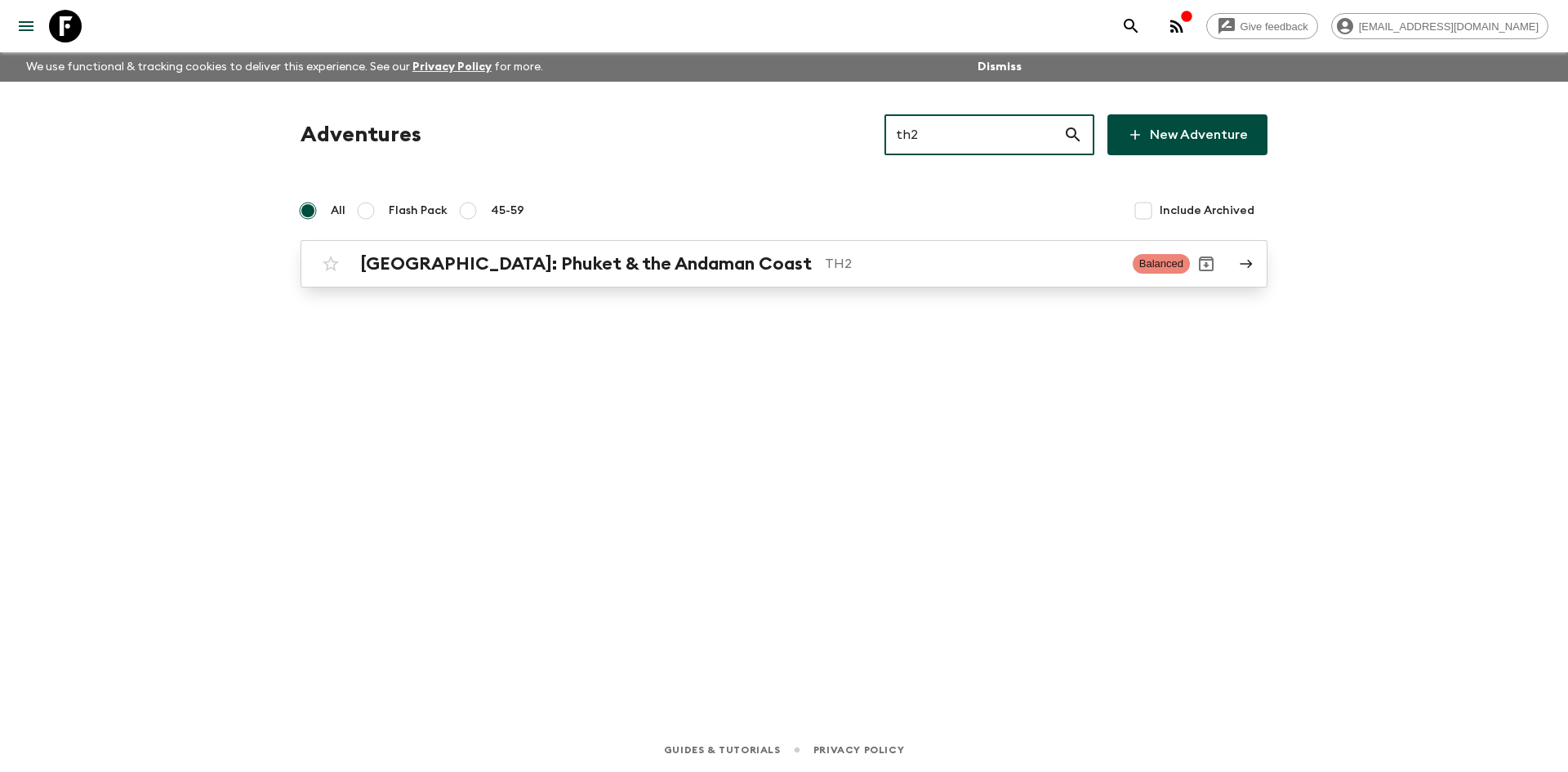
click at [522, 254] on h2 "[GEOGRAPHIC_DATA]: Phuket & the Andaman Coast" at bounding box center [587, 264] width 452 height 21
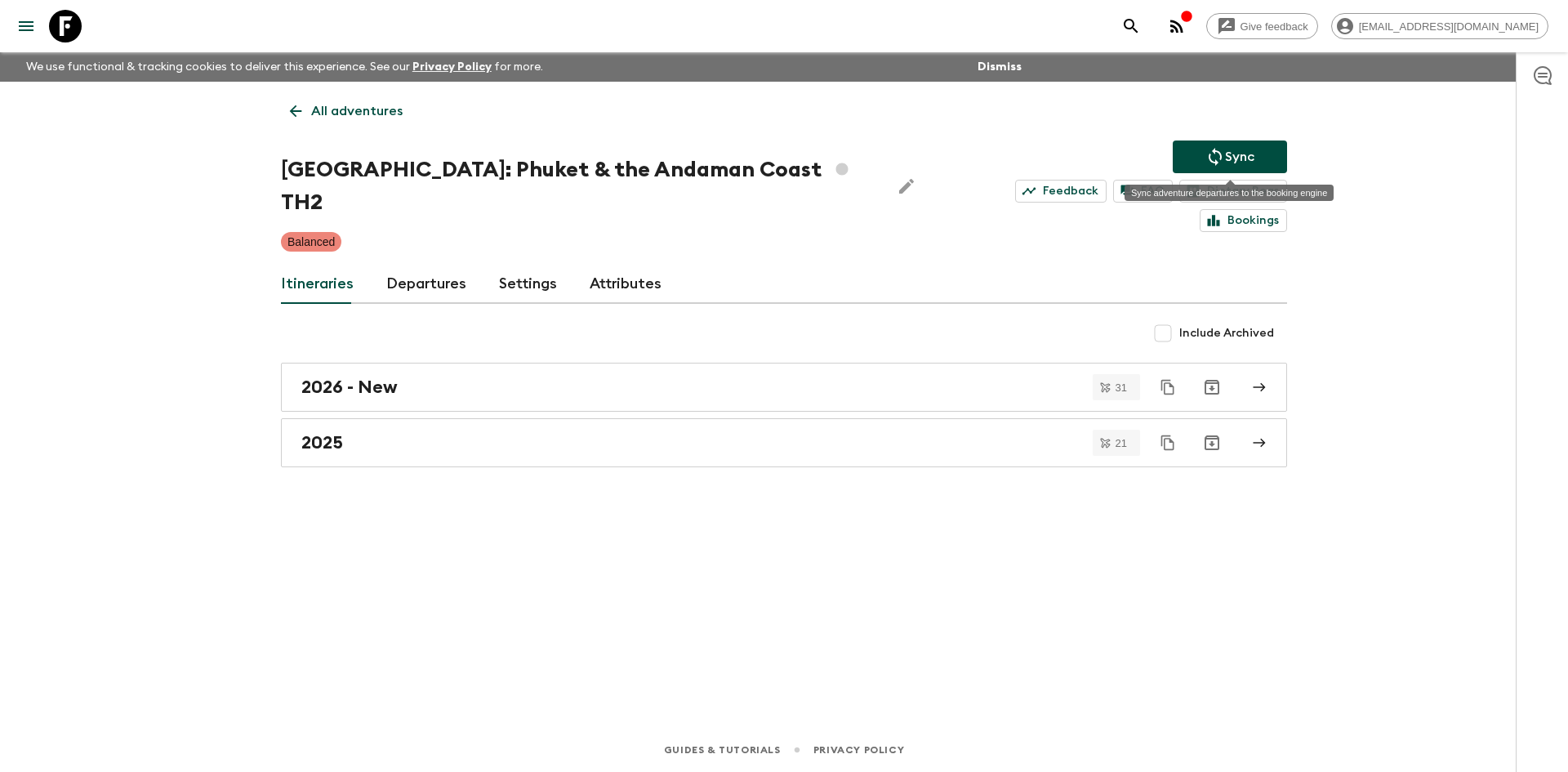
click at [1236, 142] on button "Sync" at bounding box center [1230, 157] width 114 height 33
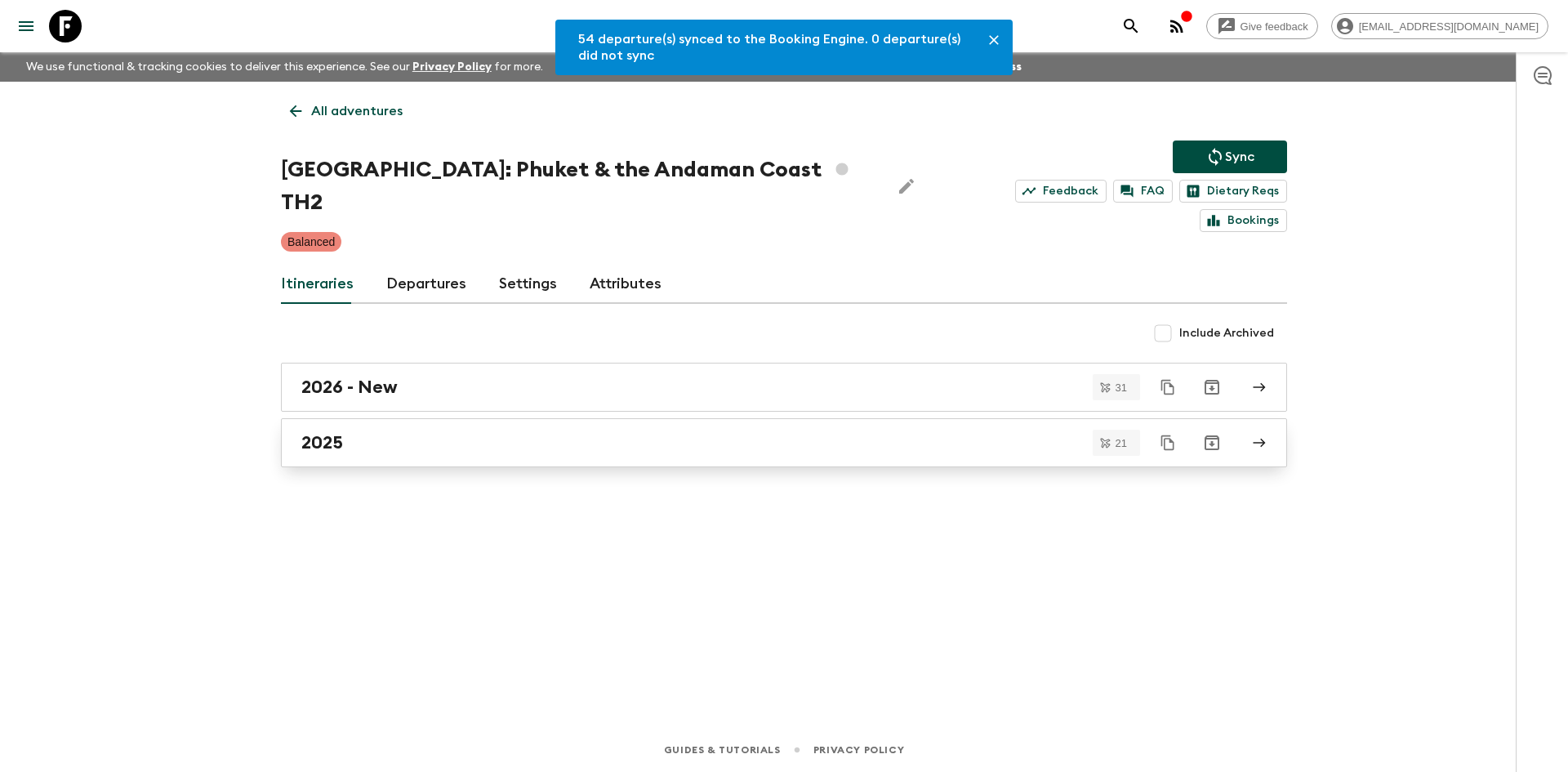
click at [368, 432] on div "2025" at bounding box center [769, 442] width 935 height 21
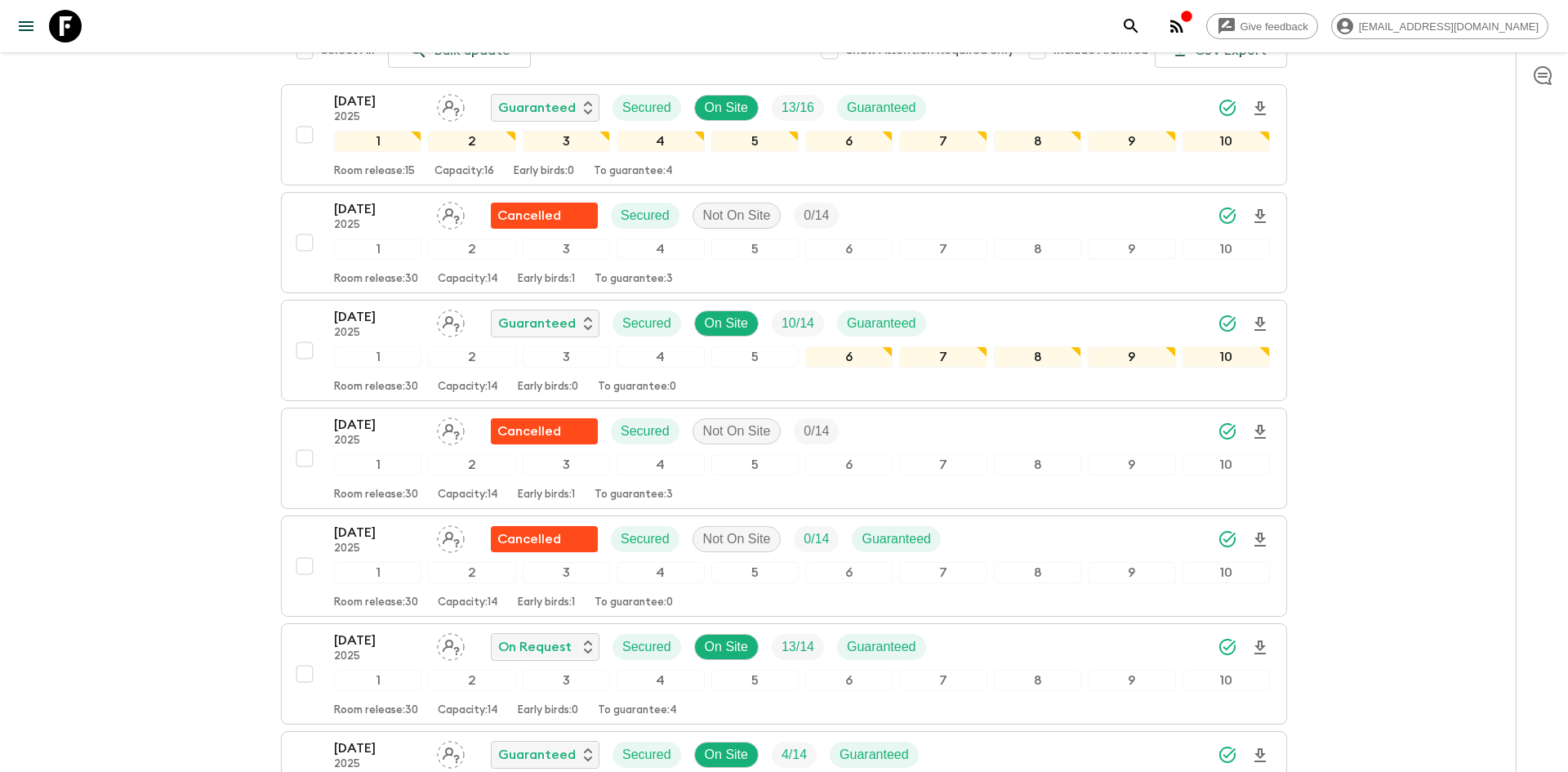
scroll to position [295, 0]
click at [1261, 317] on icon "Download Onboarding" at bounding box center [1260, 324] width 11 height 14
